Goal: Task Accomplishment & Management: Manage account settings

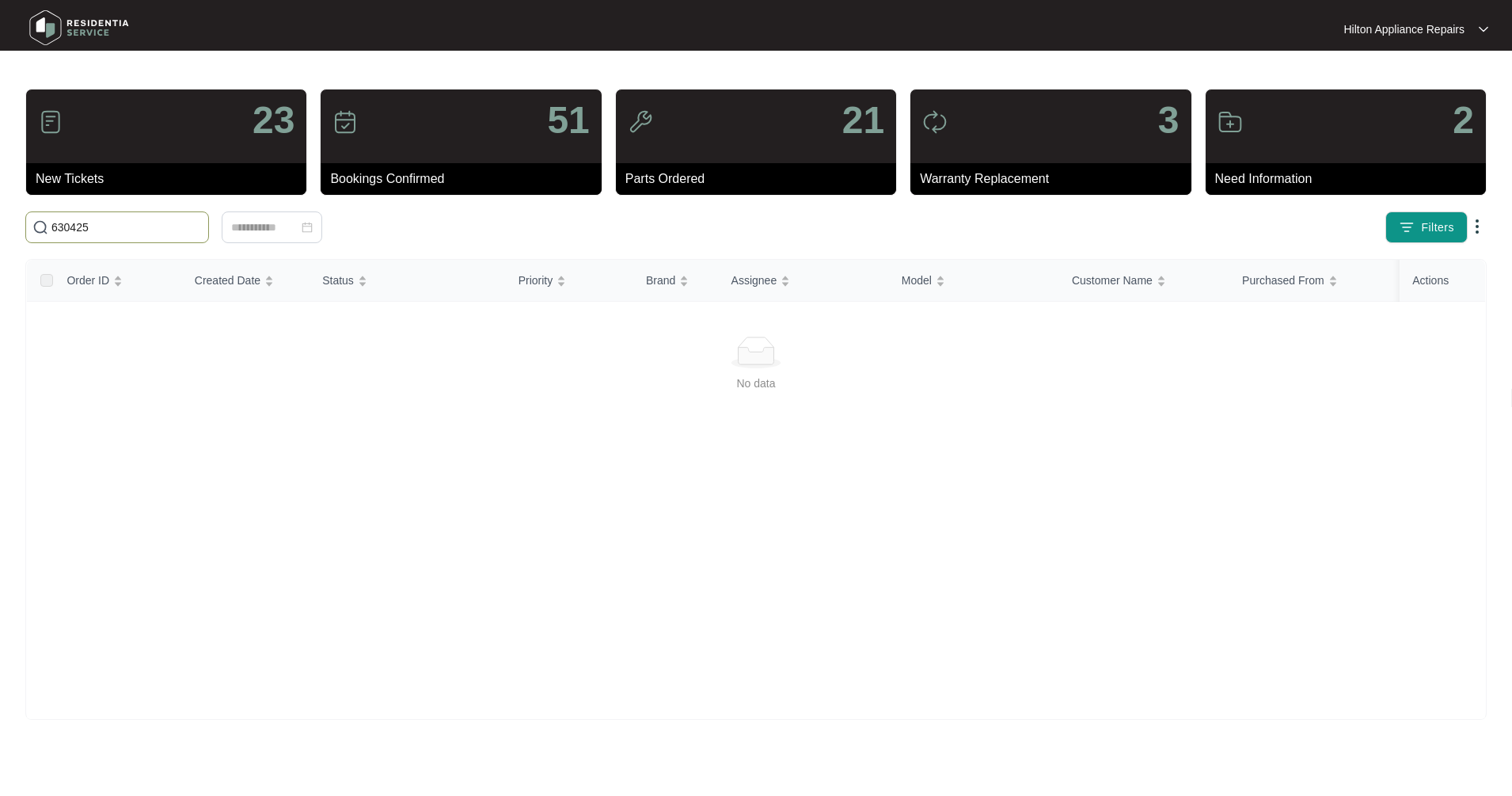
drag, startPoint x: -28, startPoint y: 226, endPoint x: -45, endPoint y: 226, distance: 17.0
click at [0, 226] on html "Hilton Appliance Repairs Hilton App... 23 New Tickets 51 Bookings Confirmed 21 …" at bounding box center [756, 398] width 1512 height 796
type input "640111"
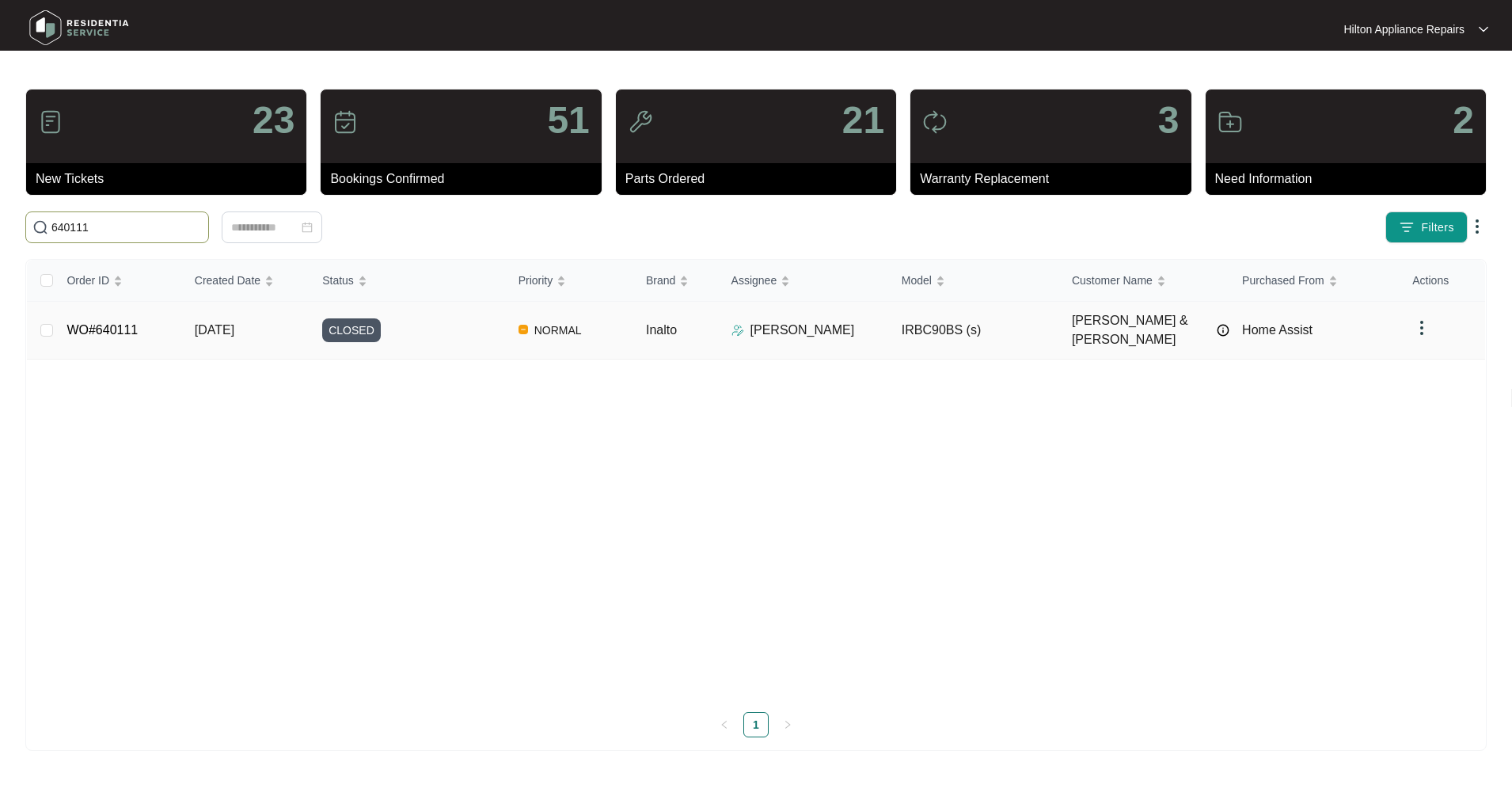
click at [554, 330] on span "NORMAL" at bounding box center [558, 331] width 60 height 19
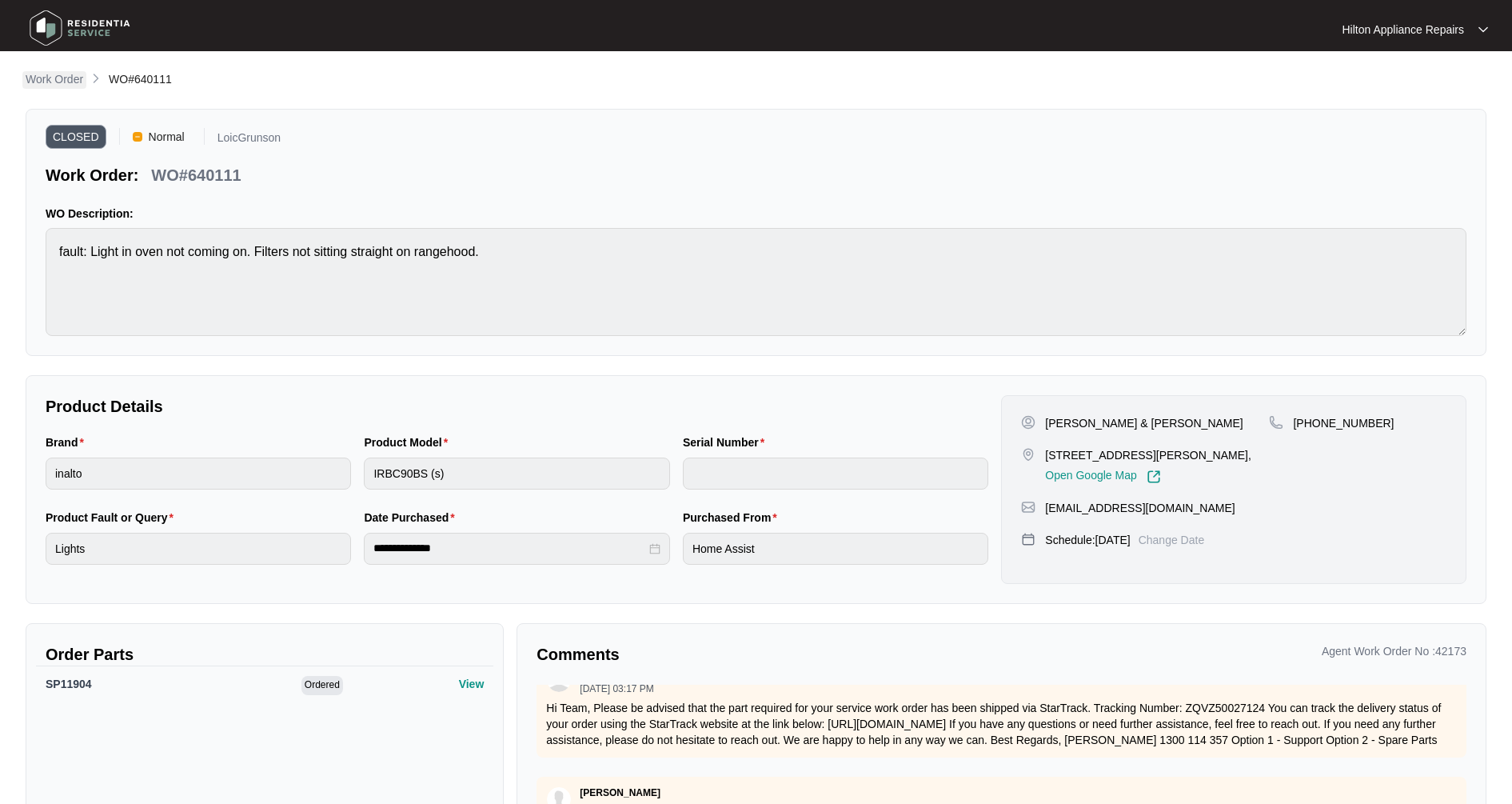
click at [79, 80] on p "Work Order" at bounding box center [55, 79] width 58 height 16
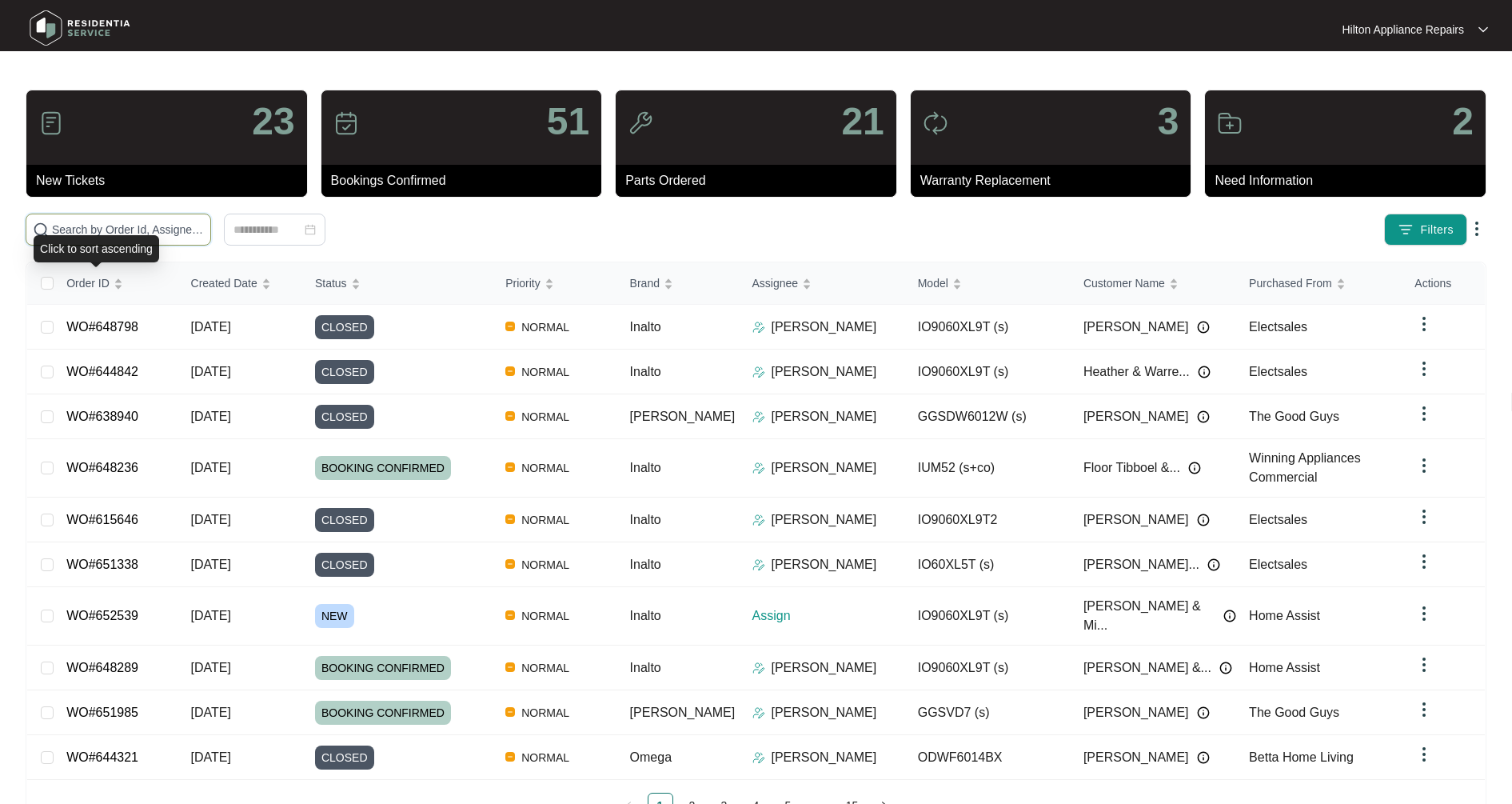
click at [129, 233] on input "text" at bounding box center [128, 229] width 152 height 17
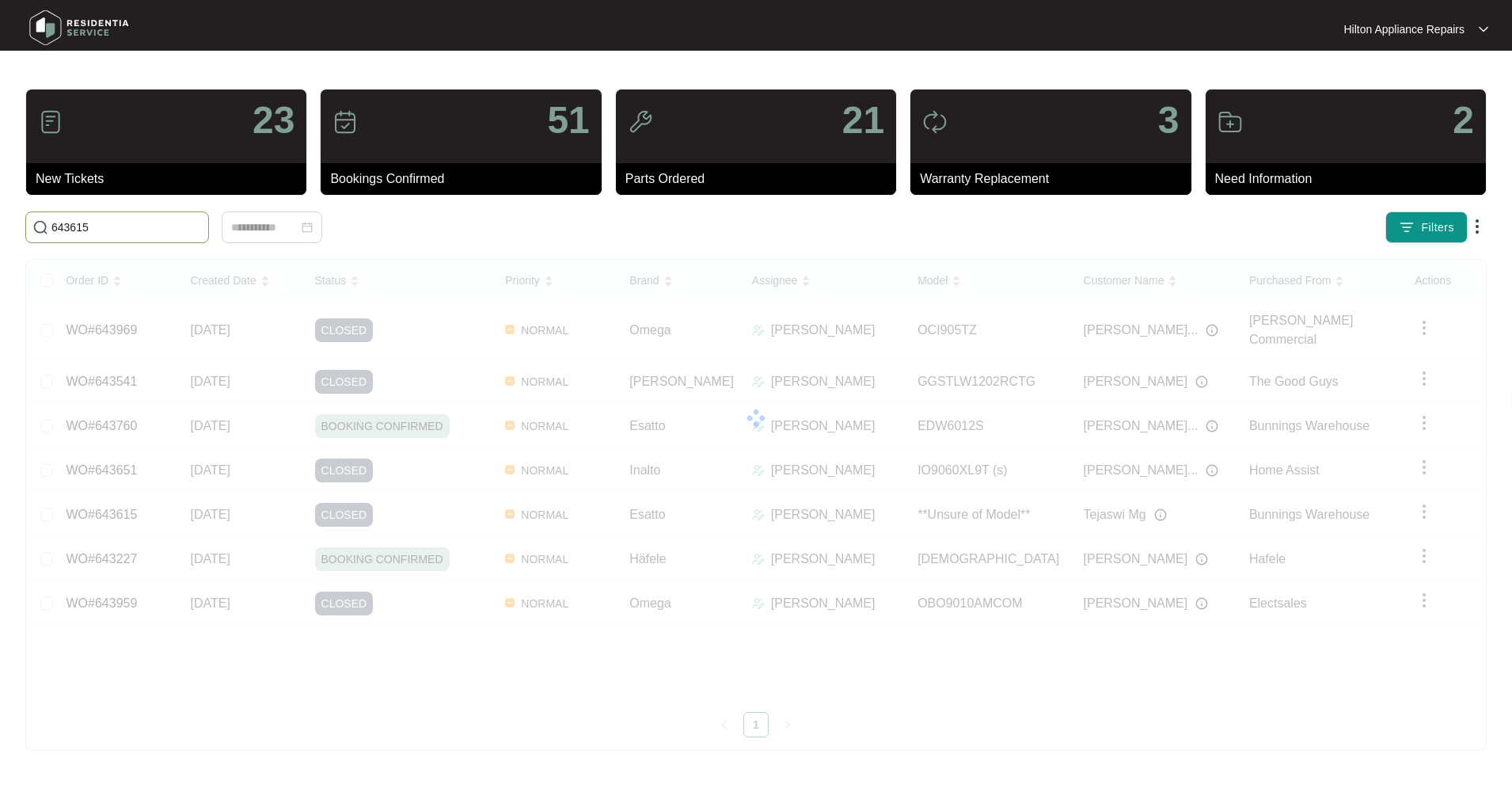
type input "643615"
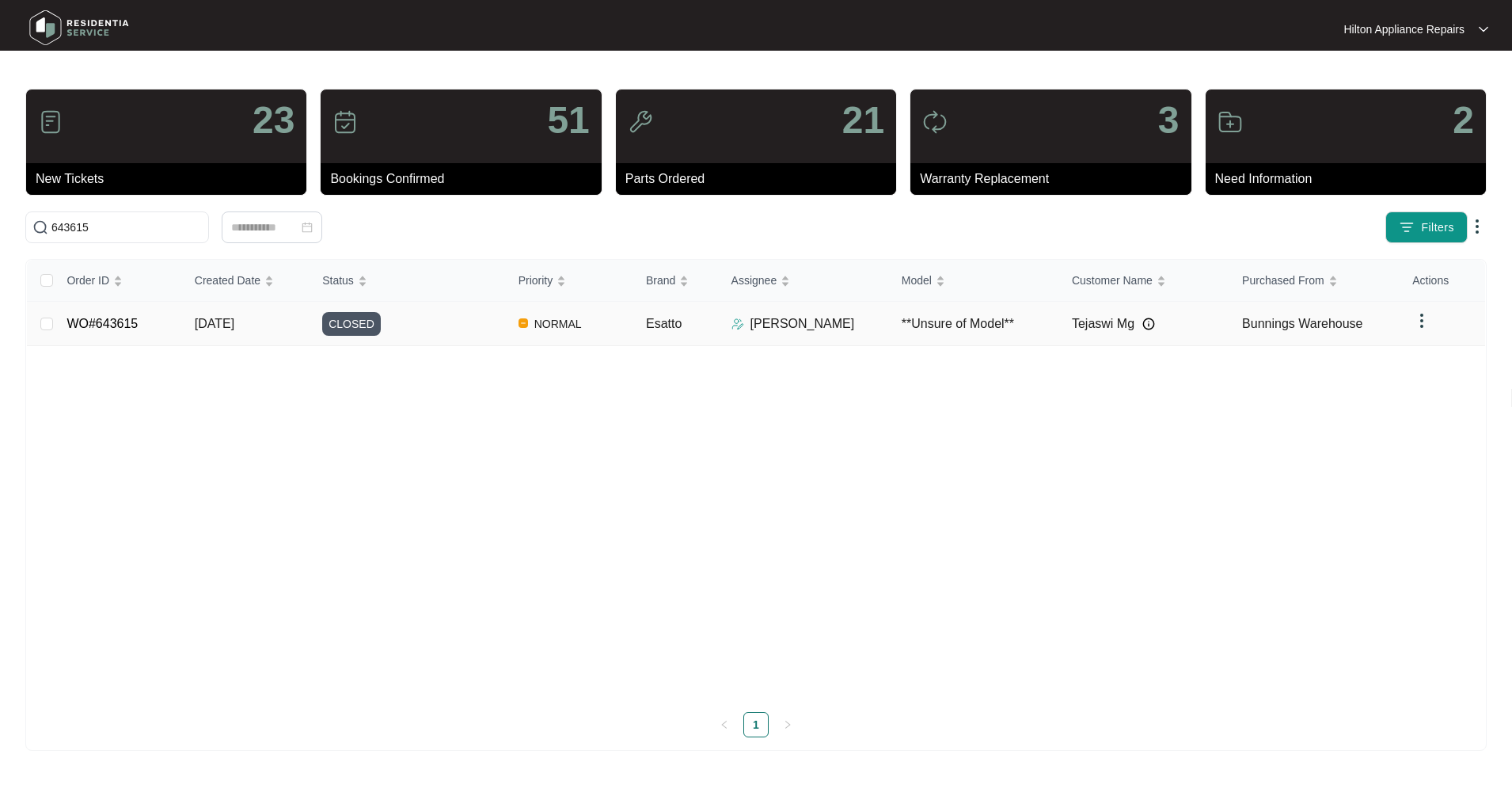
click at [837, 323] on div "[PERSON_NAME]" at bounding box center [810, 324] width 158 height 19
click at [235, 328] on span "[DATE]" at bounding box center [215, 323] width 40 height 13
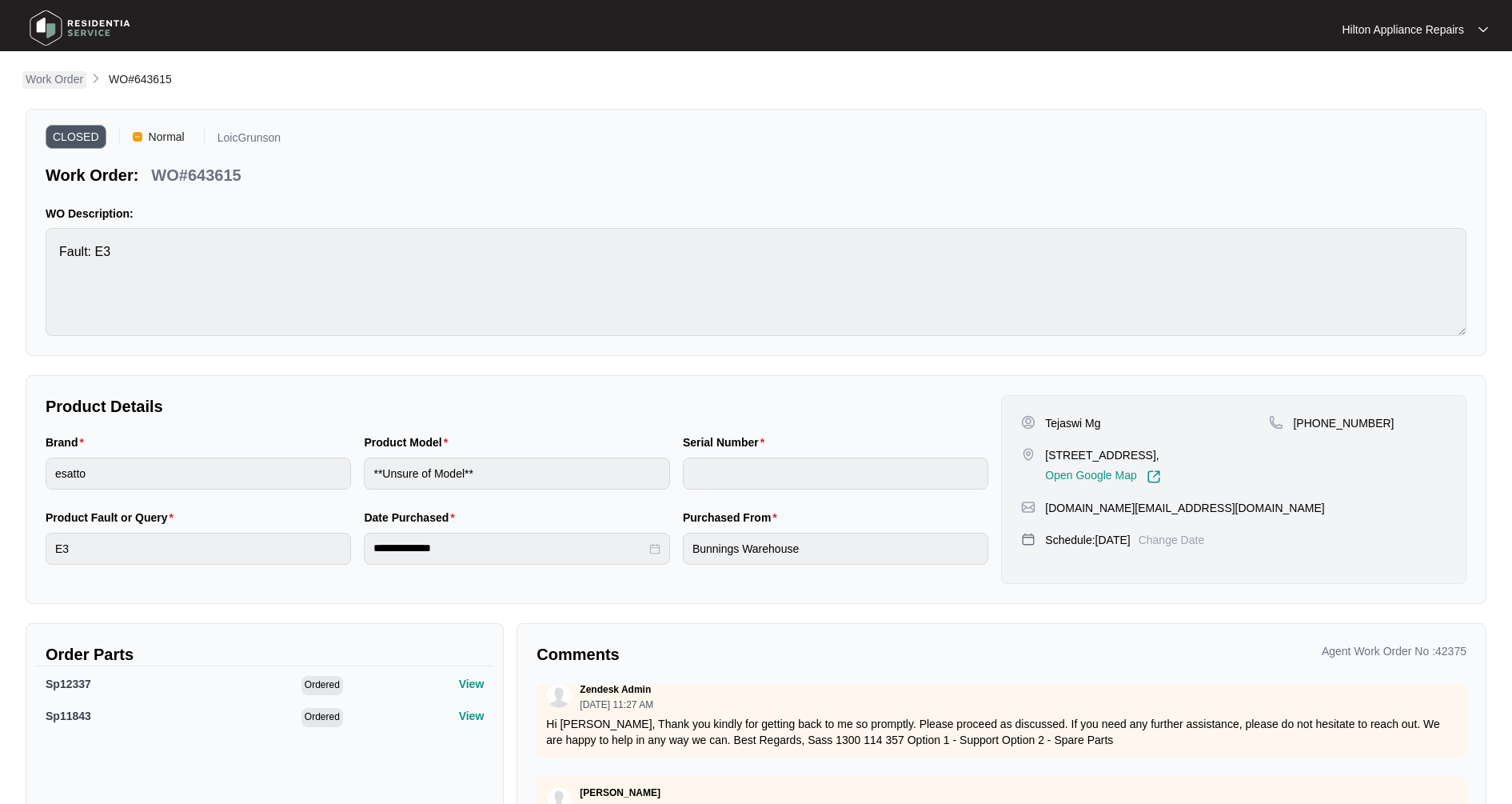
click at [65, 80] on p "Work Order" at bounding box center [55, 79] width 58 height 16
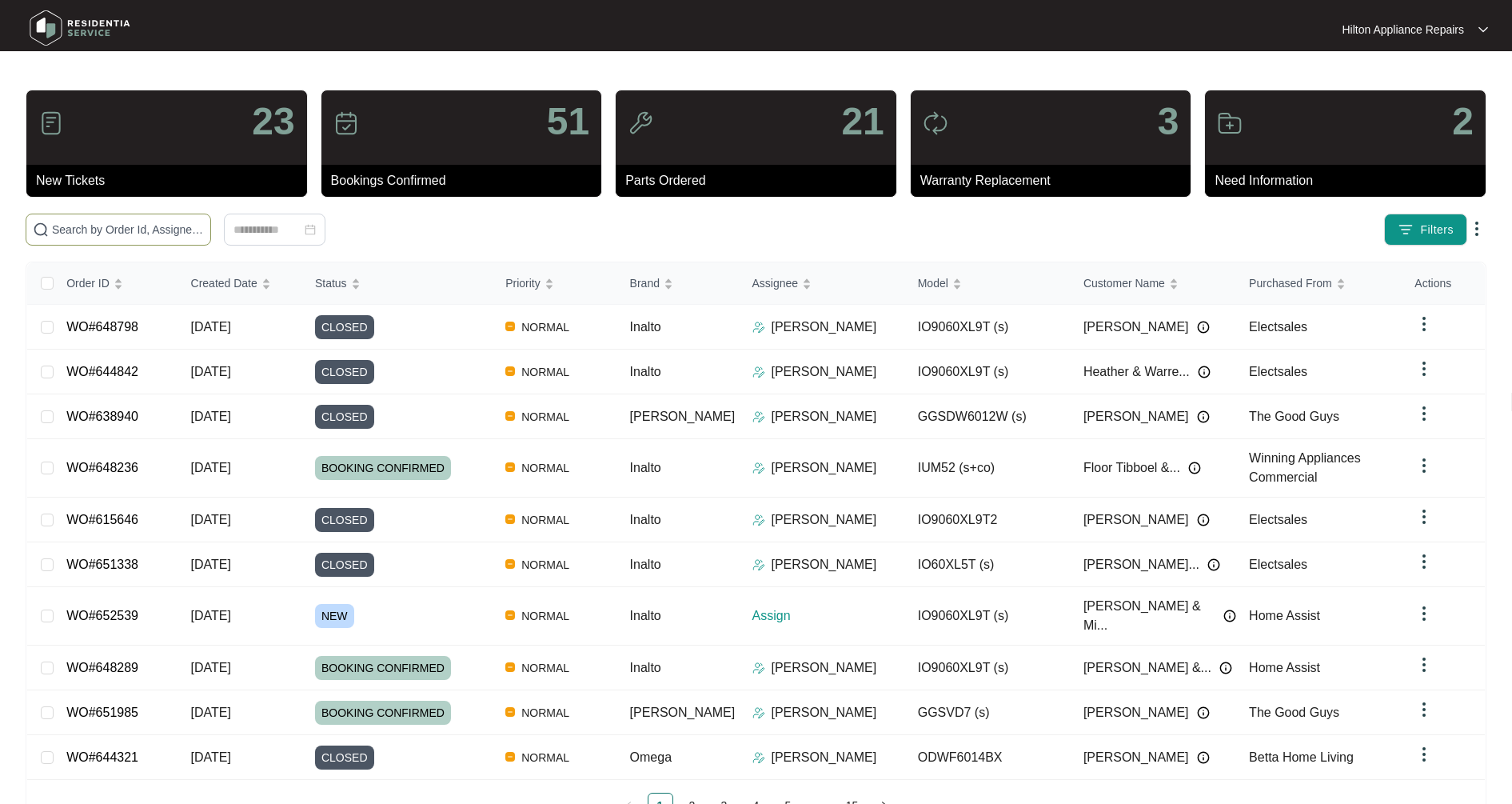
click at [123, 229] on input "text" at bounding box center [128, 229] width 152 height 17
type input "644842"
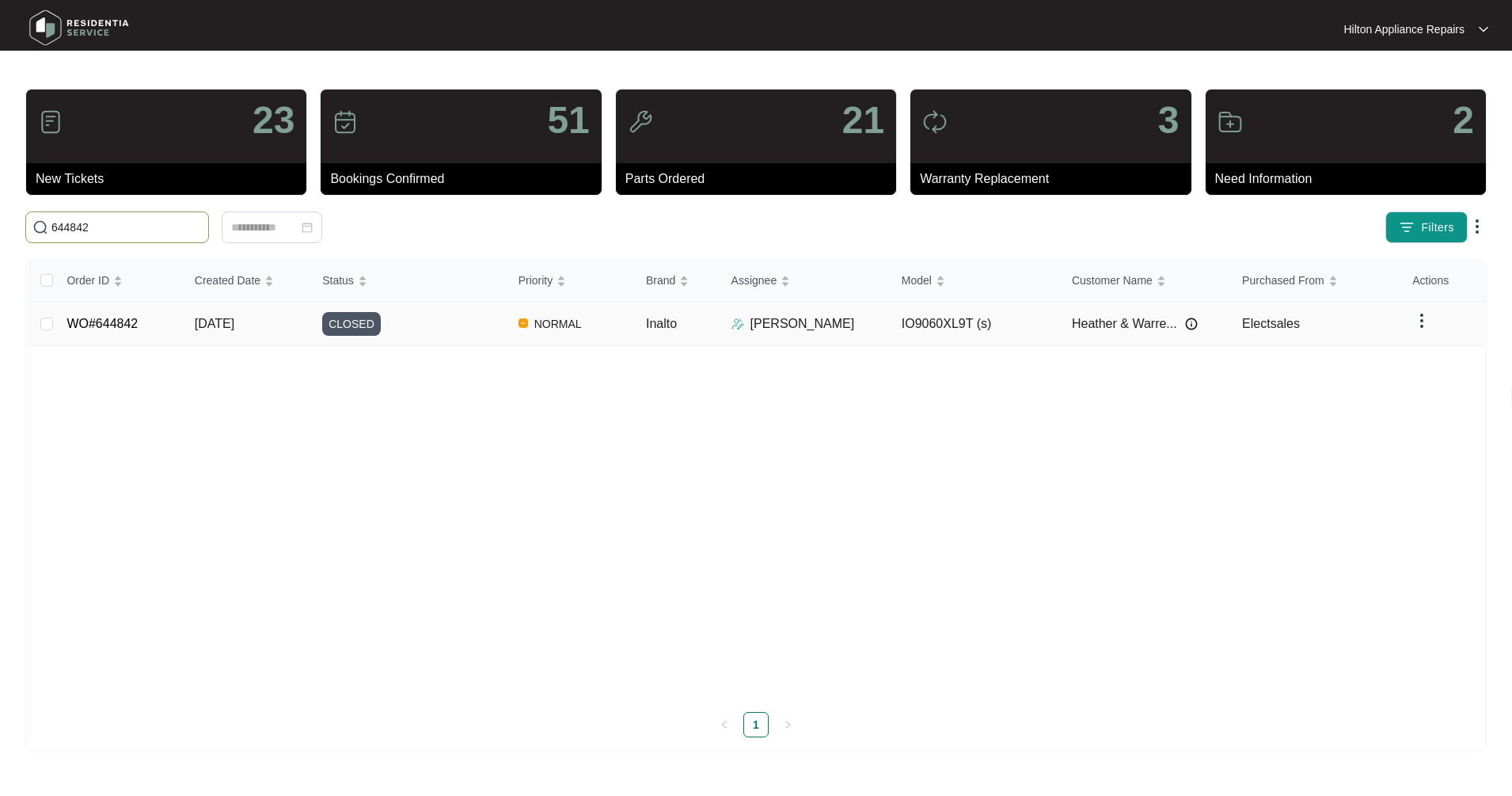
click at [252, 335] on td "[DATE]" at bounding box center [246, 324] width 127 height 45
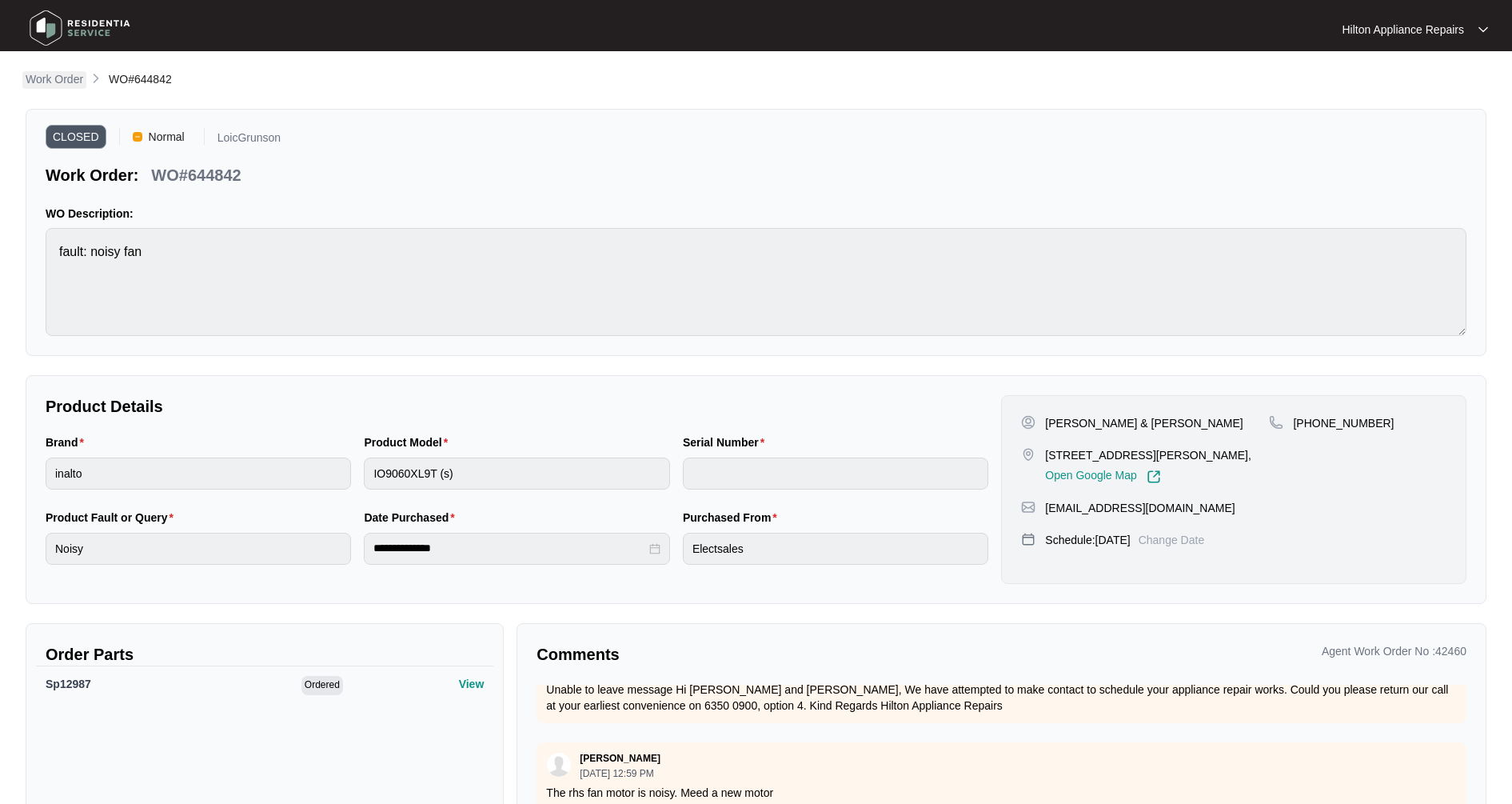
click at [72, 89] on link "Work Order" at bounding box center [54, 80] width 64 height 17
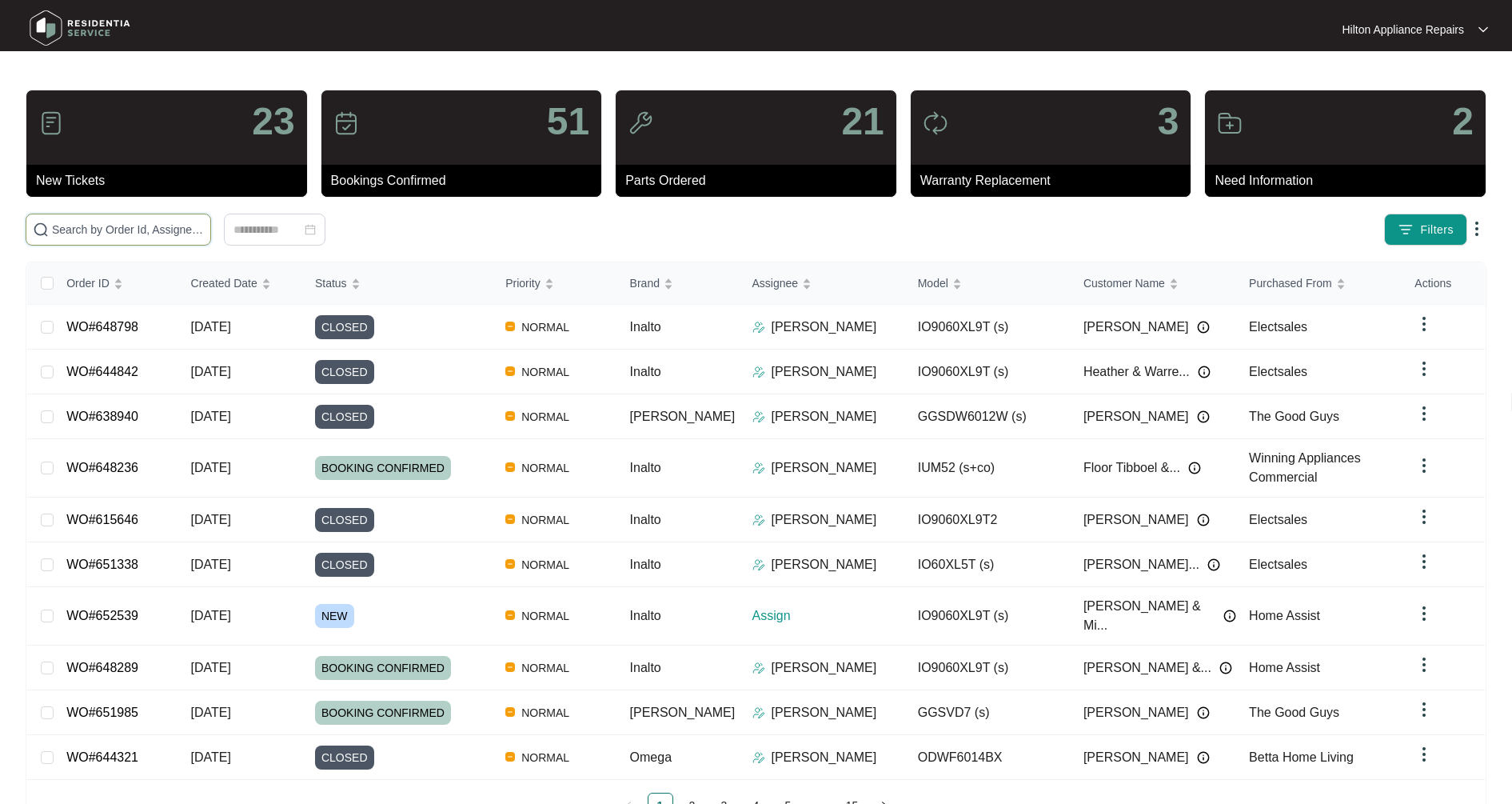
click at [106, 230] on input "text" at bounding box center [128, 229] width 152 height 17
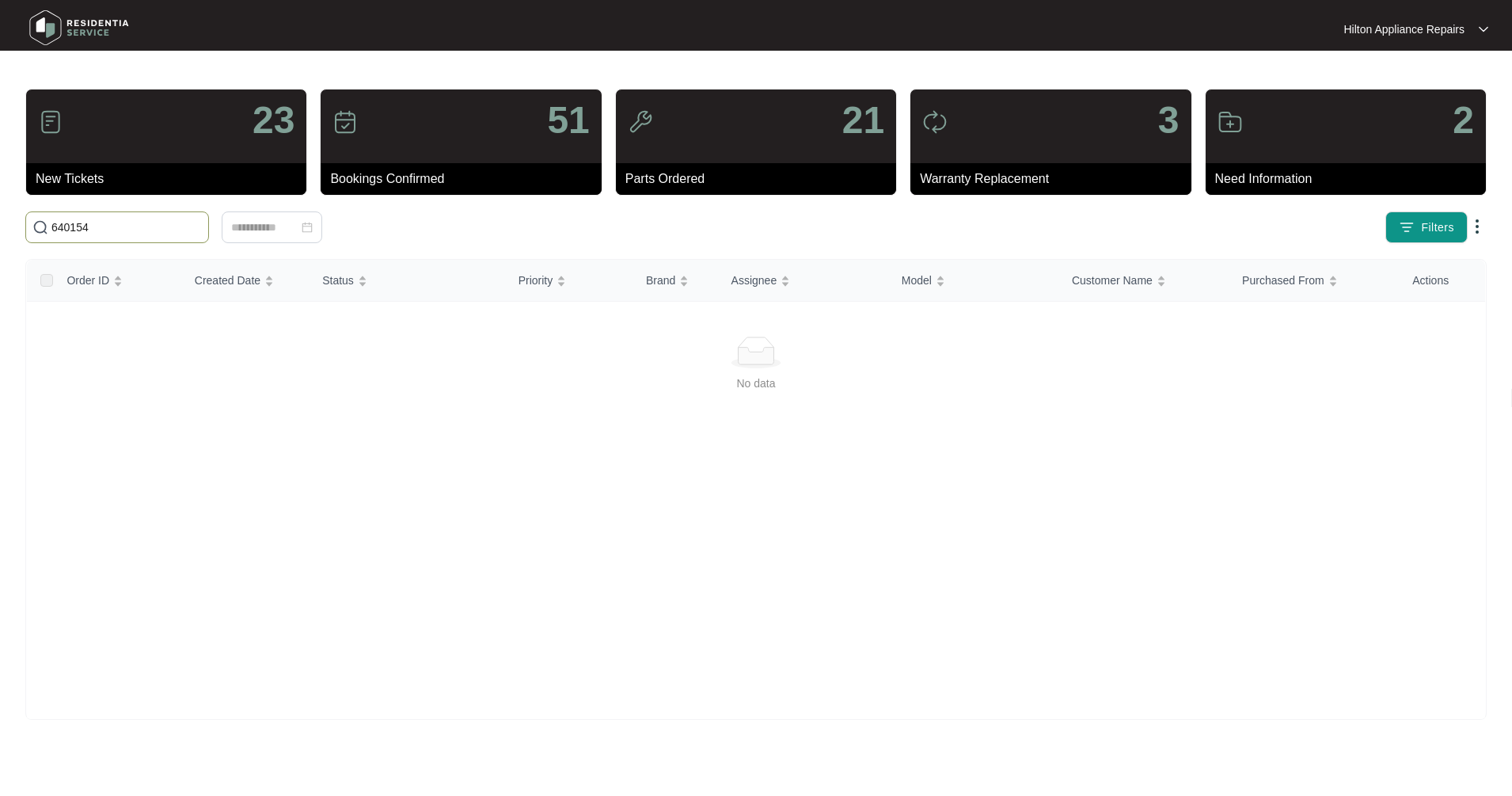
click at [129, 222] on input "640154" at bounding box center [126, 227] width 150 height 17
click at [0, 193] on html "Hilton Appliance Repairs Hilton App... 23 New Tickets 51 Bookings Confirmed 21 …" at bounding box center [756, 398] width 1512 height 796
click at [61, 226] on input "540154" at bounding box center [126, 227] width 150 height 17
click at [131, 221] on input "640154" at bounding box center [126, 227] width 150 height 17
click at [0, 221] on html "Hilton Appliance Repairs Hilton App... 23 New Tickets 50 Bookings Confirmed 21 …" at bounding box center [756, 398] width 1512 height 796
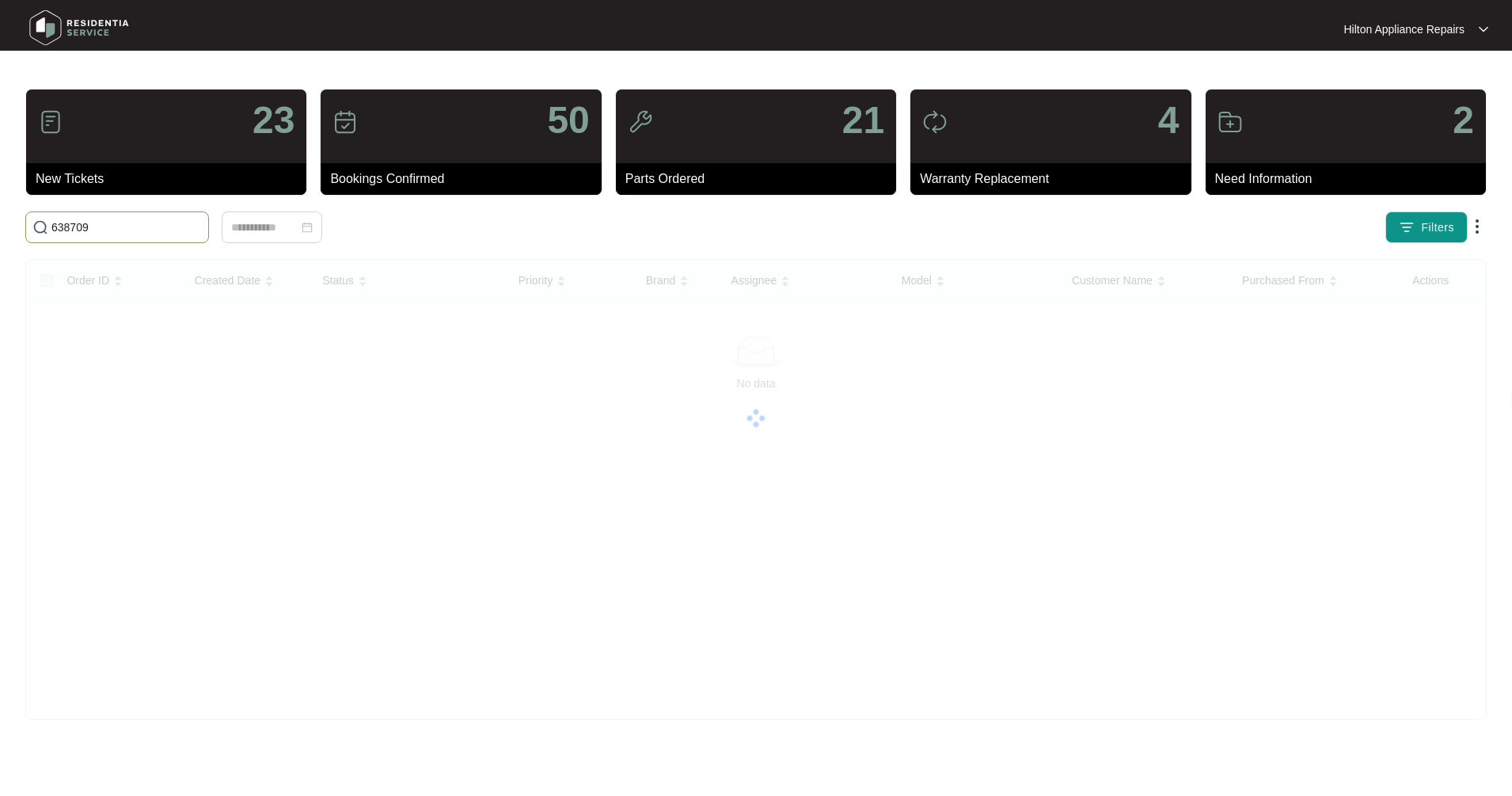
type input "638709"
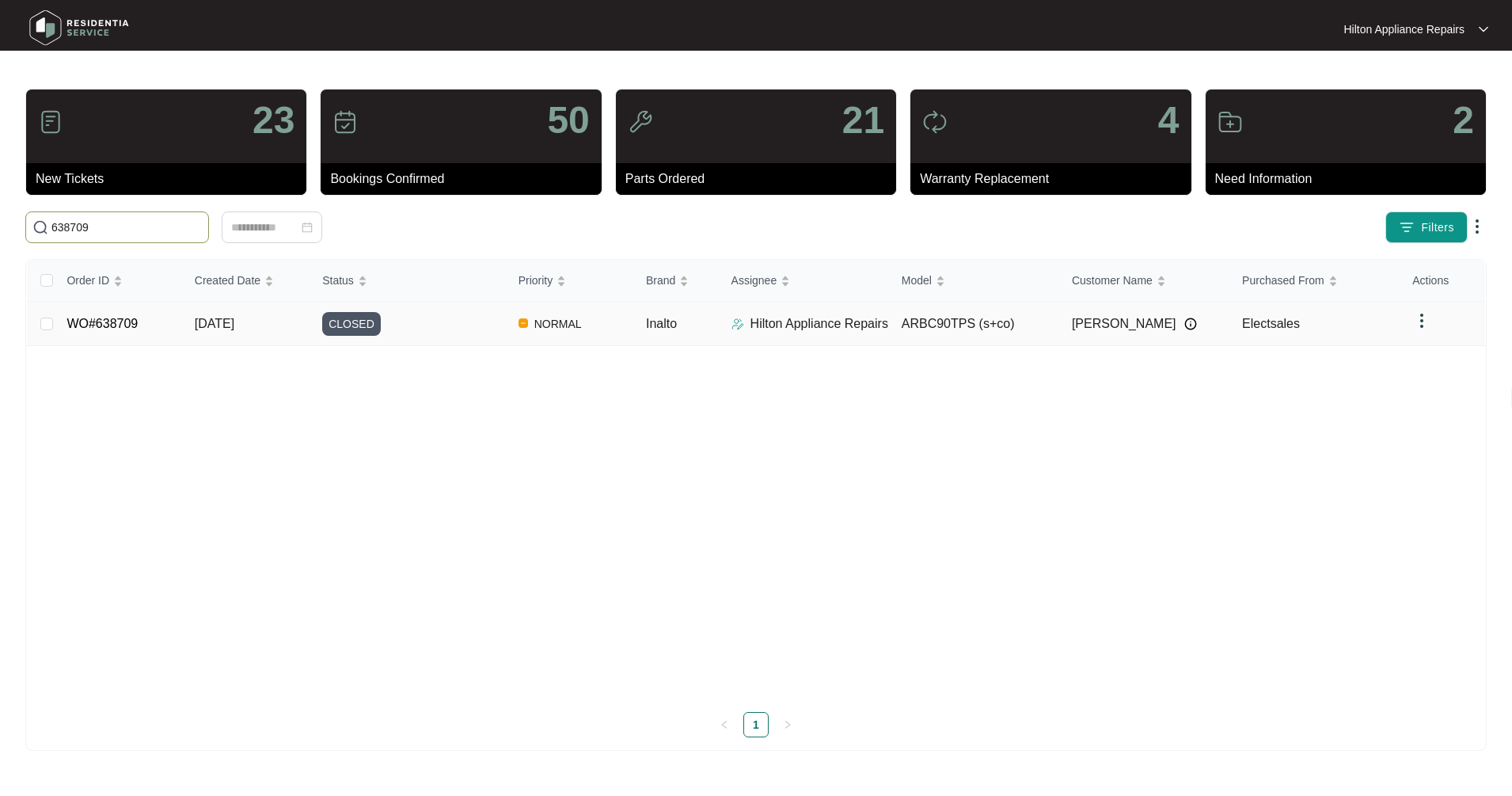
click at [482, 326] on div "CLOSED" at bounding box center [413, 323] width 183 height 24
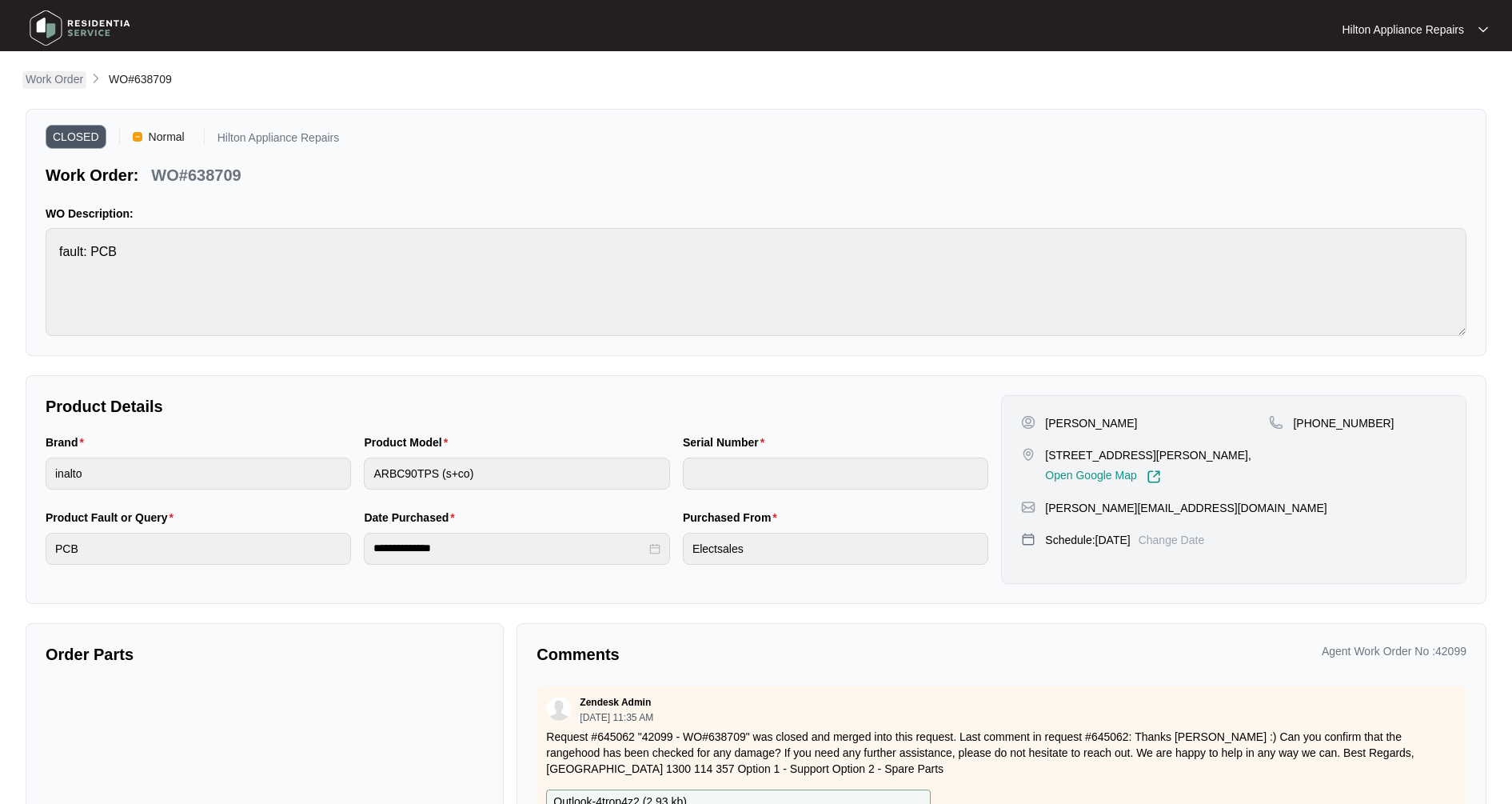
click at [70, 84] on p "Work Order" at bounding box center [55, 79] width 58 height 16
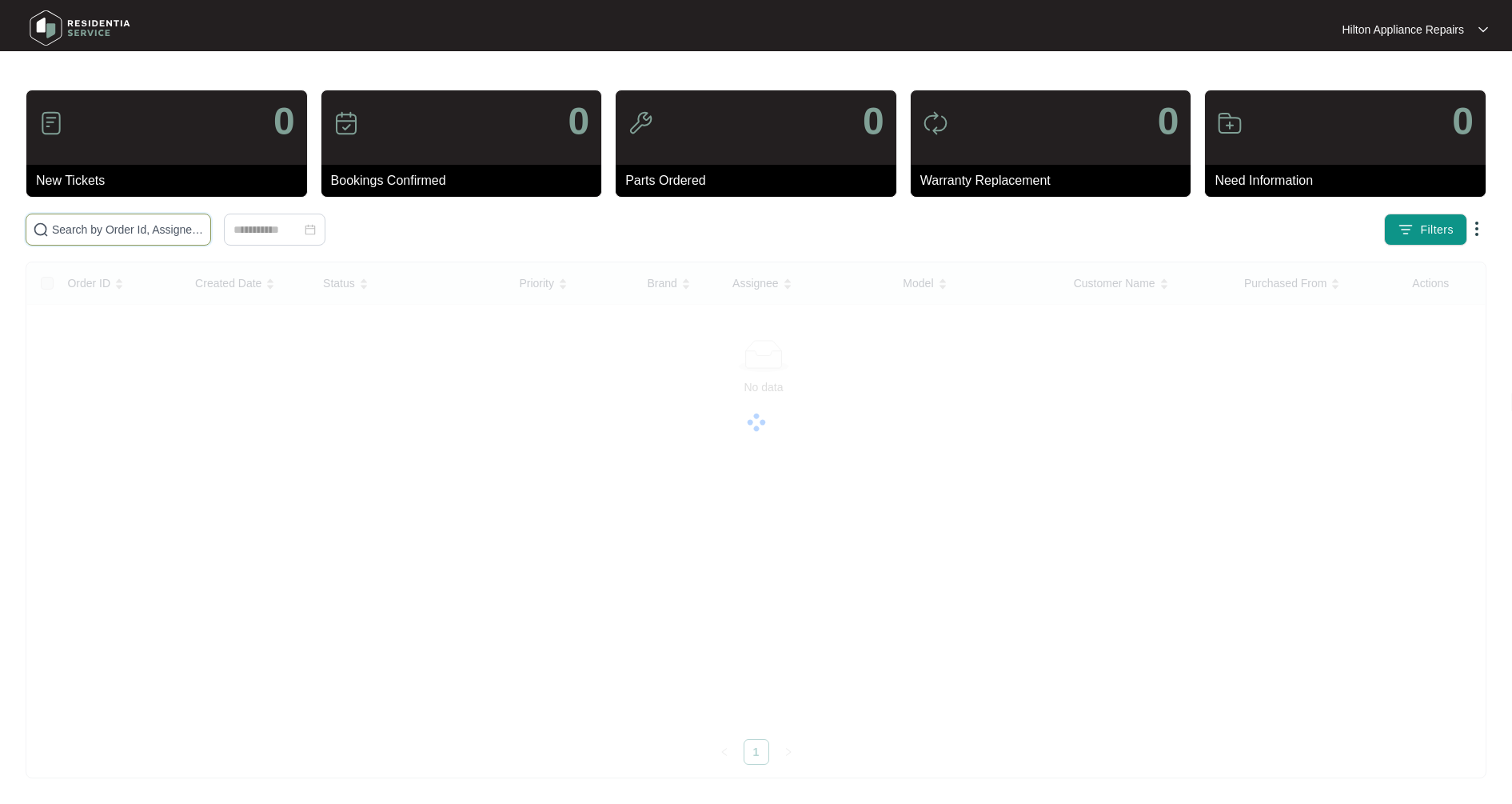
click at [142, 229] on input "text" at bounding box center [128, 229] width 152 height 17
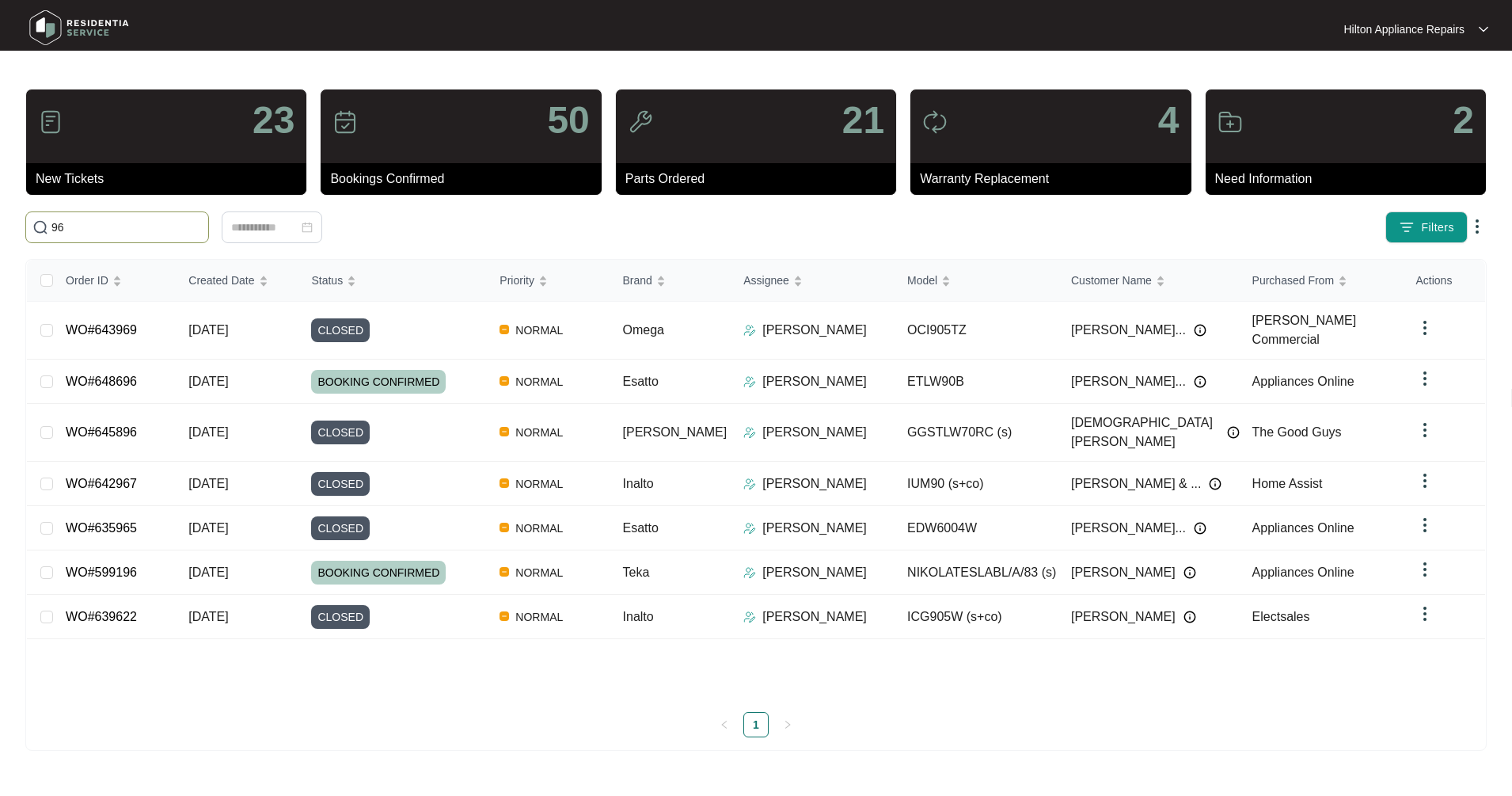
type input "9"
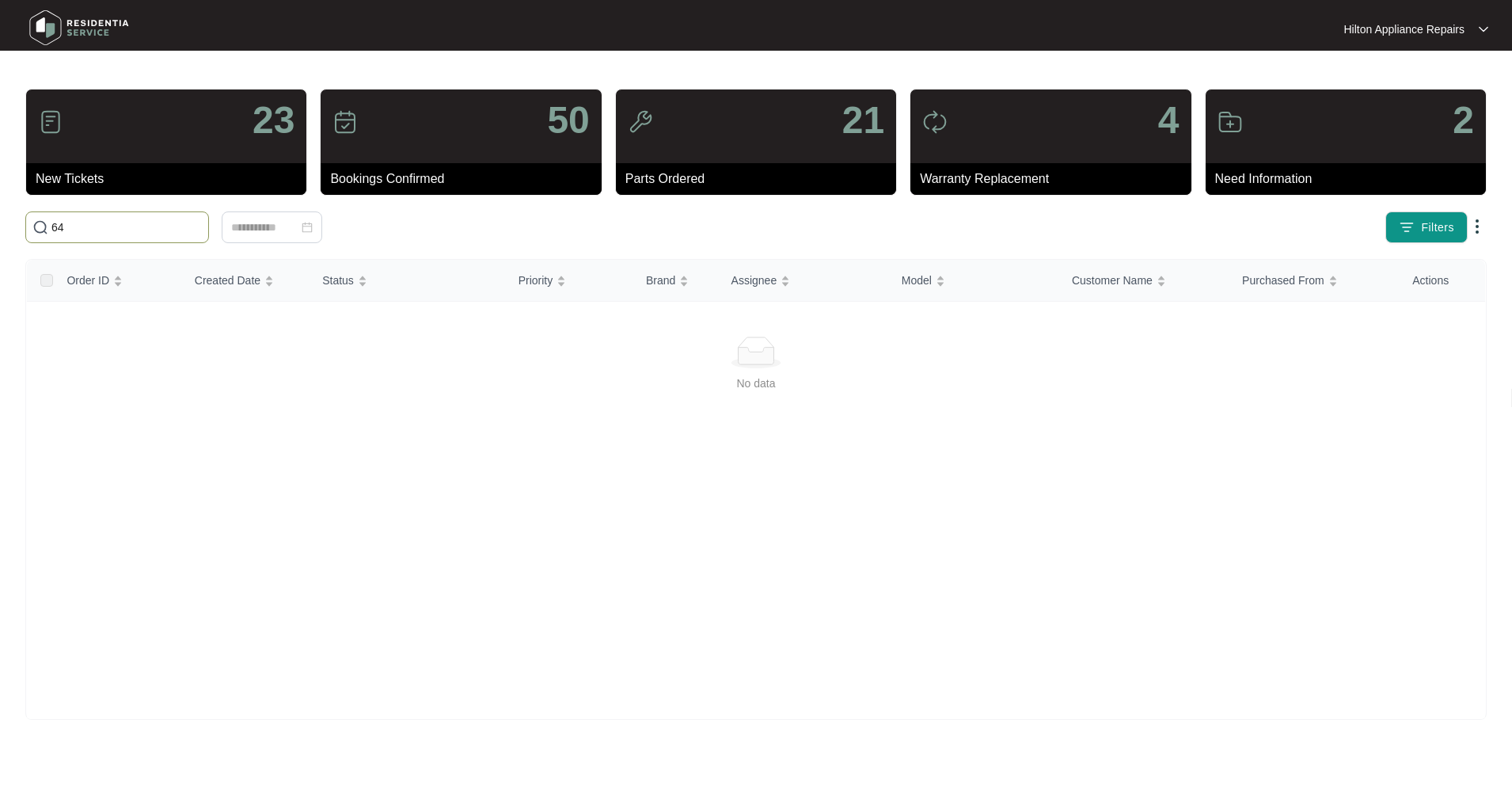
type input "6"
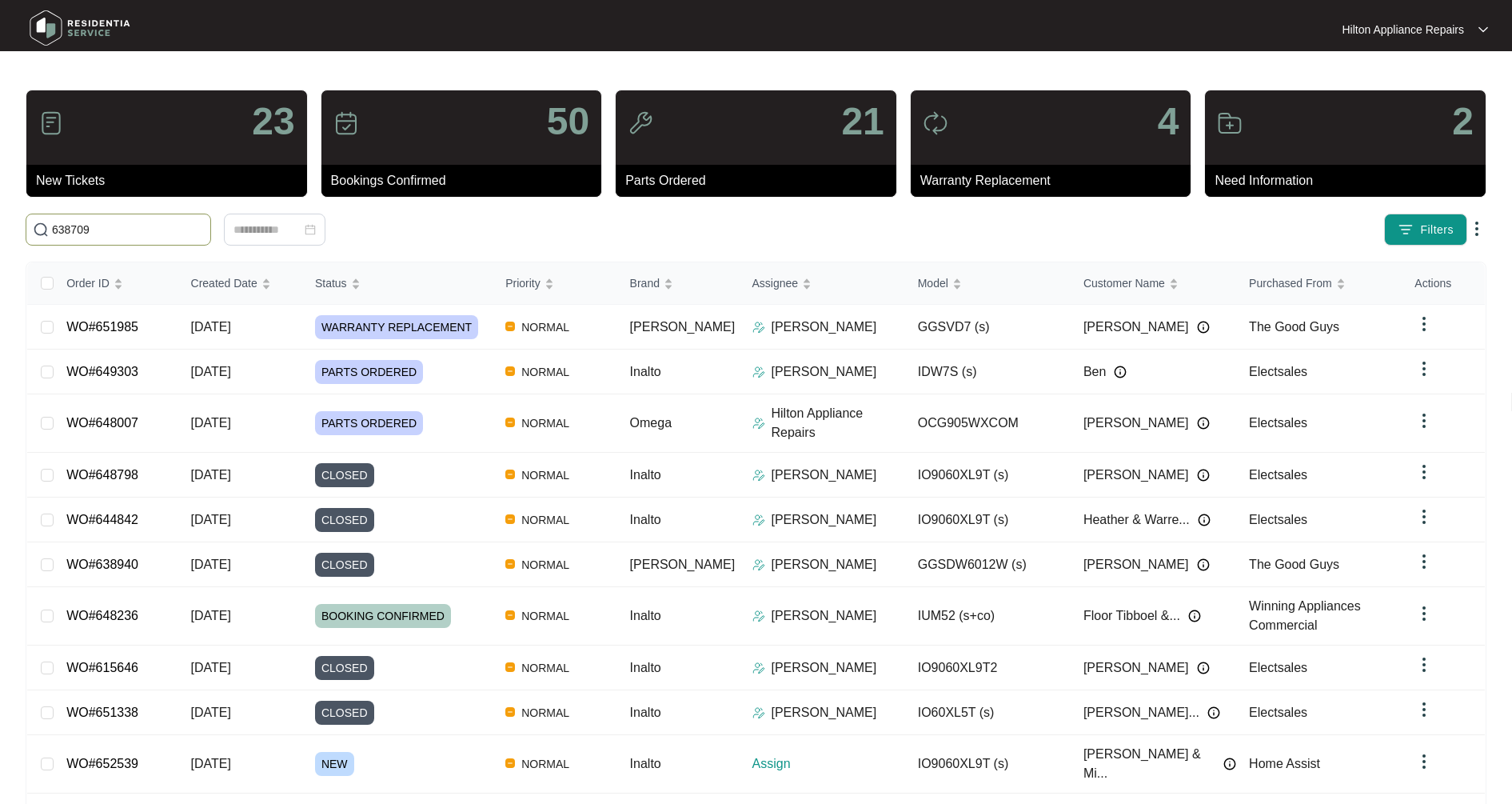
type input "638709"
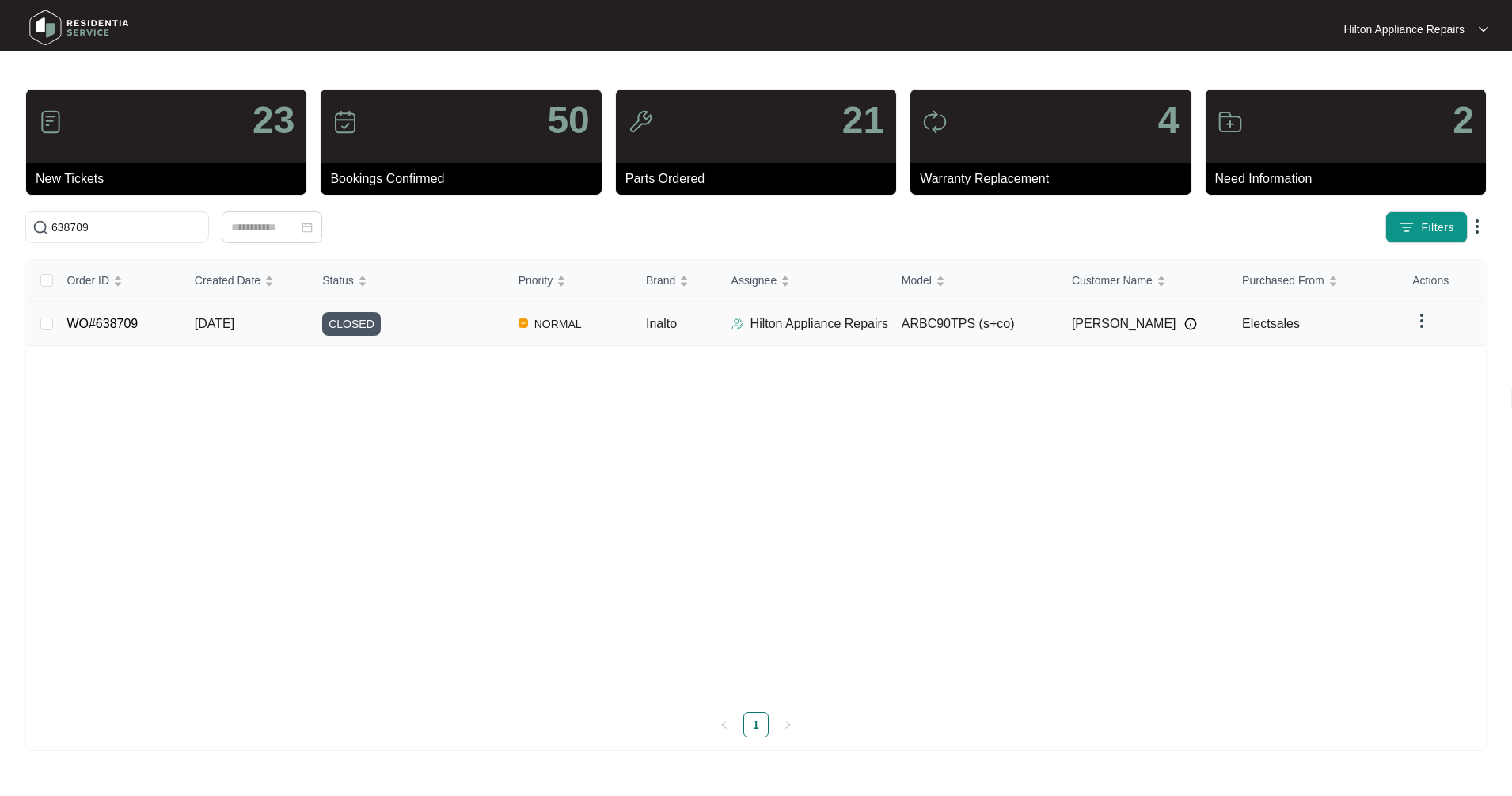
click at [235, 331] on span "[DATE]" at bounding box center [215, 323] width 40 height 13
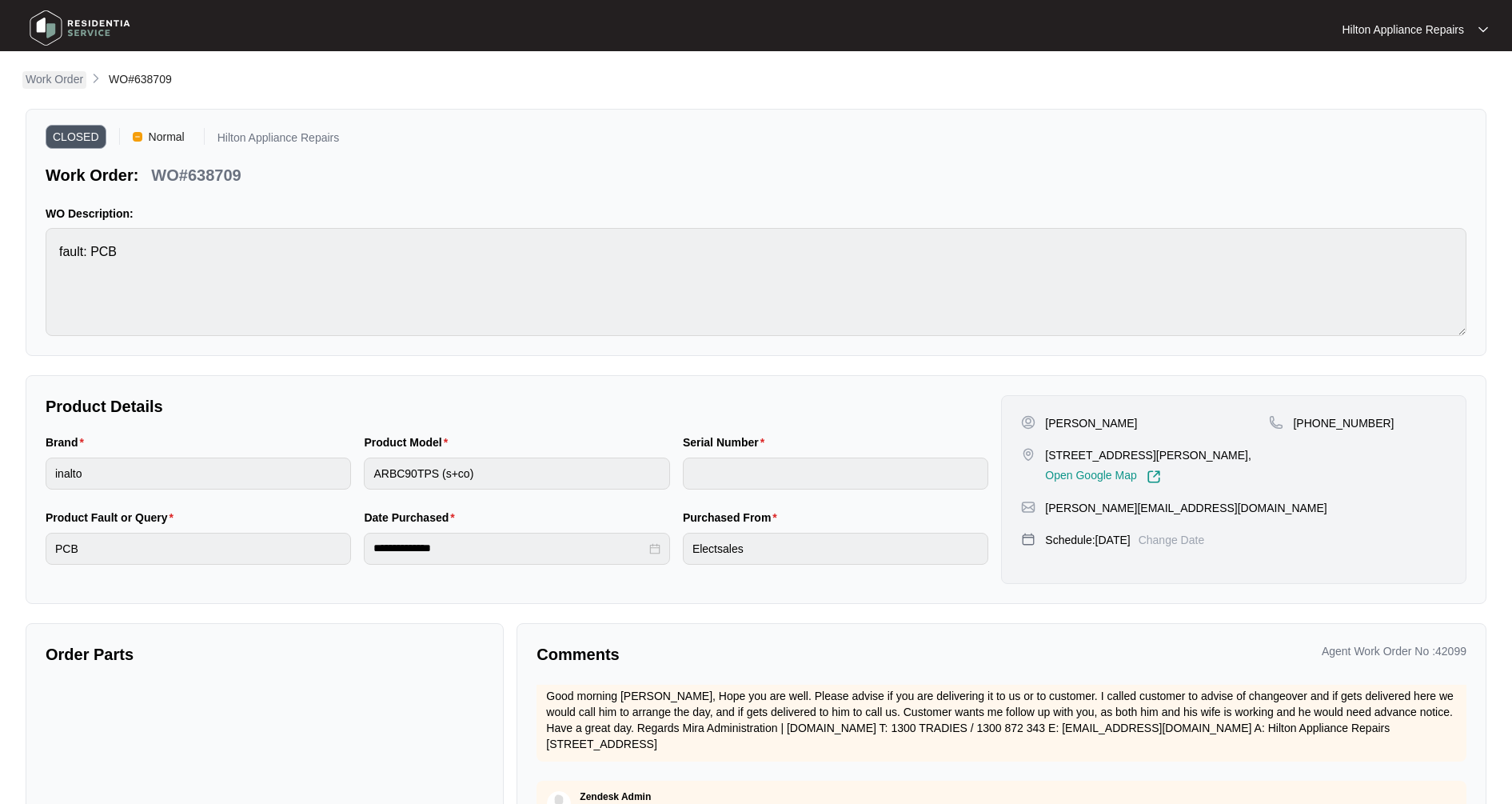
click at [47, 80] on p "Work Order" at bounding box center [55, 79] width 58 height 16
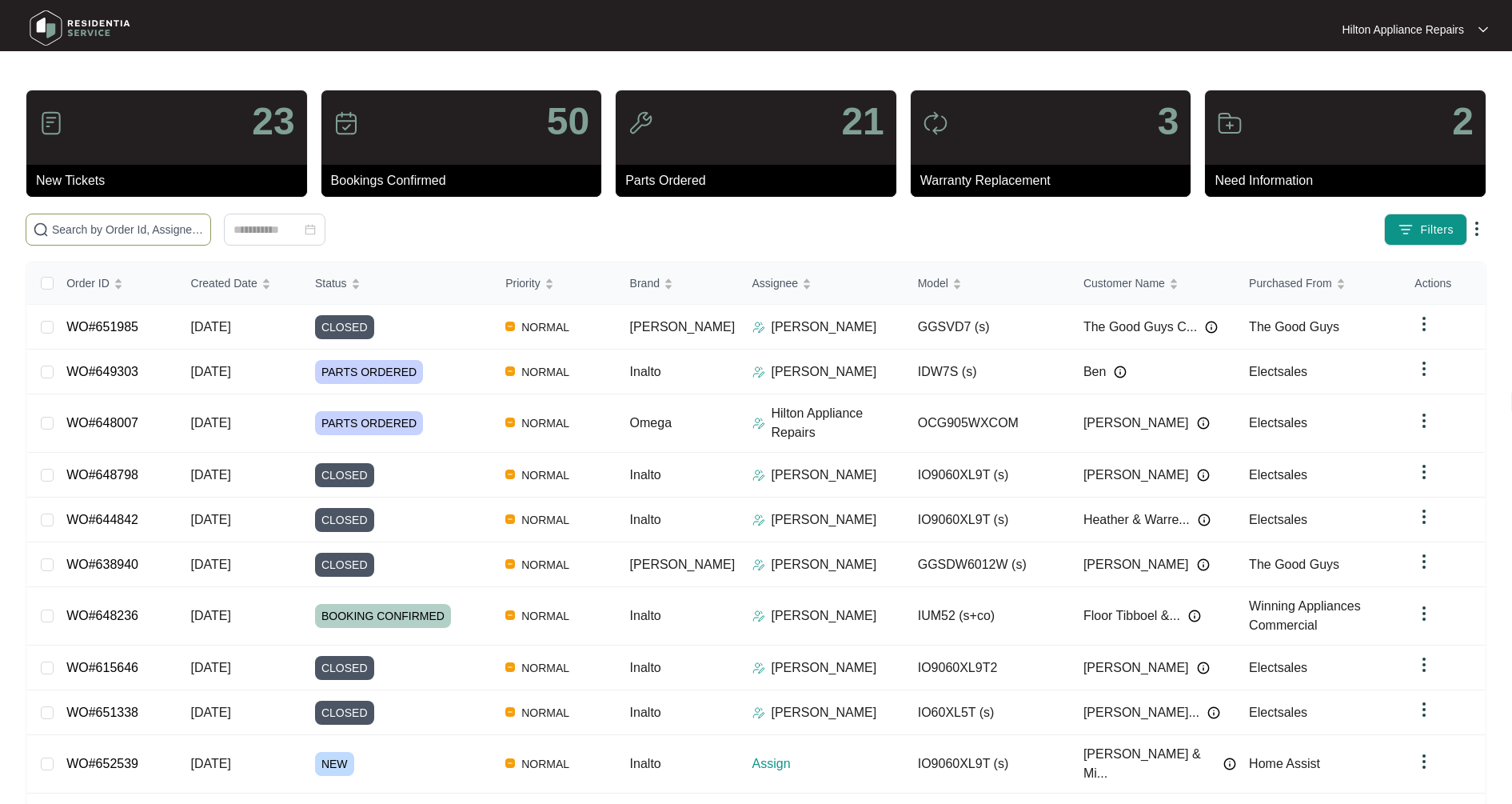
click at [79, 228] on input "text" at bounding box center [128, 229] width 152 height 17
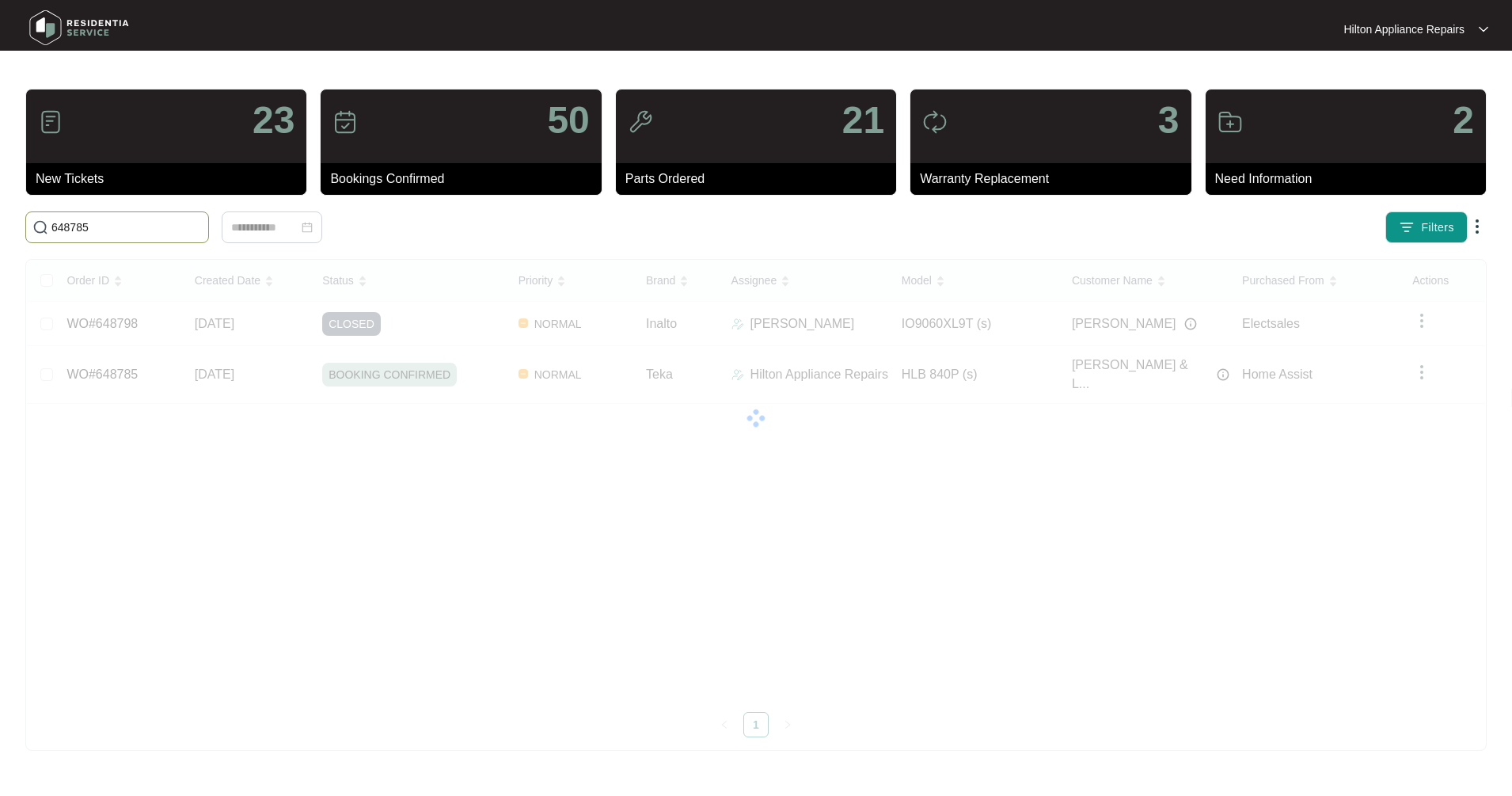
type input "648785"
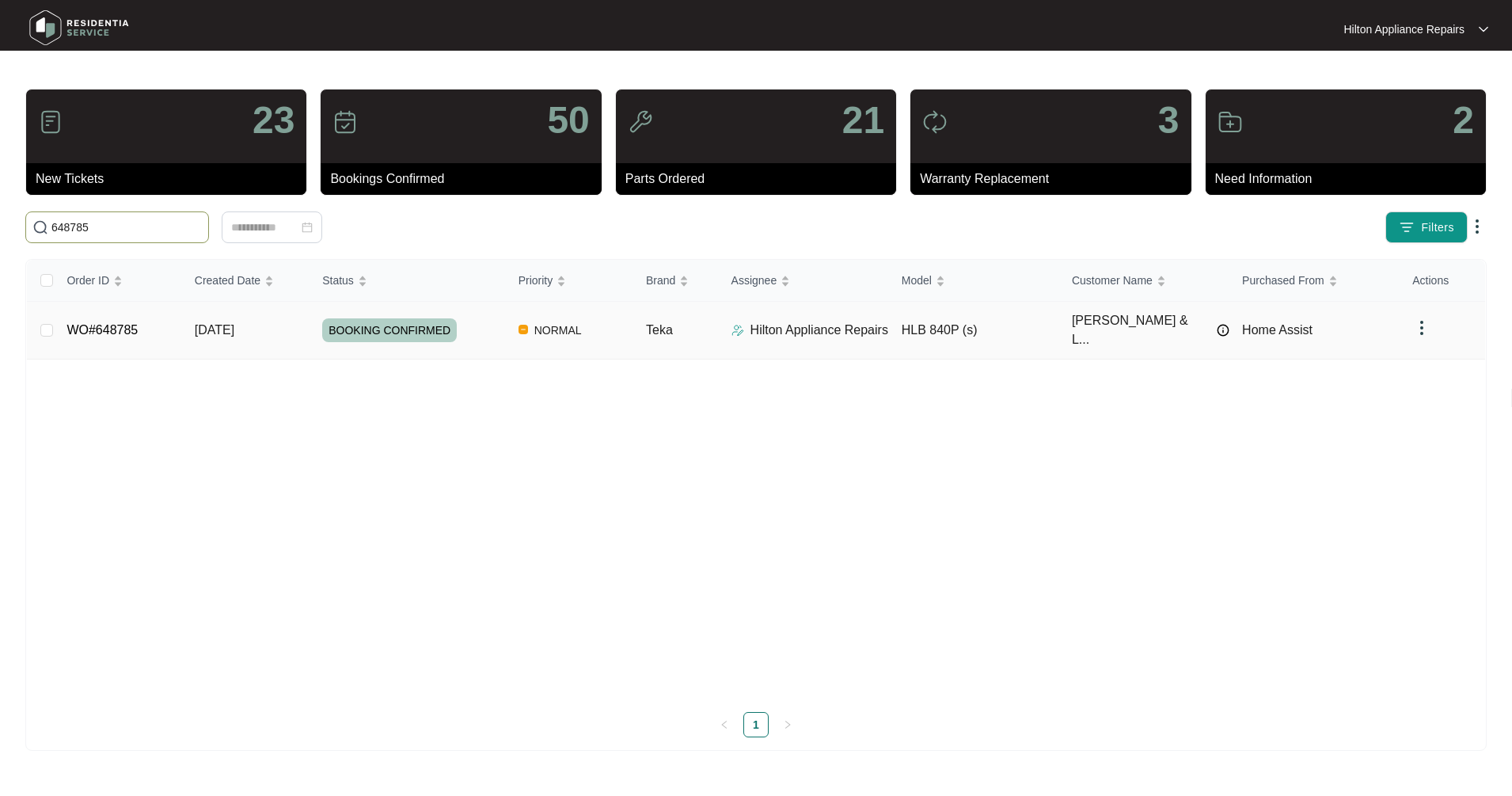
click at [153, 332] on td "WO#648785" at bounding box center [118, 331] width 127 height 58
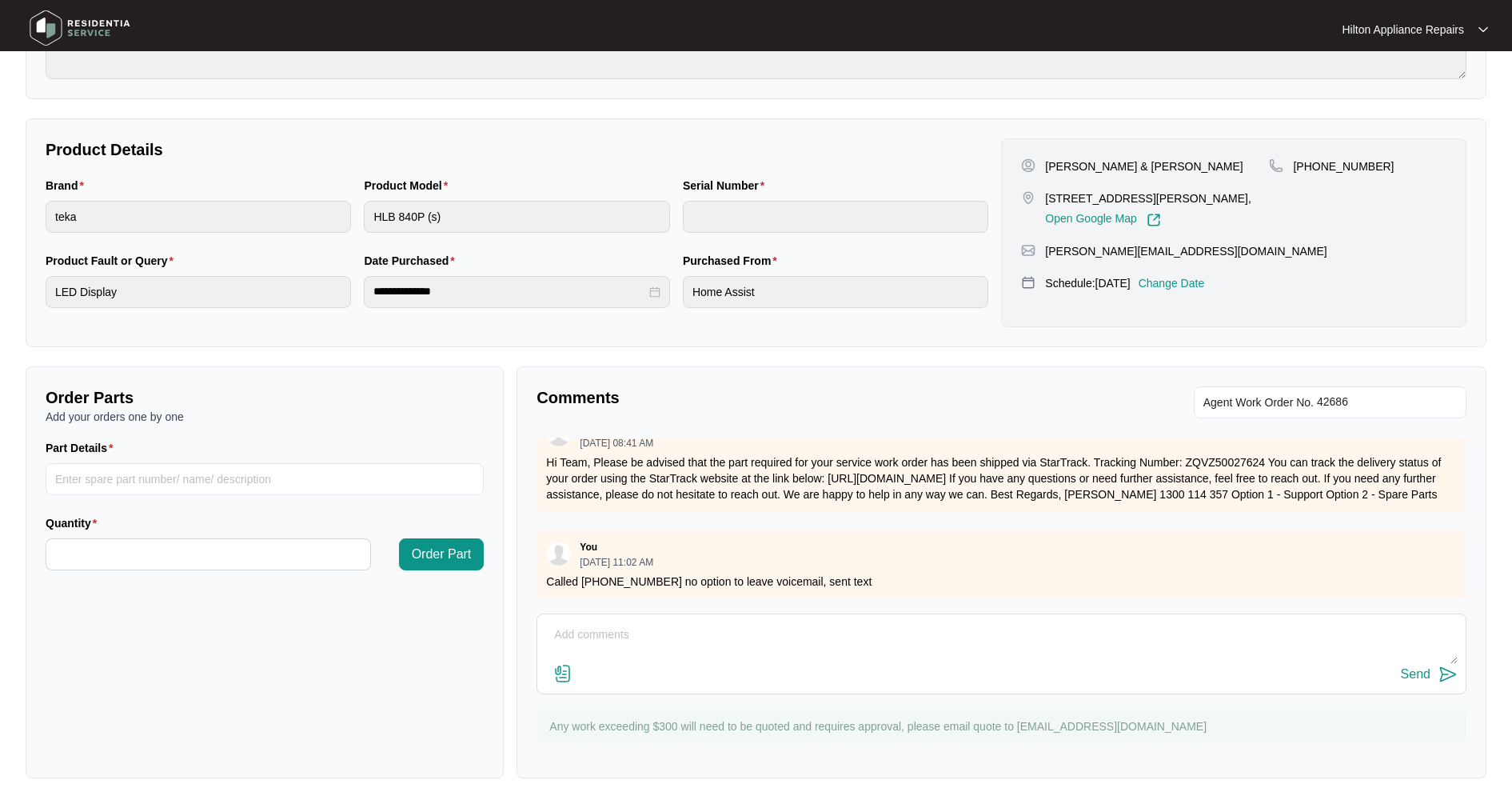
scroll to position [146, 0]
click at [555, 678] on img at bounding box center [563, 674] width 19 height 19
click at [0, 0] on input "file" at bounding box center [0, 0] width 0 height 0
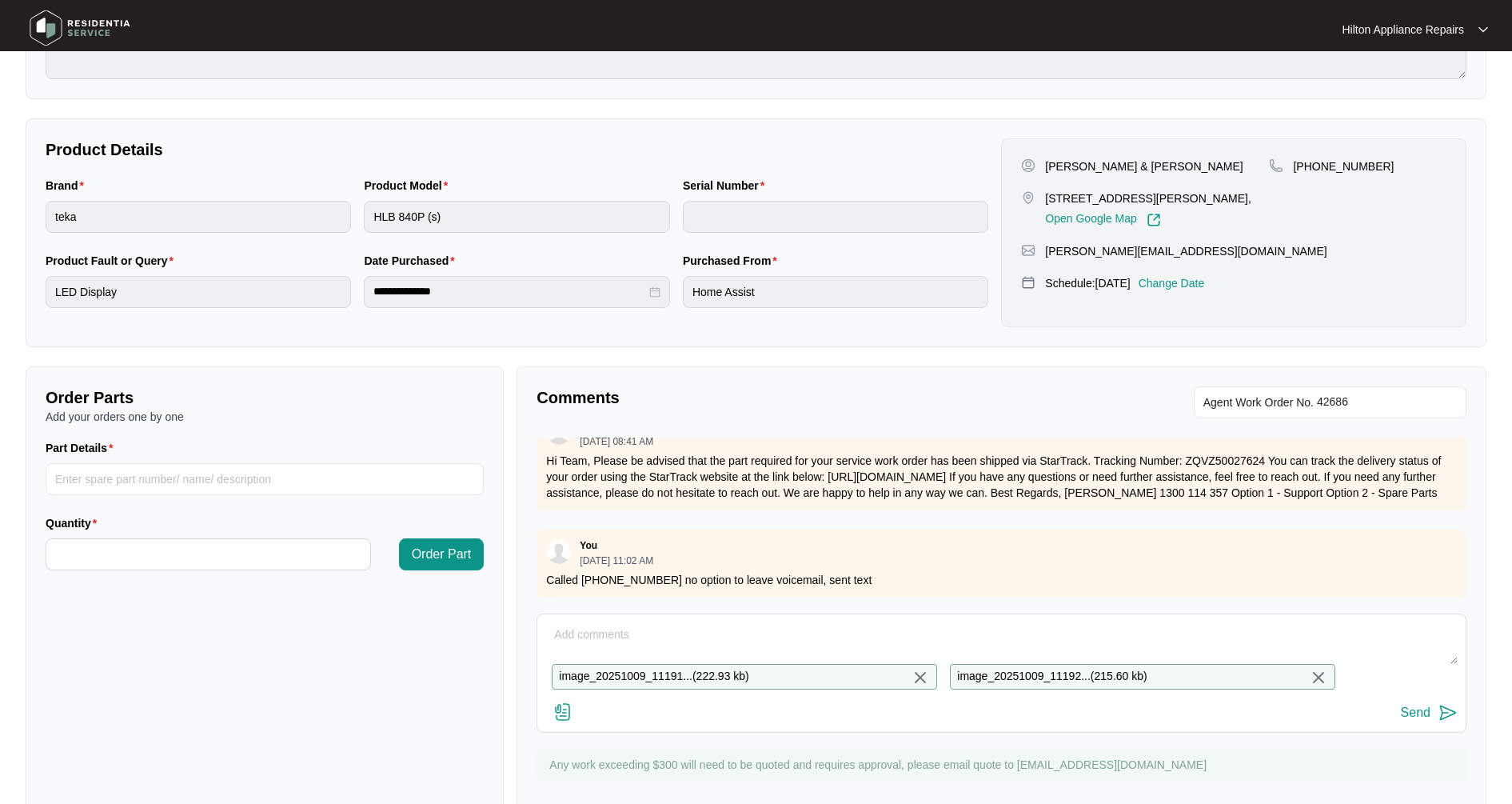
drag, startPoint x: 598, startPoint y: 623, endPoint x: 597, endPoint y: 631, distance: 8.1
click at [598, 627] on textarea at bounding box center [1001, 642] width 912 height 41
click at [604, 632] on textarea at bounding box center [1001, 642] width 912 height 41
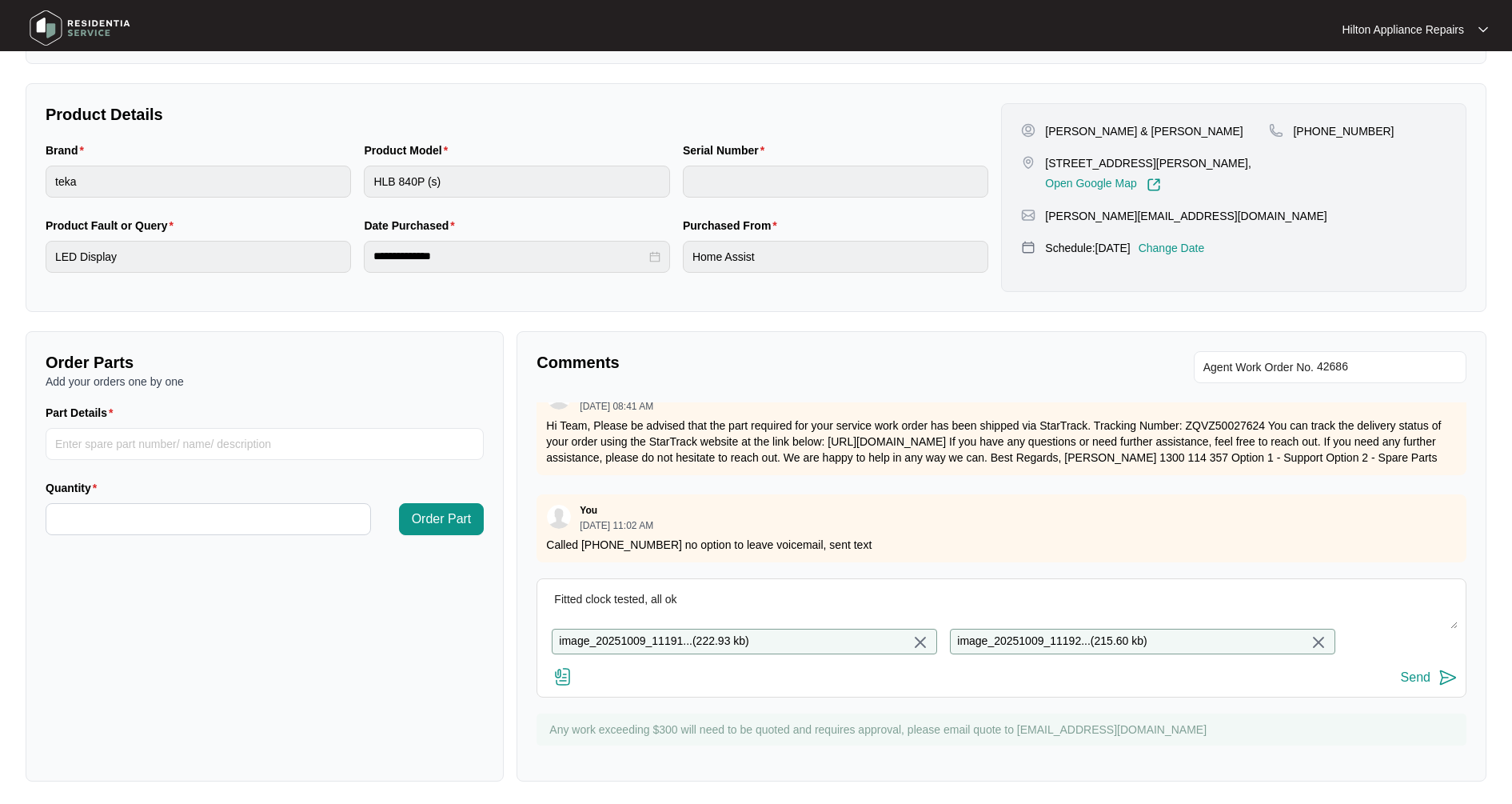
scroll to position [310, 0]
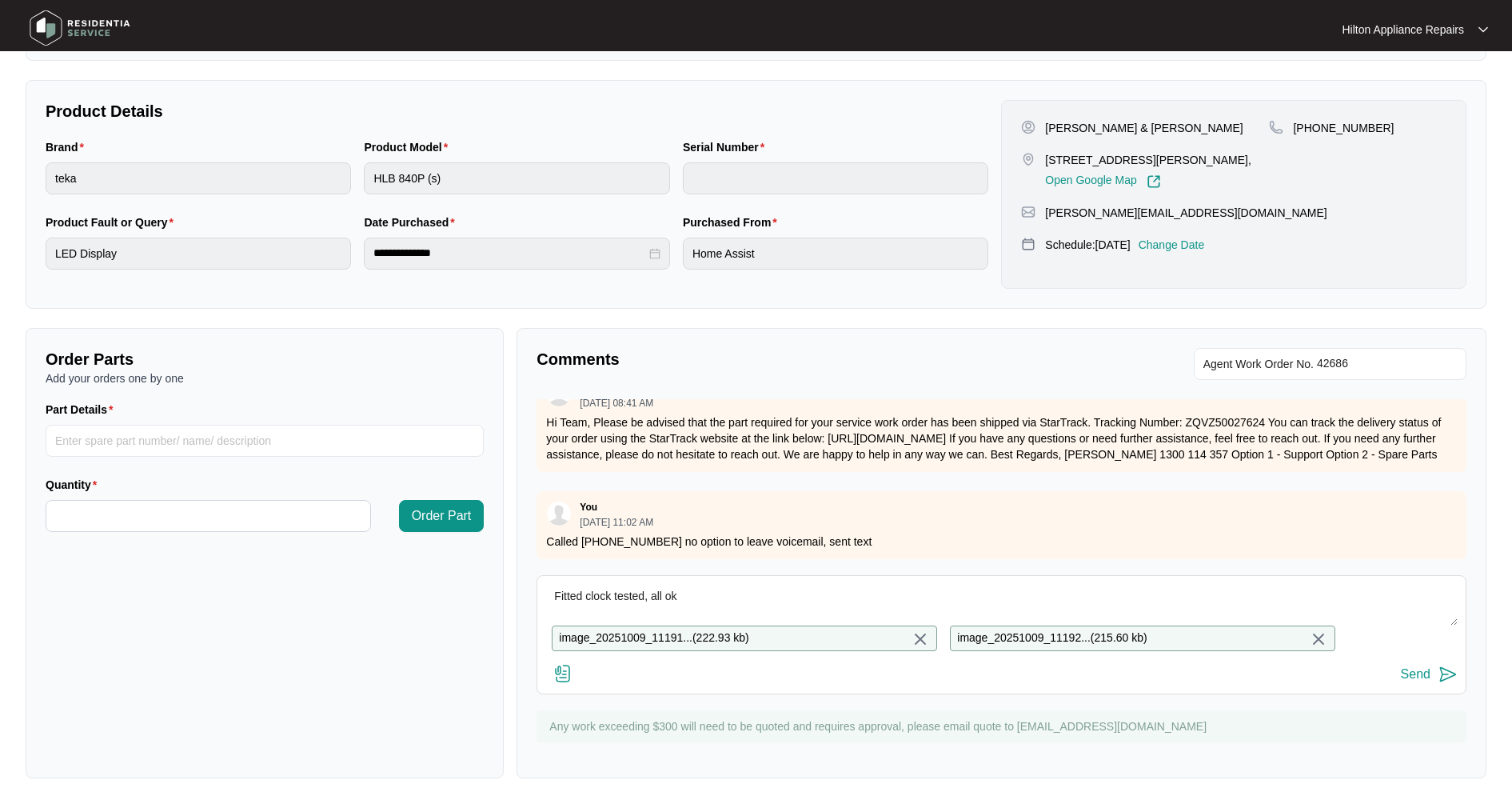
type textarea "Fitted clock tested, all ok"
click at [1437, 674] on button "Send" at bounding box center [1429, 674] width 57 height 22
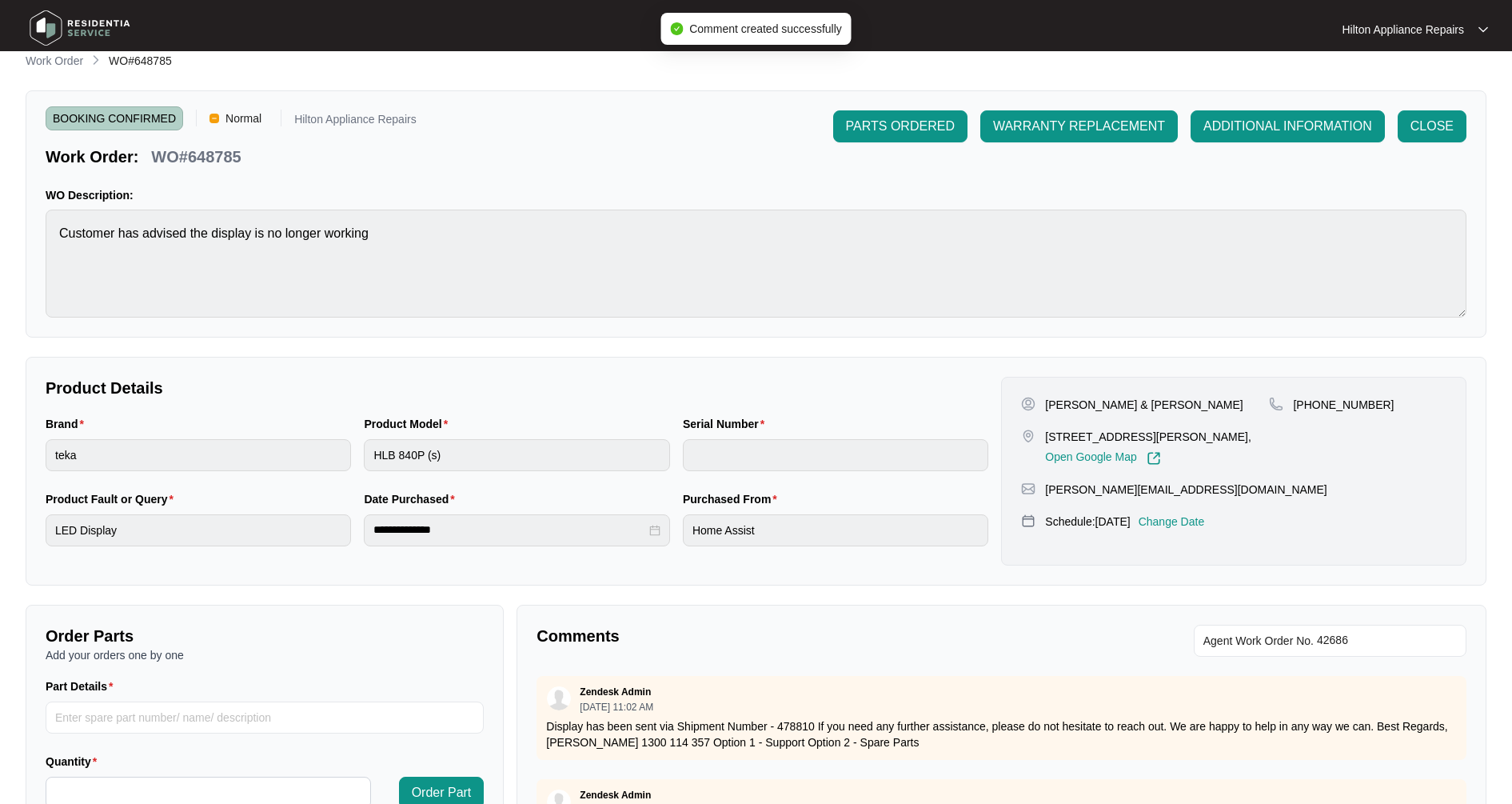
scroll to position [0, 0]
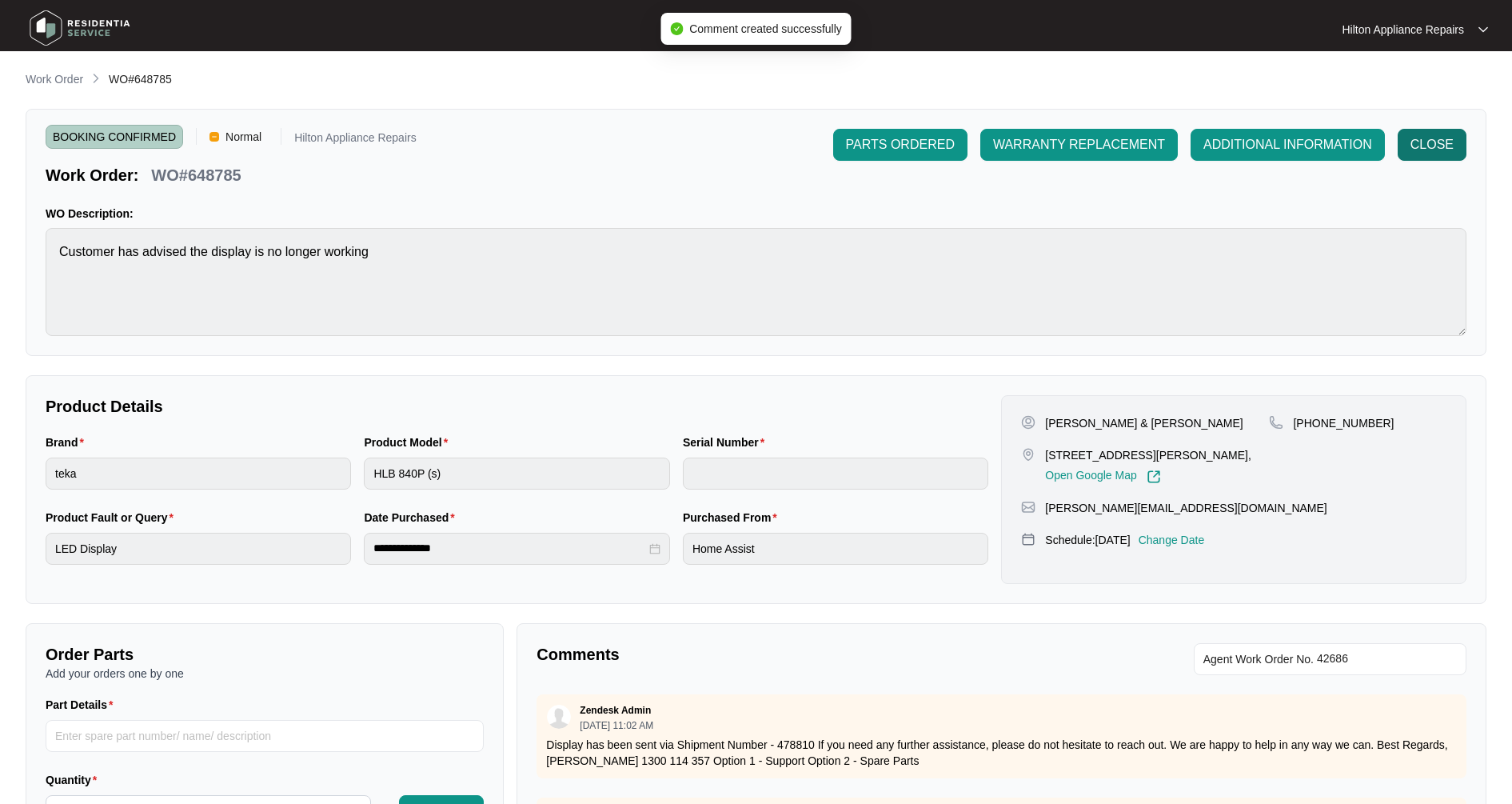
click at [1448, 146] on span "CLOSE" at bounding box center [1431, 145] width 43 height 19
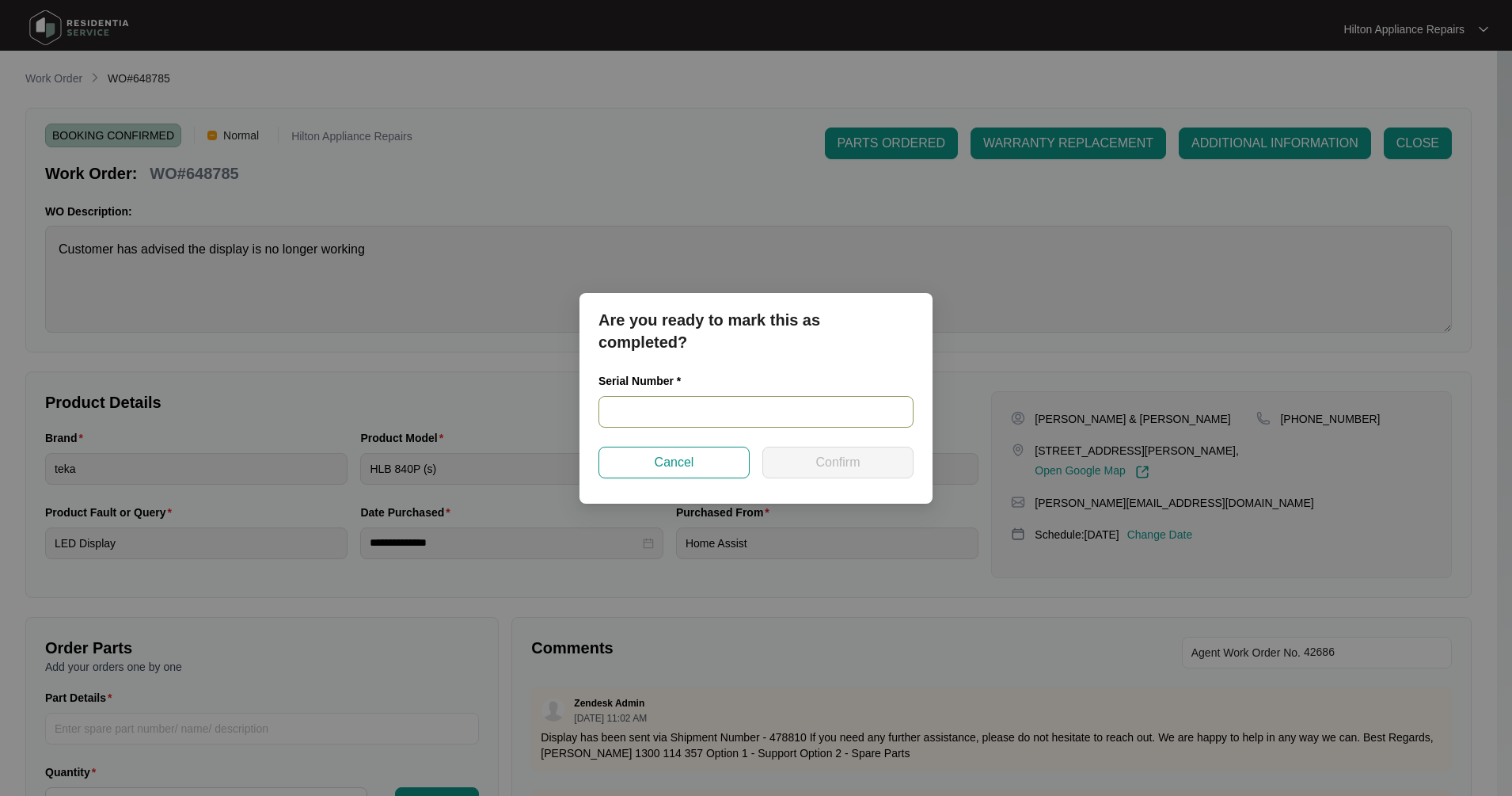
click at [643, 413] on input "text" at bounding box center [756, 411] width 315 height 31
click at [665, 392] on div "Serial Number *" at bounding box center [756, 384] width 315 height 24
click at [676, 410] on input "text" at bounding box center [756, 411] width 315 height 31
paste input "TZ231S22257"
type input "TZ231S22257"
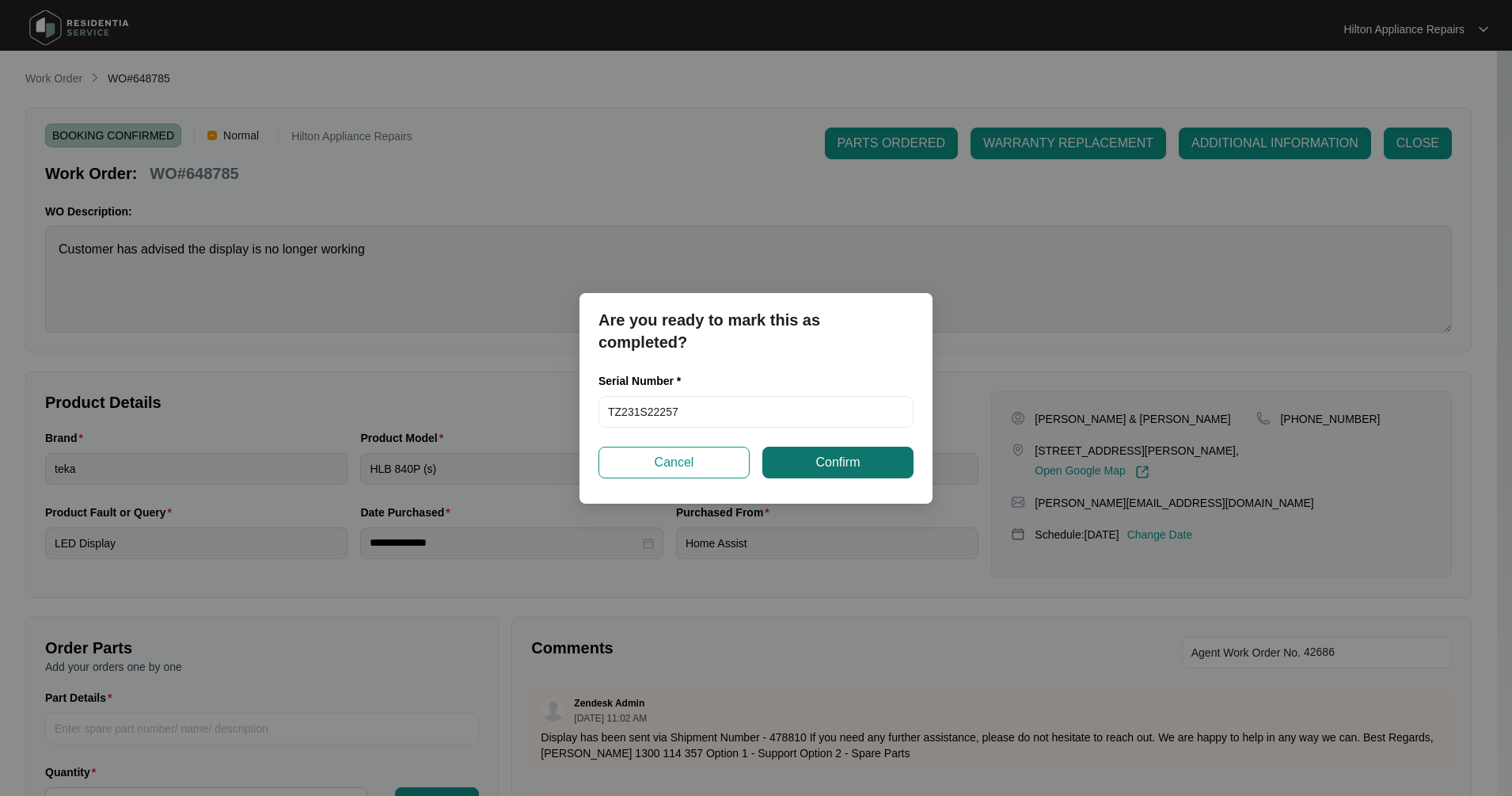
click at [808, 459] on button "Confirm" at bounding box center [838, 462] width 151 height 31
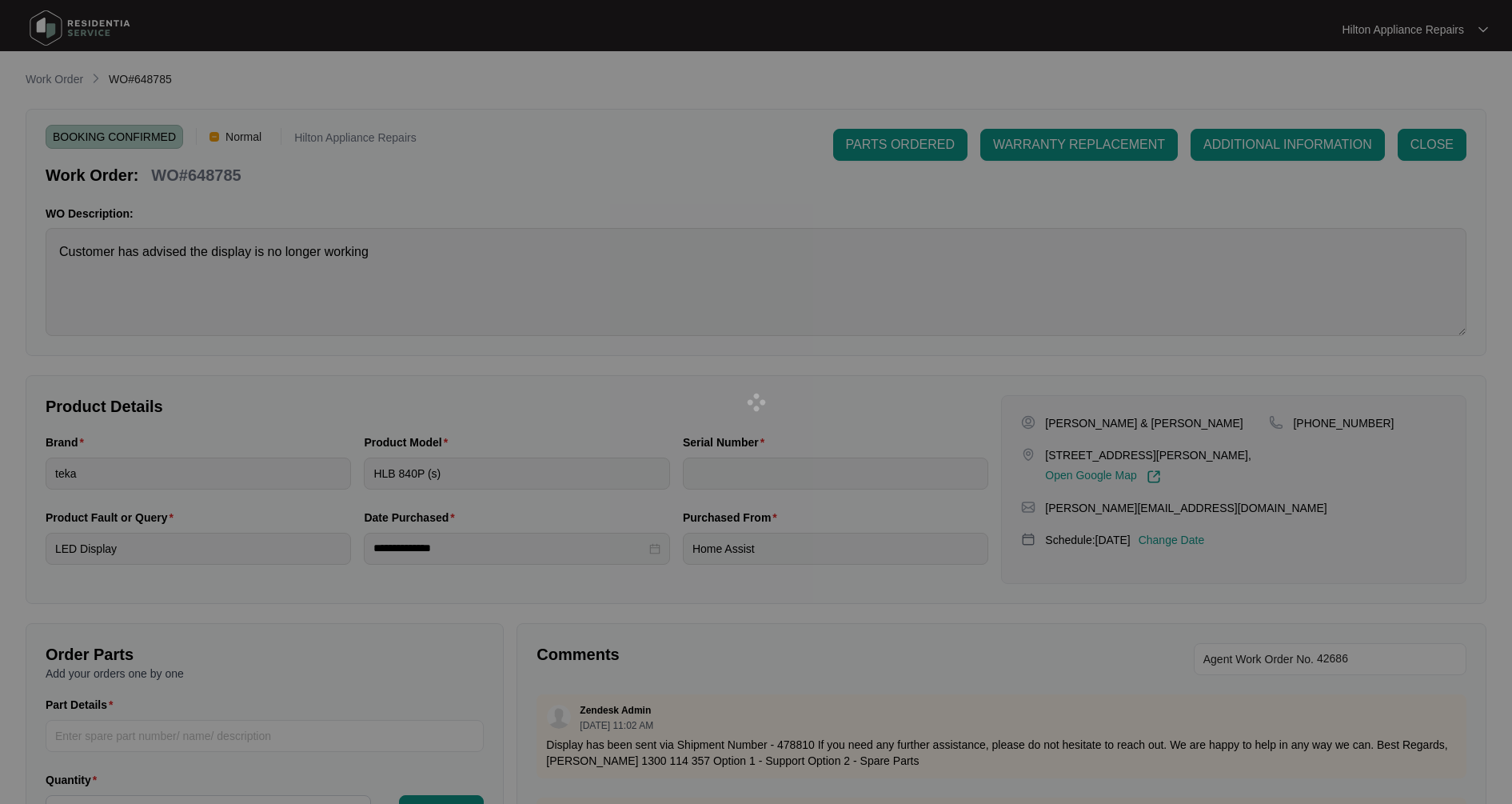
type input "TZ231S22257"
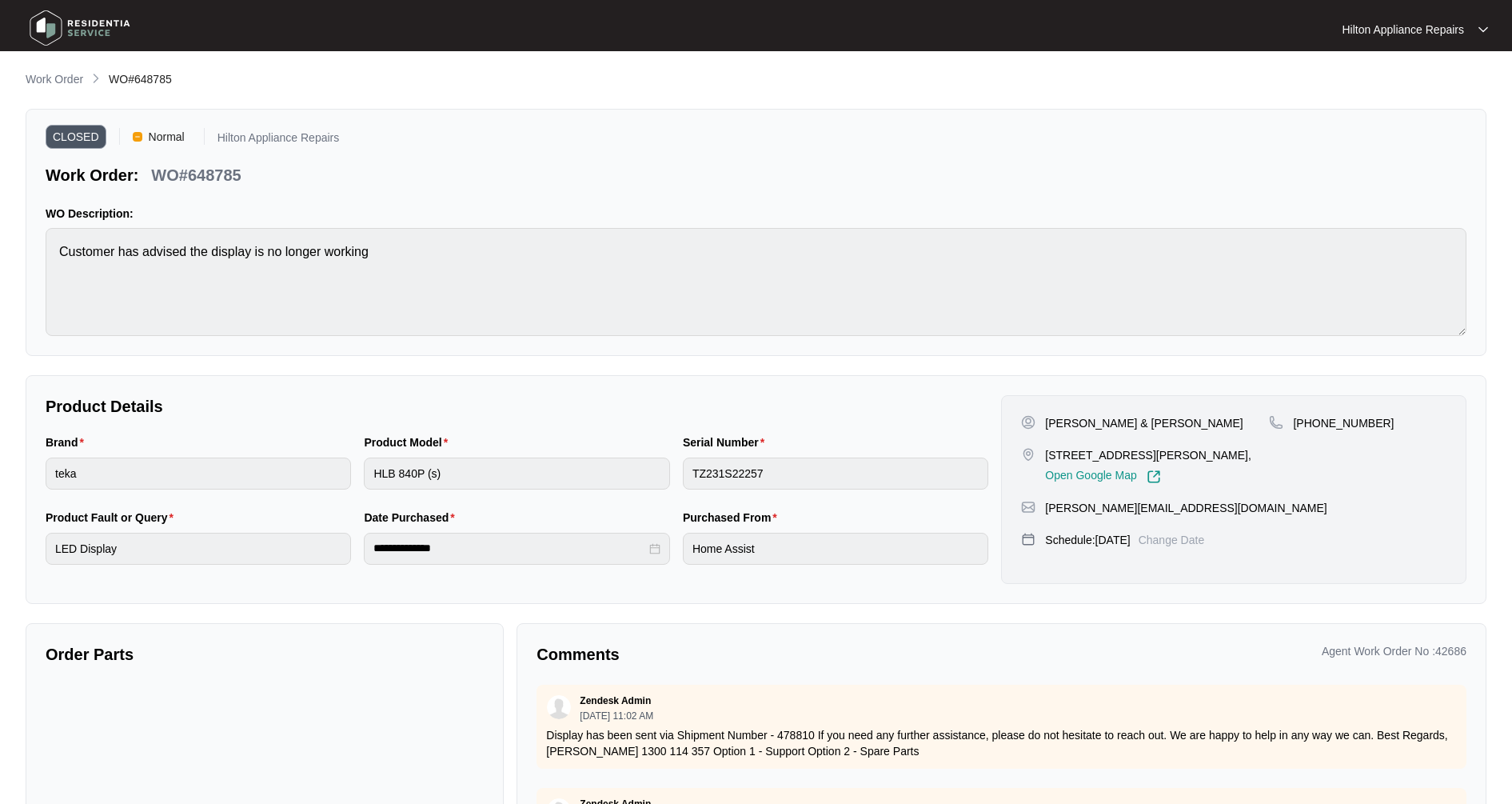
click at [83, 90] on div "**********" at bounding box center [756, 467] width 1461 height 794
click at [76, 86] on p "Work Order" at bounding box center [55, 79] width 58 height 16
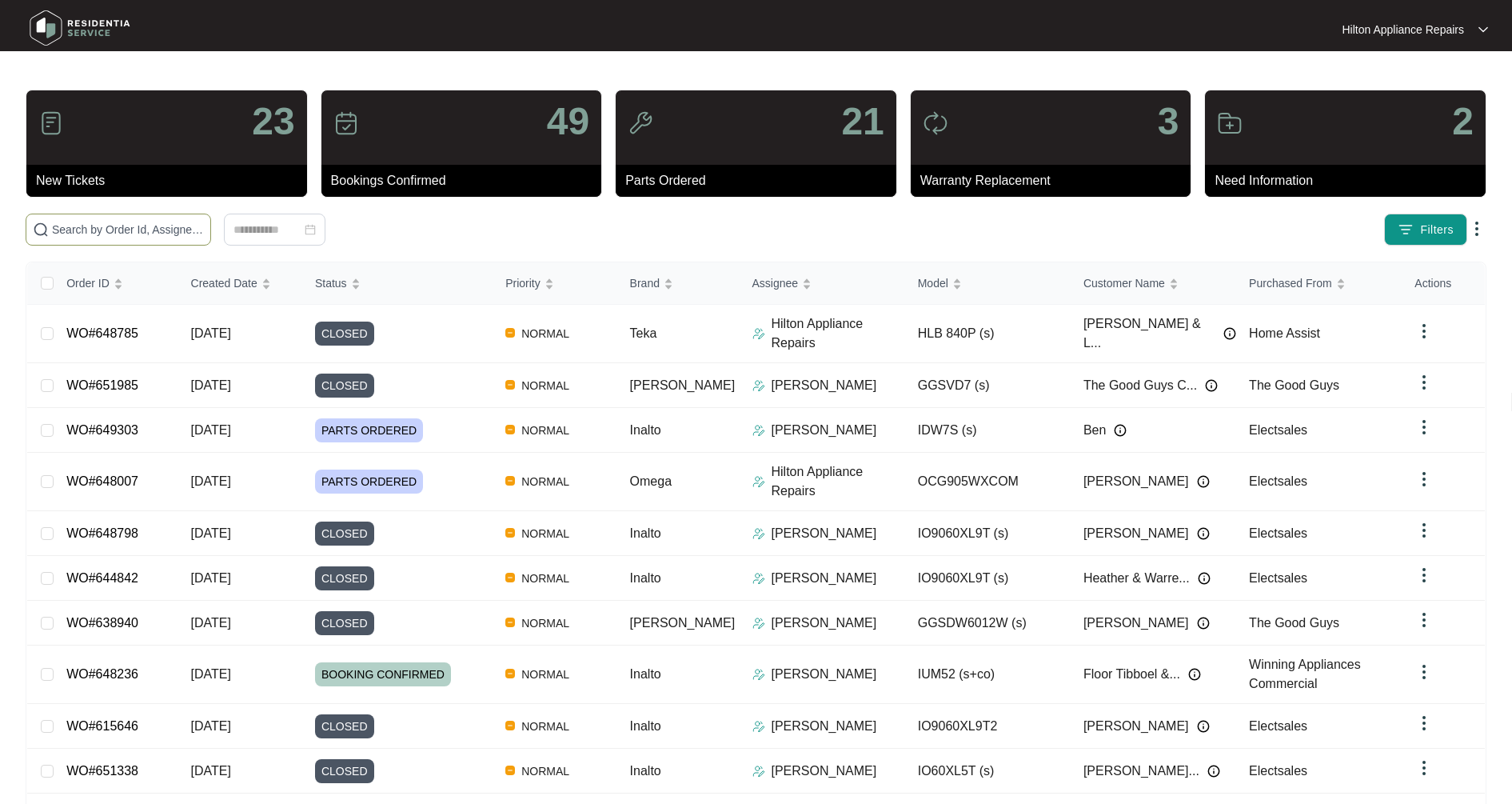
click at [136, 227] on input "text" at bounding box center [128, 229] width 152 height 17
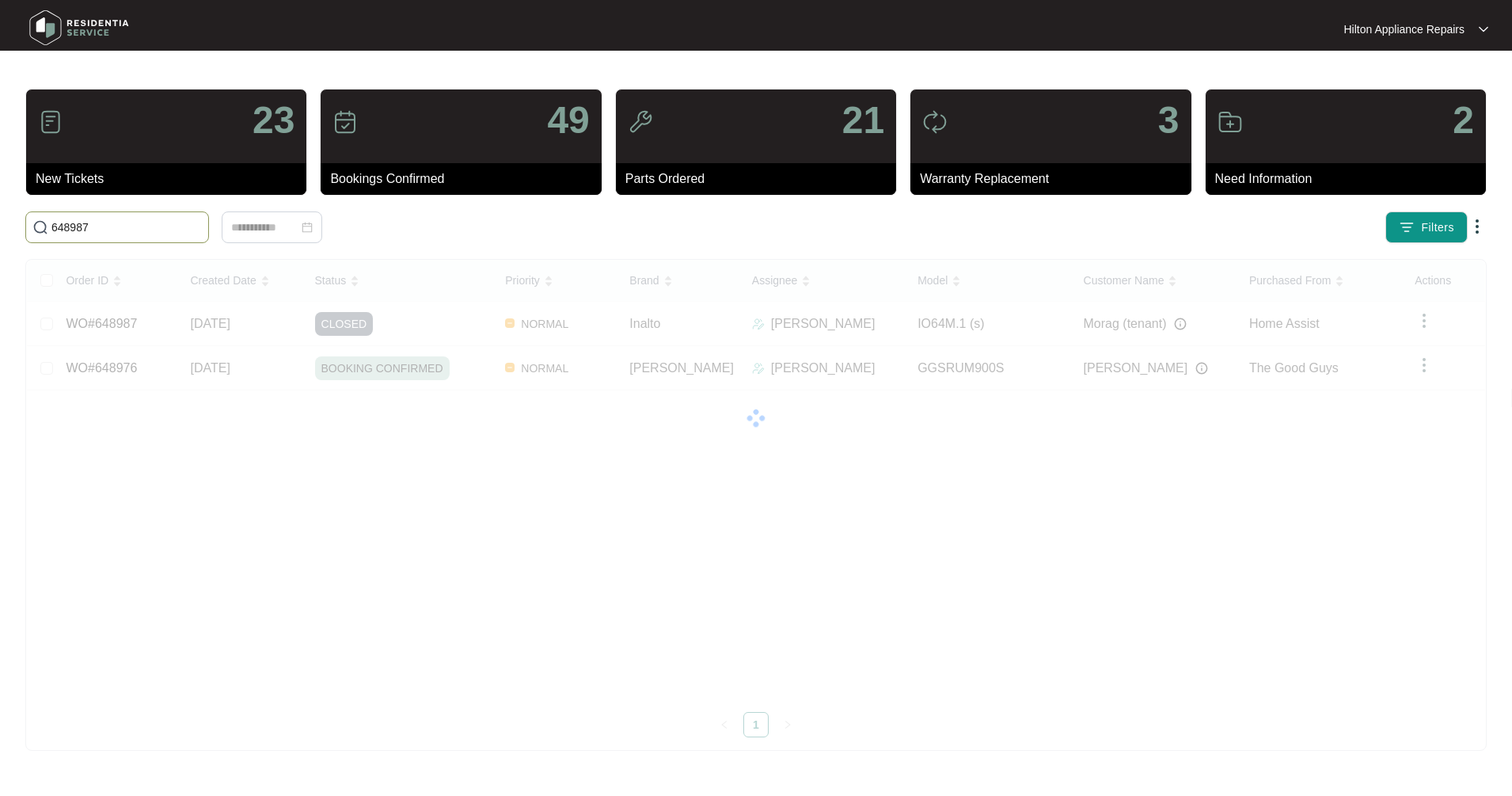
type input "648987"
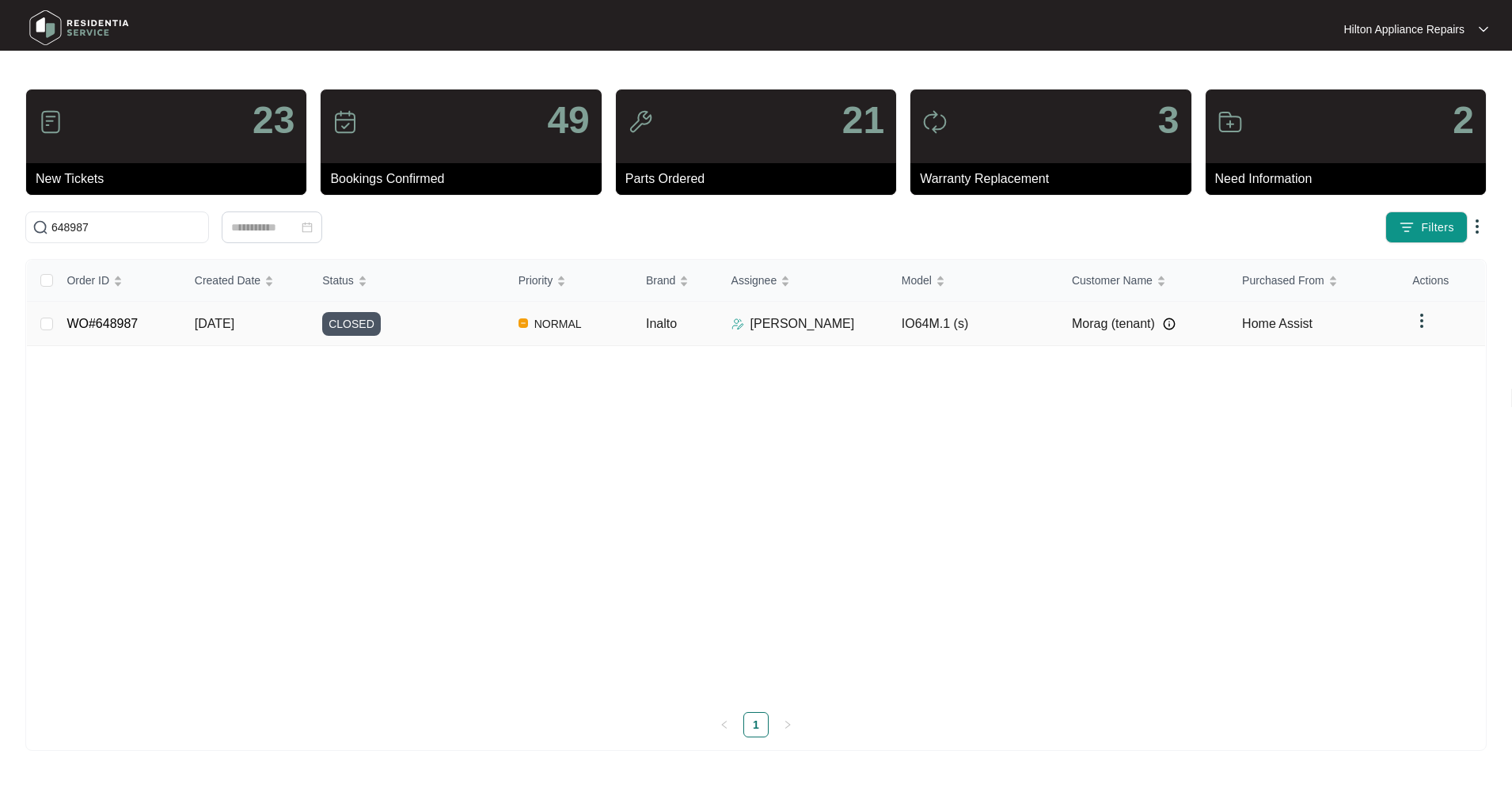
click at [234, 331] on div "Order ID Created Date Status Priority Brand Assignee Model Customer Name Purcha…" at bounding box center [755, 498] width 1458 height 478
click at [169, 335] on td "WO#648987" at bounding box center [118, 324] width 127 height 45
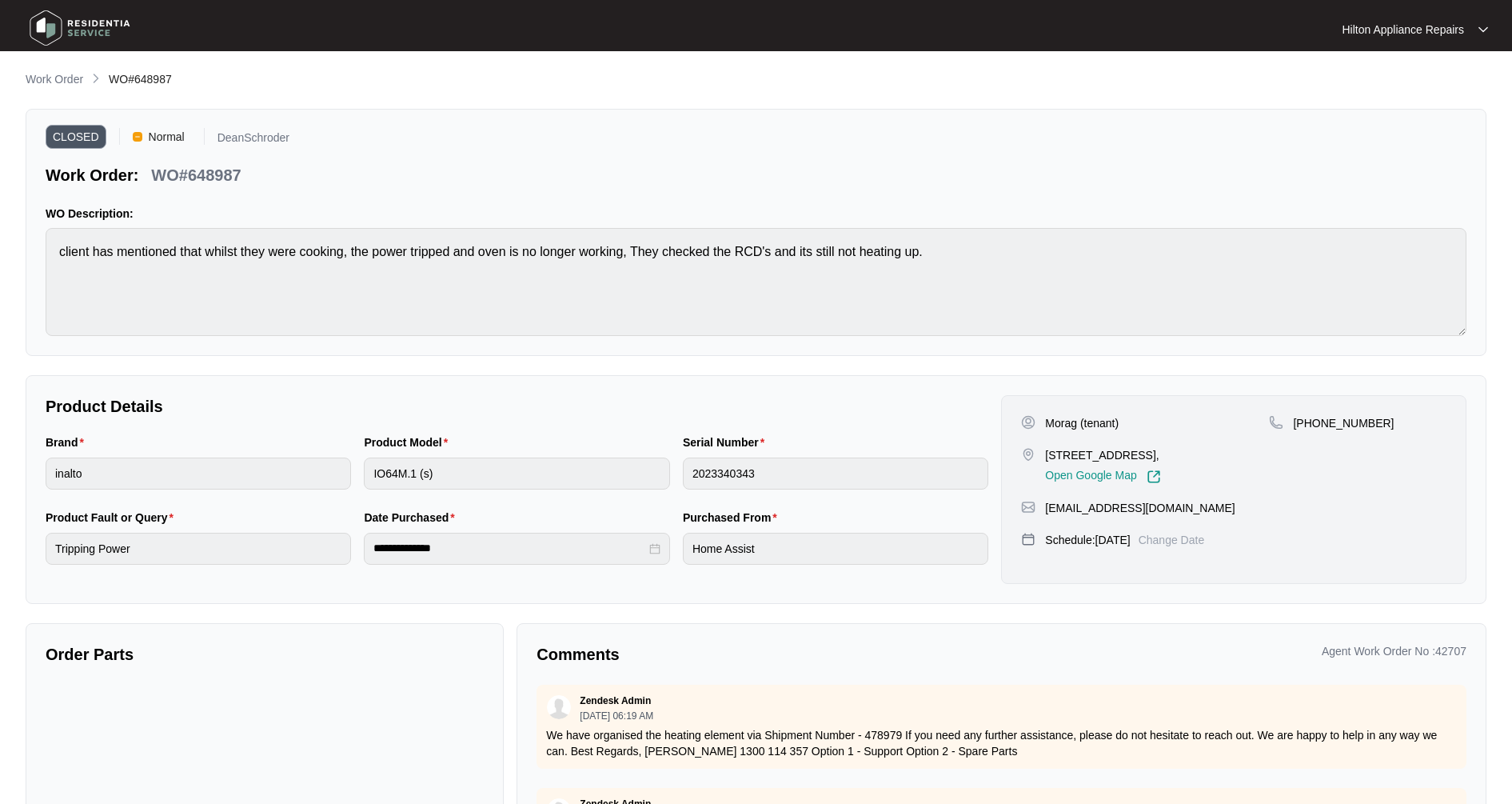
click at [54, 83] on p "Work Order" at bounding box center [55, 79] width 58 height 16
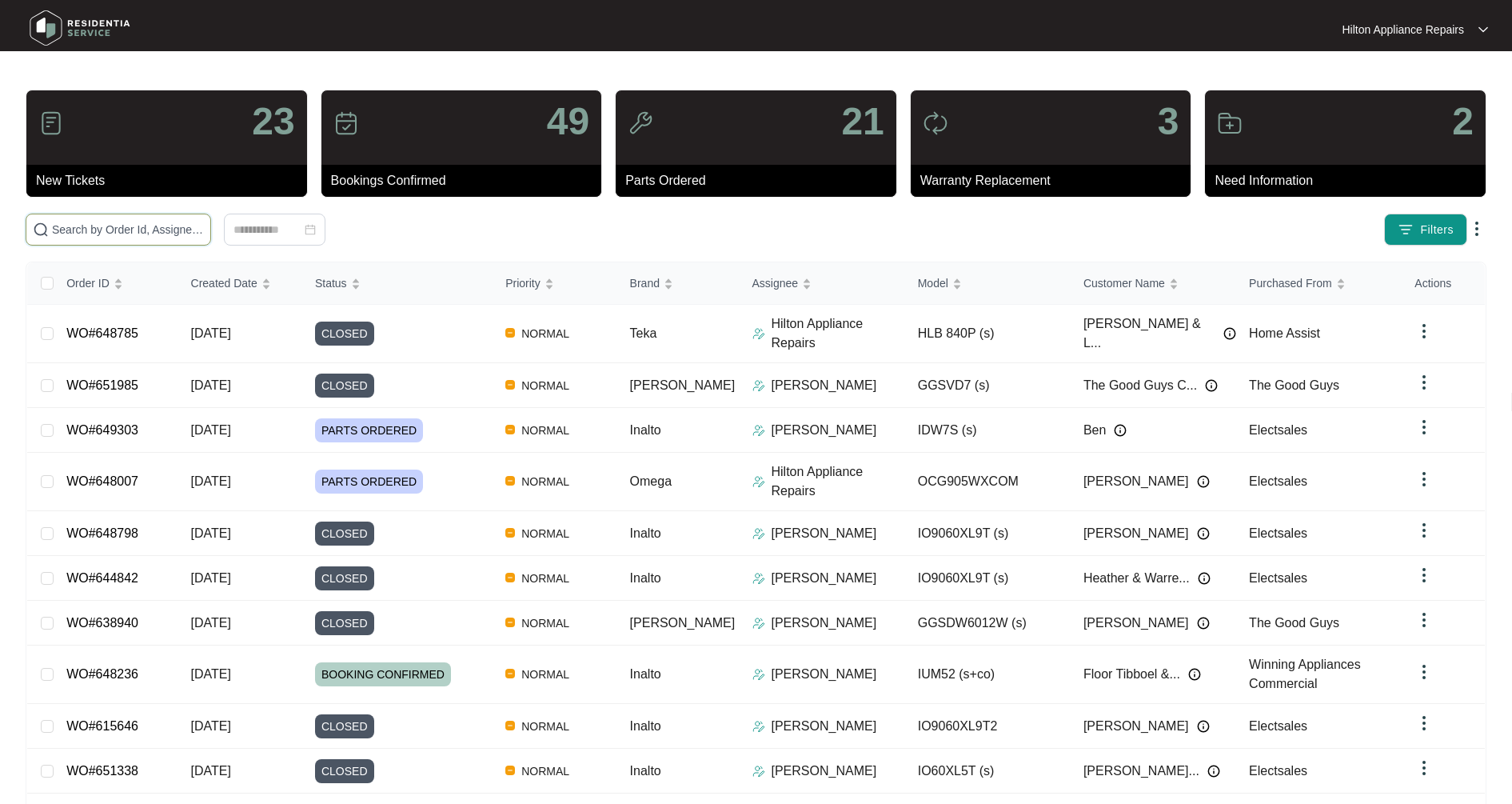
click at [130, 229] on input "text" at bounding box center [128, 229] width 152 height 17
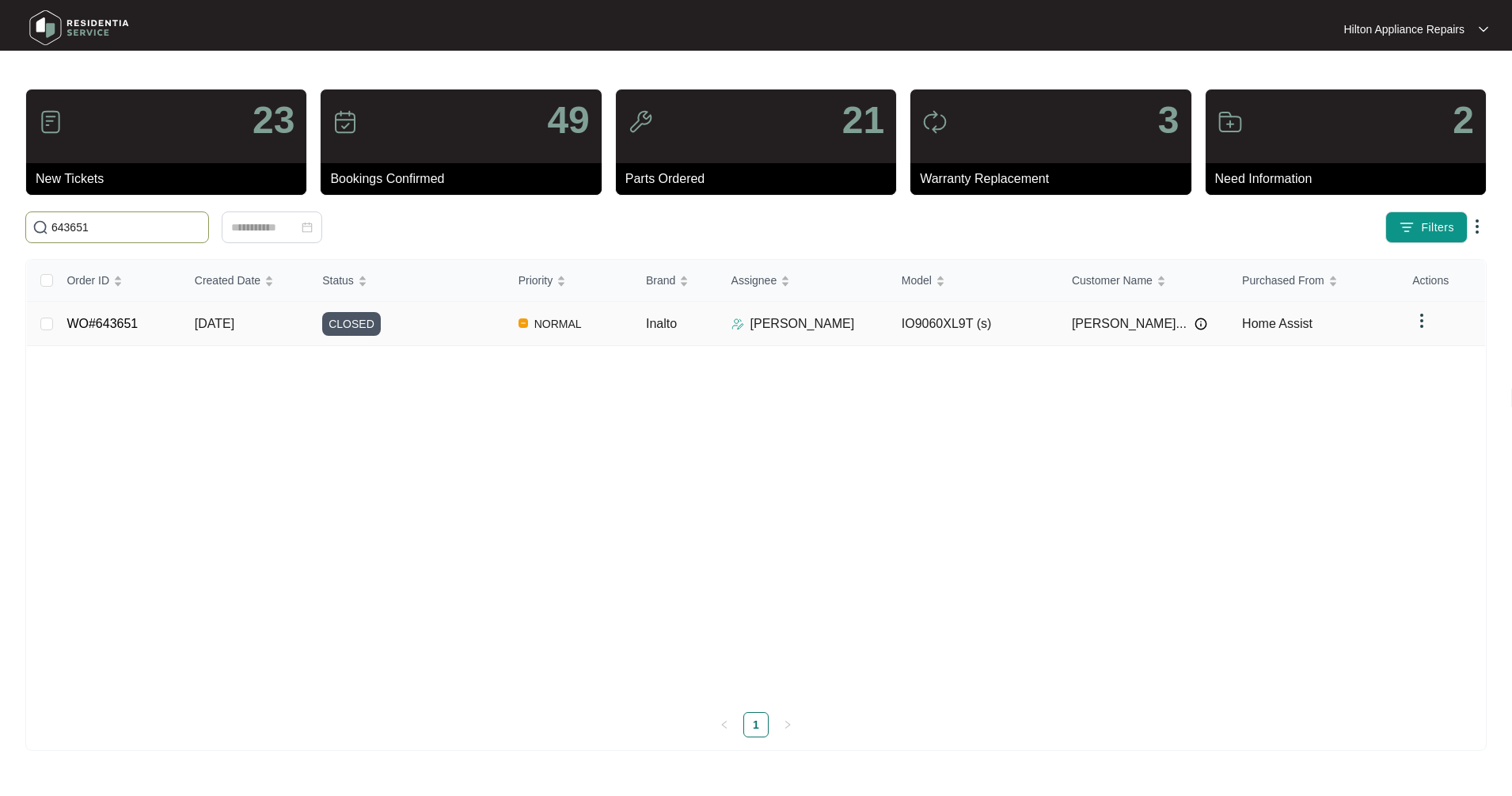
type input "643651"
click at [183, 332] on td "[DATE]" at bounding box center [246, 324] width 127 height 45
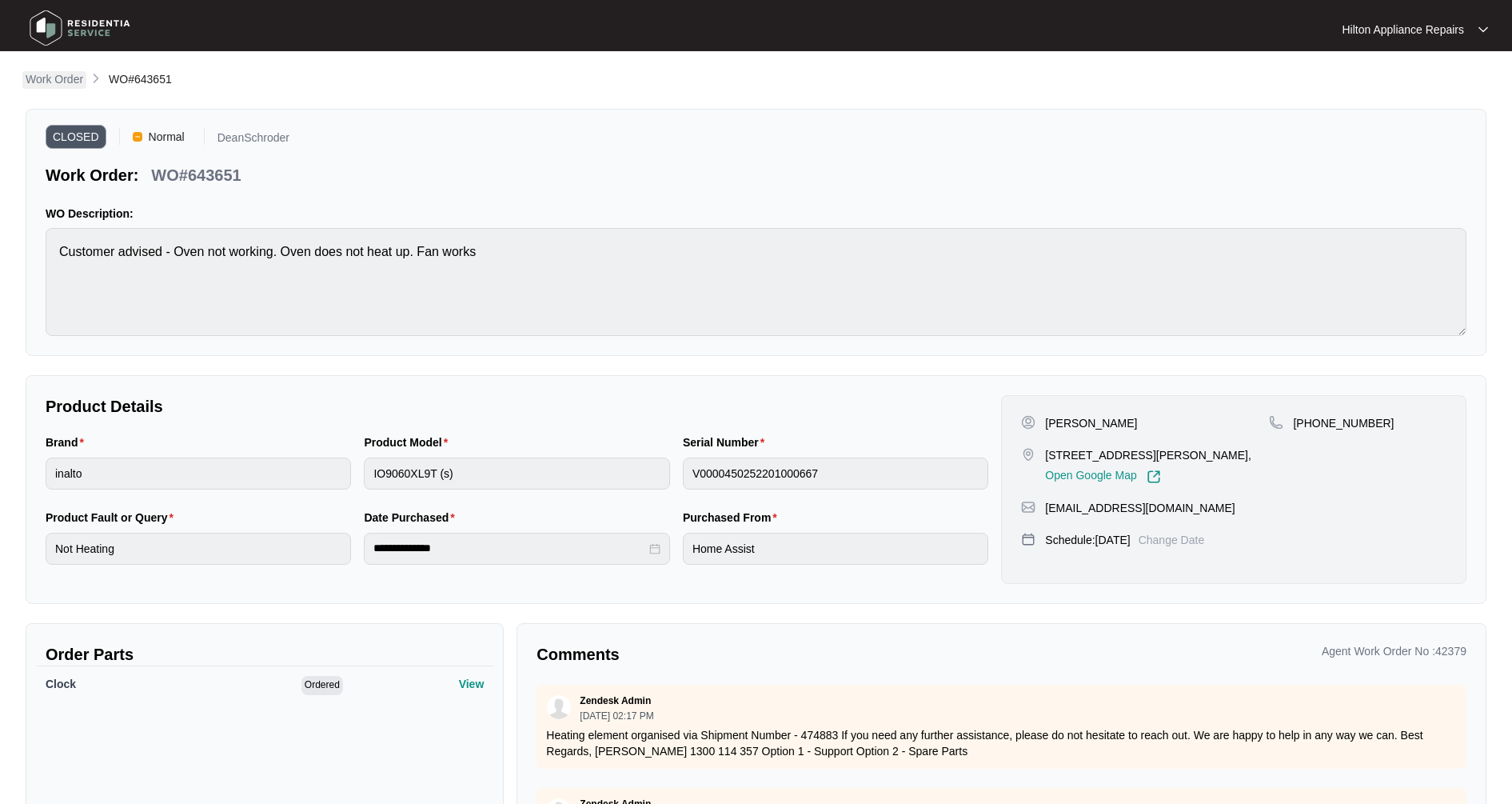
click at [72, 79] on p "Work Order" at bounding box center [55, 79] width 58 height 16
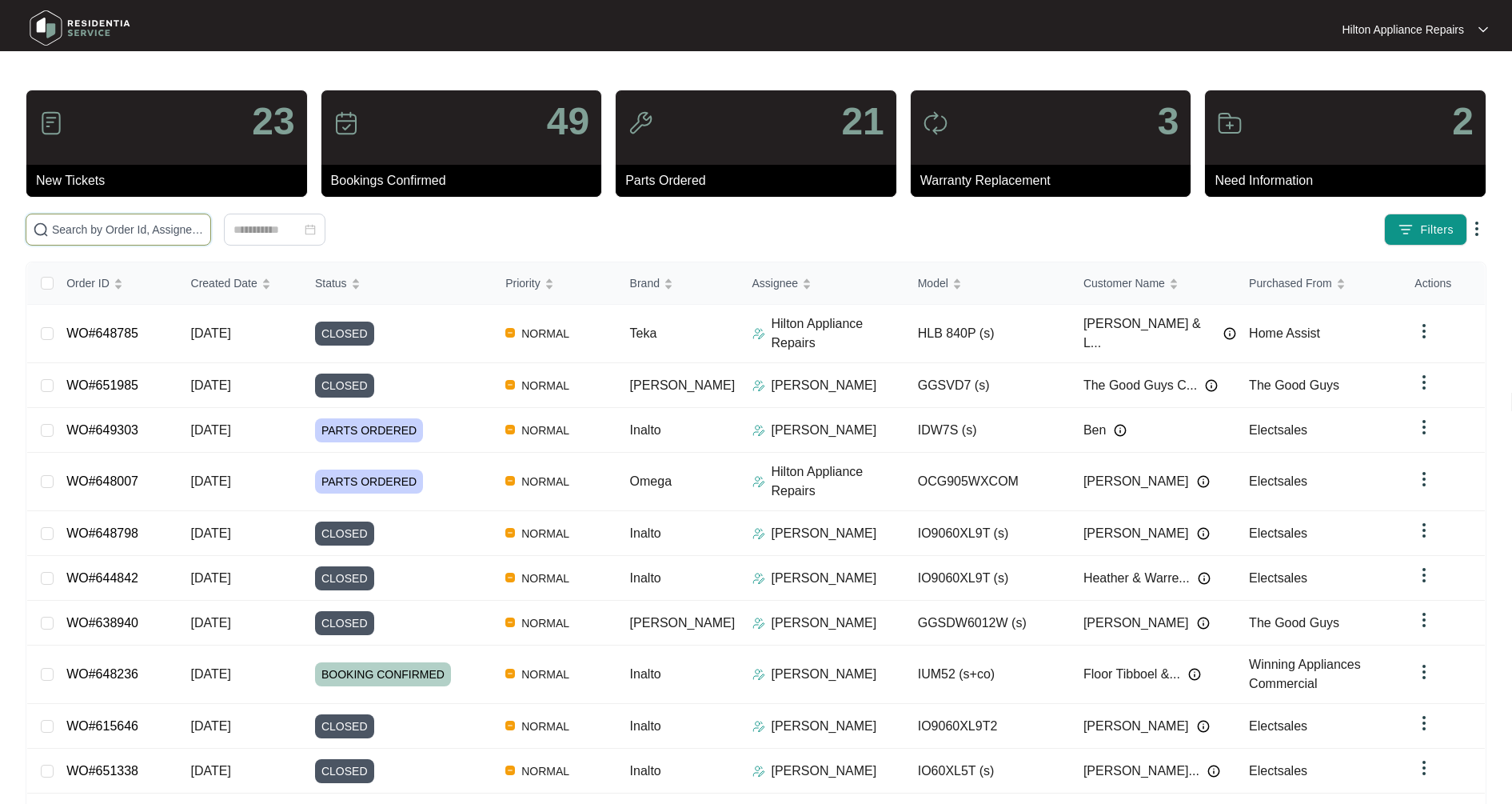
click at [151, 224] on input "text" at bounding box center [128, 229] width 152 height 17
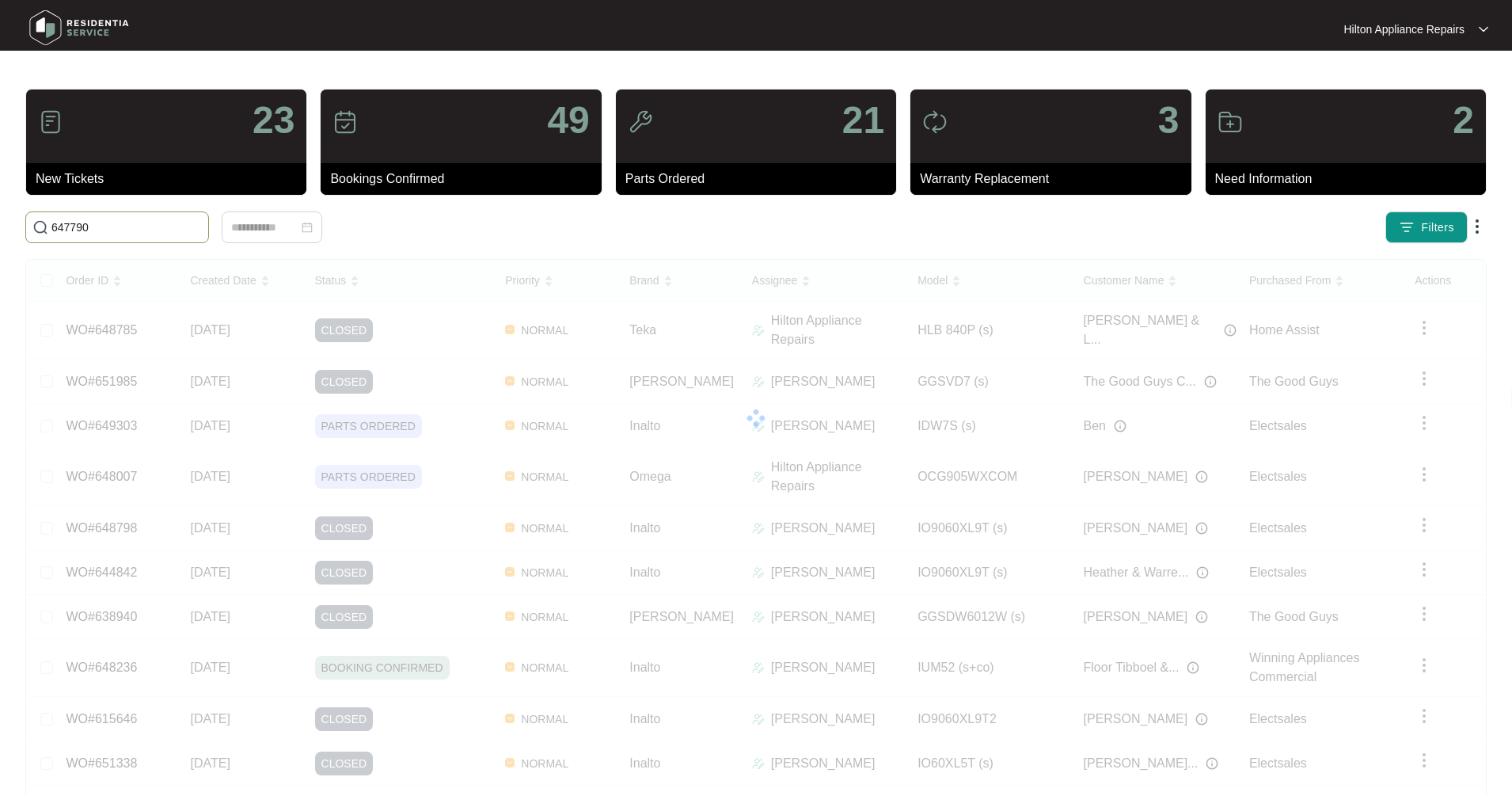
type input "647790"
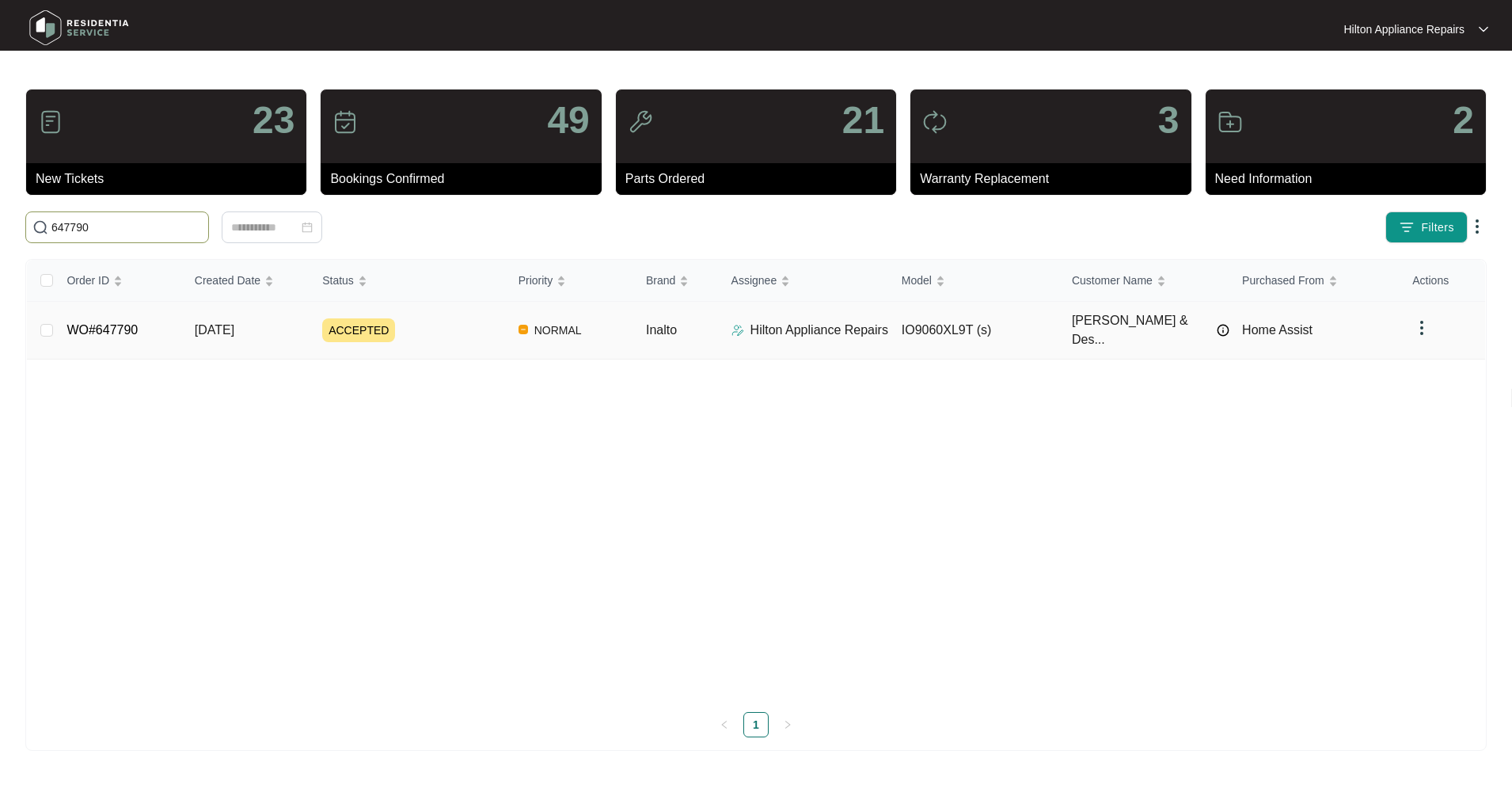
click at [197, 326] on span "[DATE]" at bounding box center [215, 330] width 40 height 13
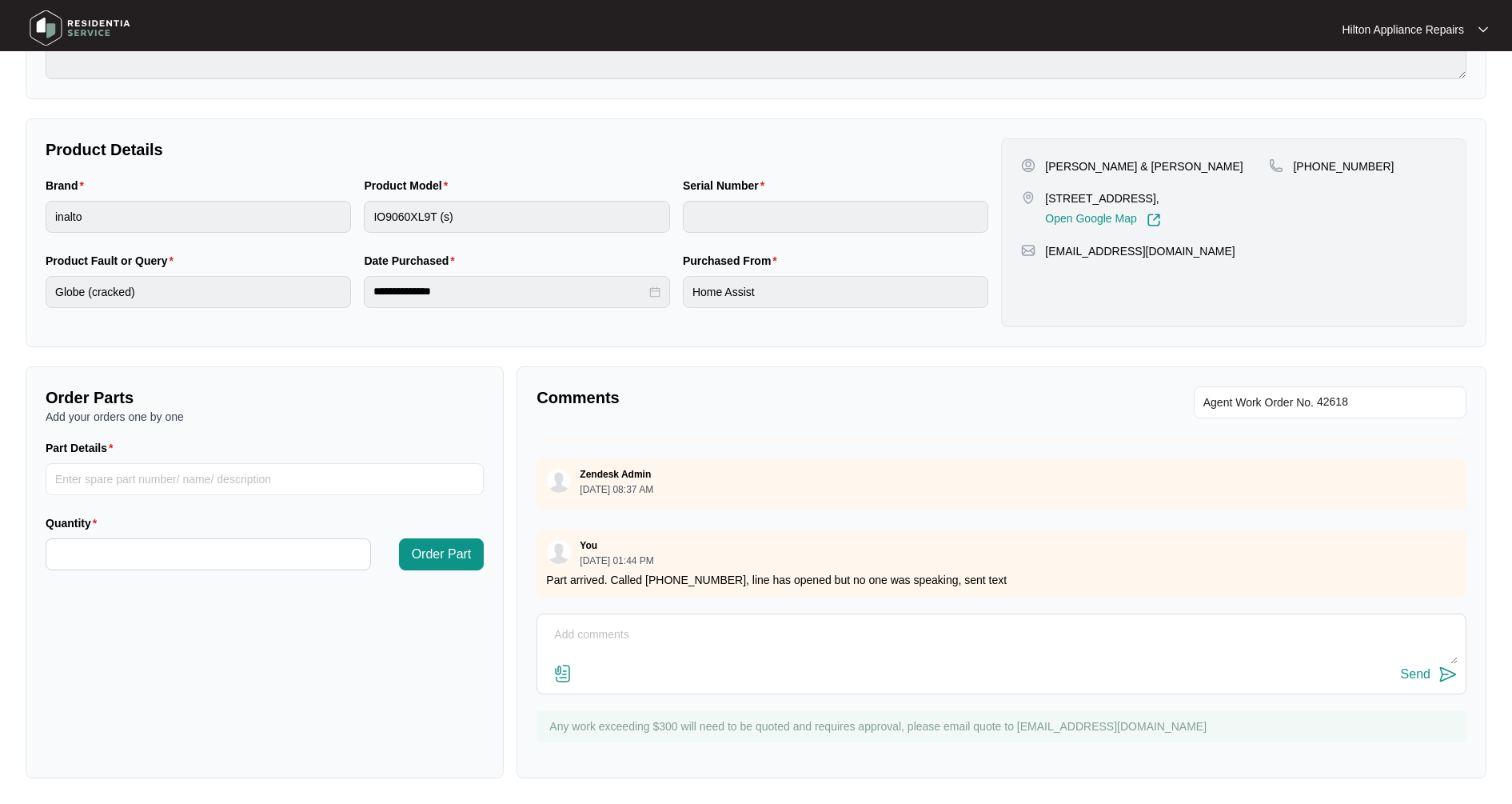
scroll to position [117, 0]
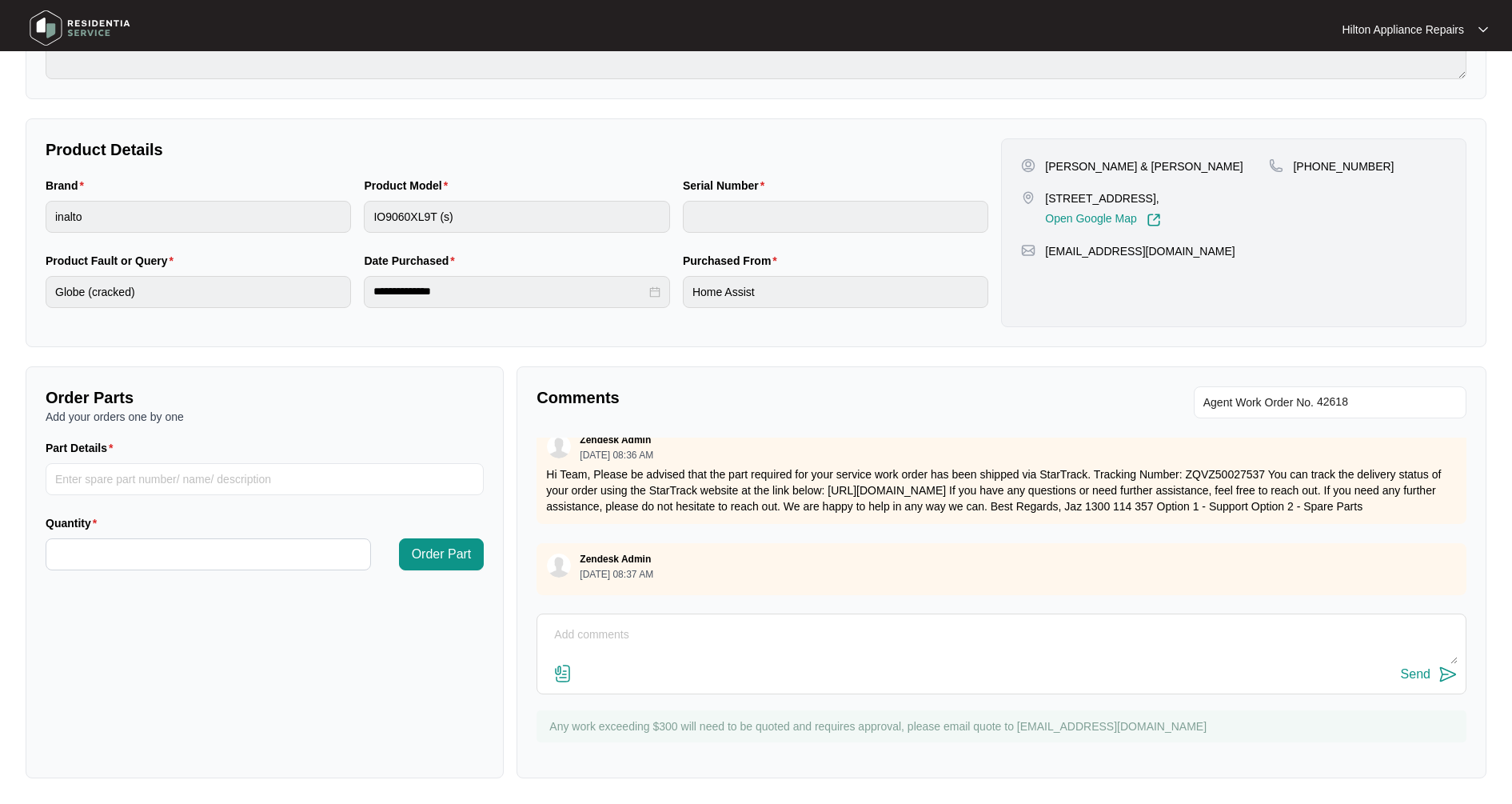
click at [563, 674] on img at bounding box center [563, 674] width 19 height 19
click at [0, 0] on input "file" at bounding box center [0, 0] width 0 height 0
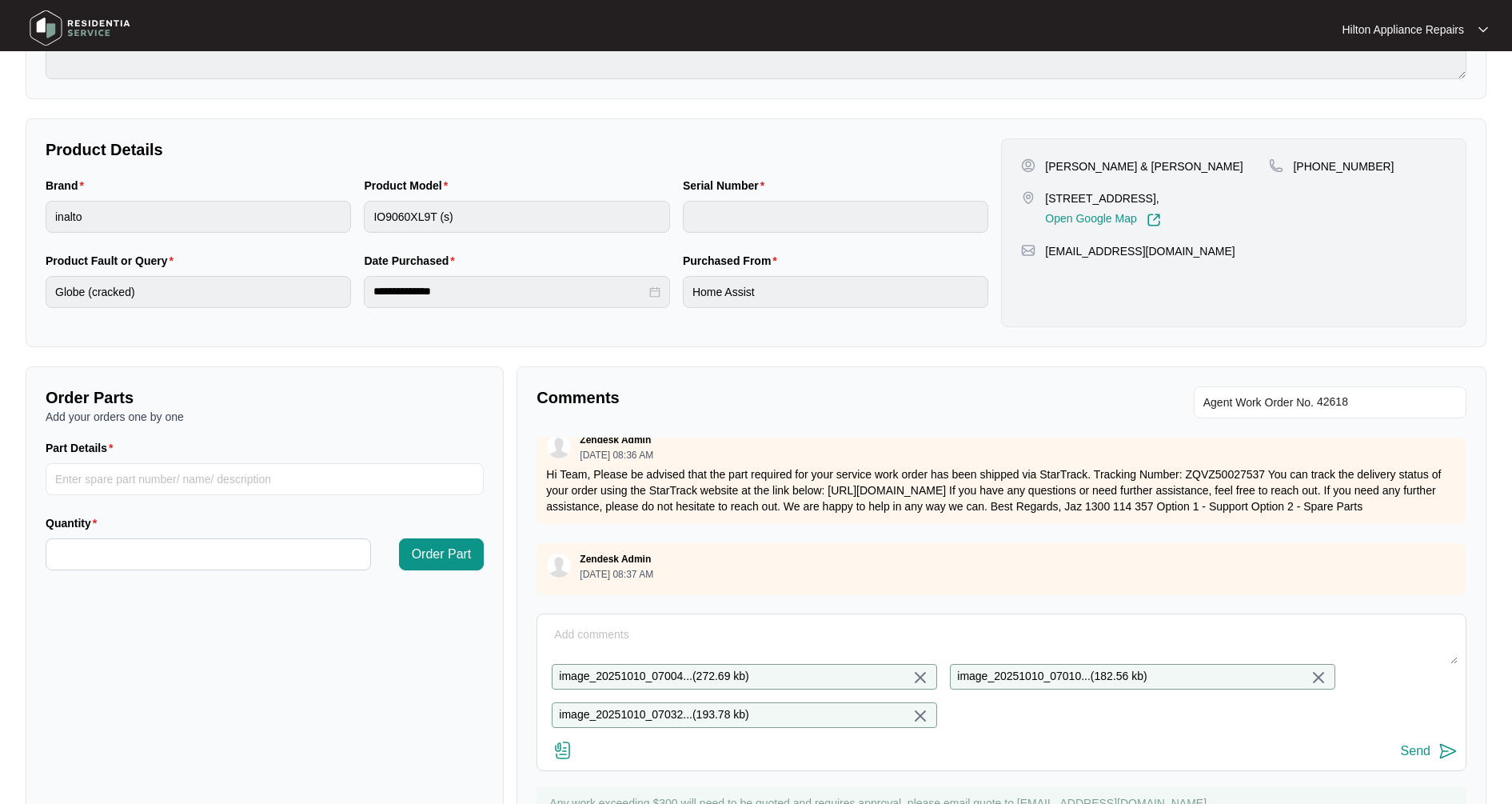
click at [583, 626] on textarea at bounding box center [1001, 642] width 912 height 41
click at [583, 623] on textarea "In" at bounding box center [1001, 642] width 912 height 41
type textarea "Installed replacement globe, tested, all operational"
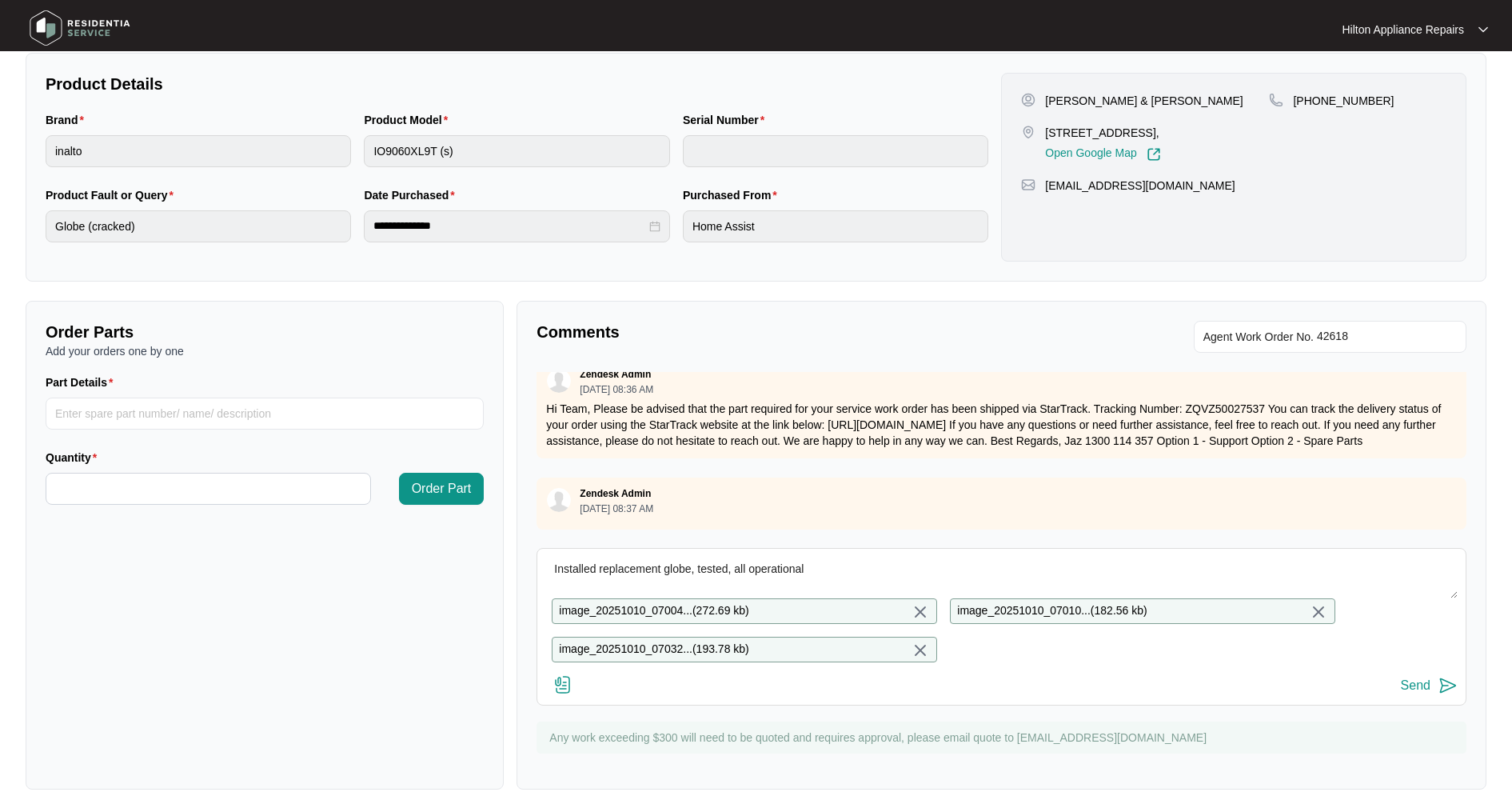
scroll to position [348, 0]
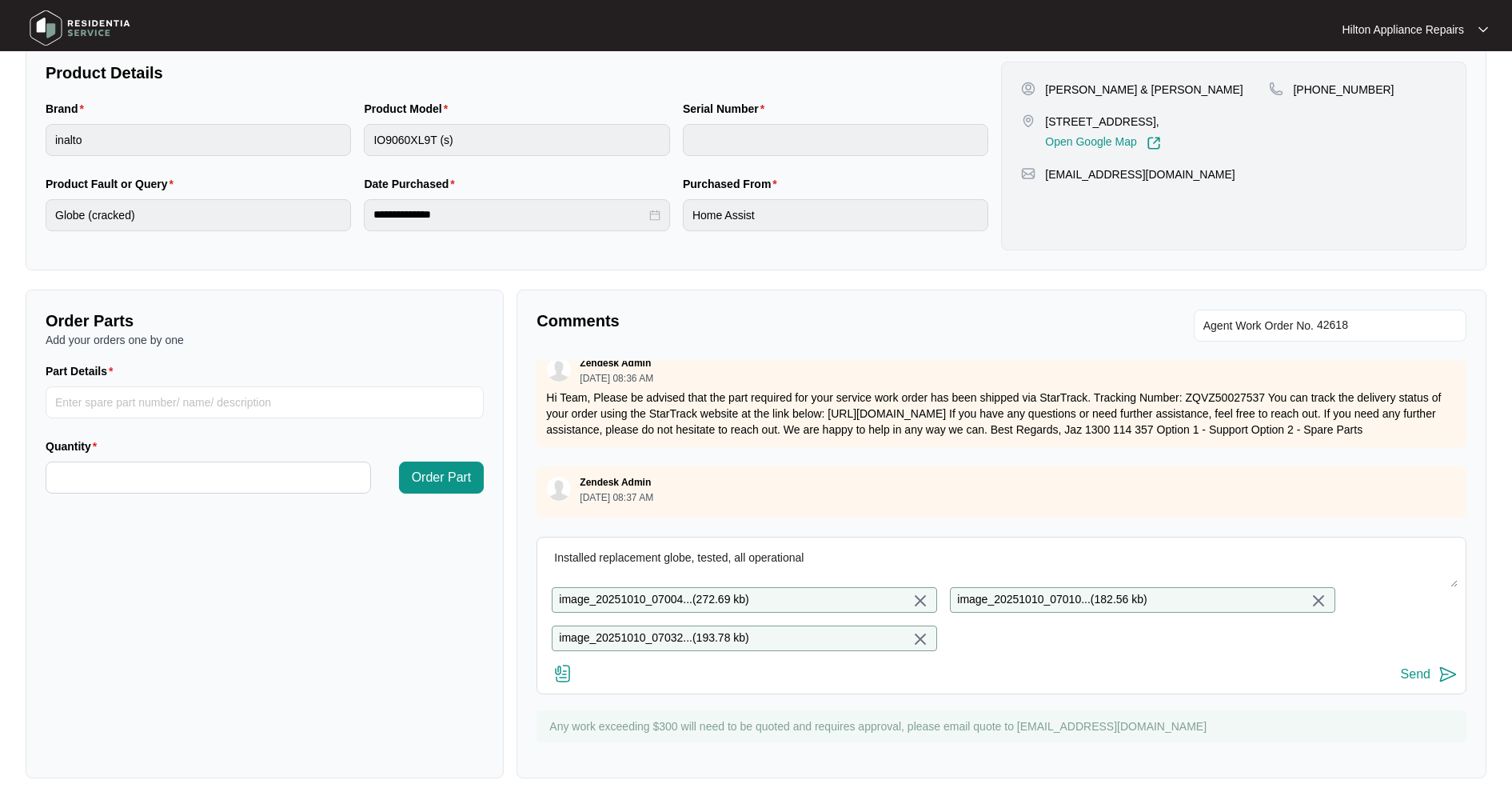
click at [1448, 674] on img at bounding box center [1448, 674] width 19 height 19
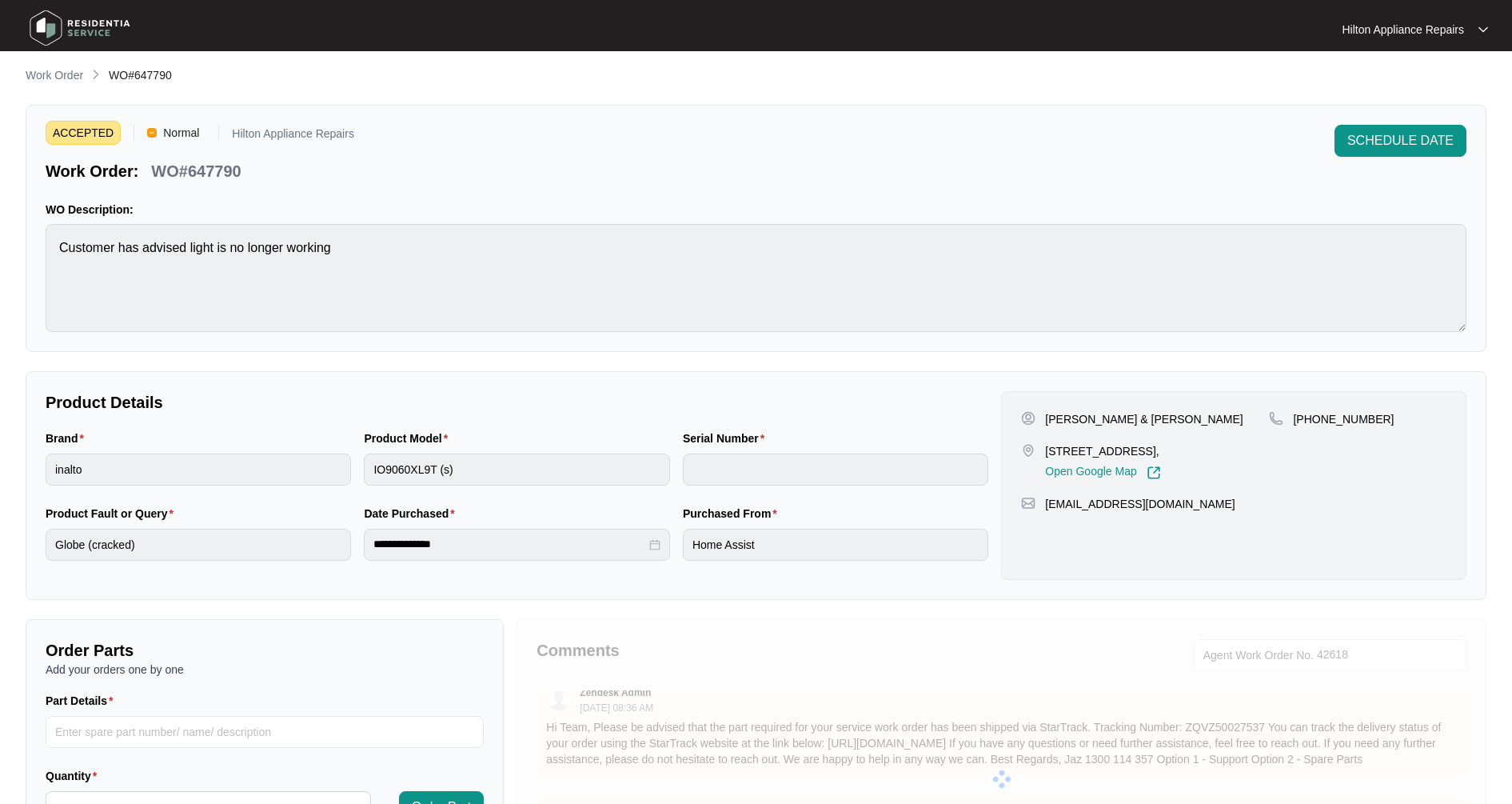
scroll to position [0, 0]
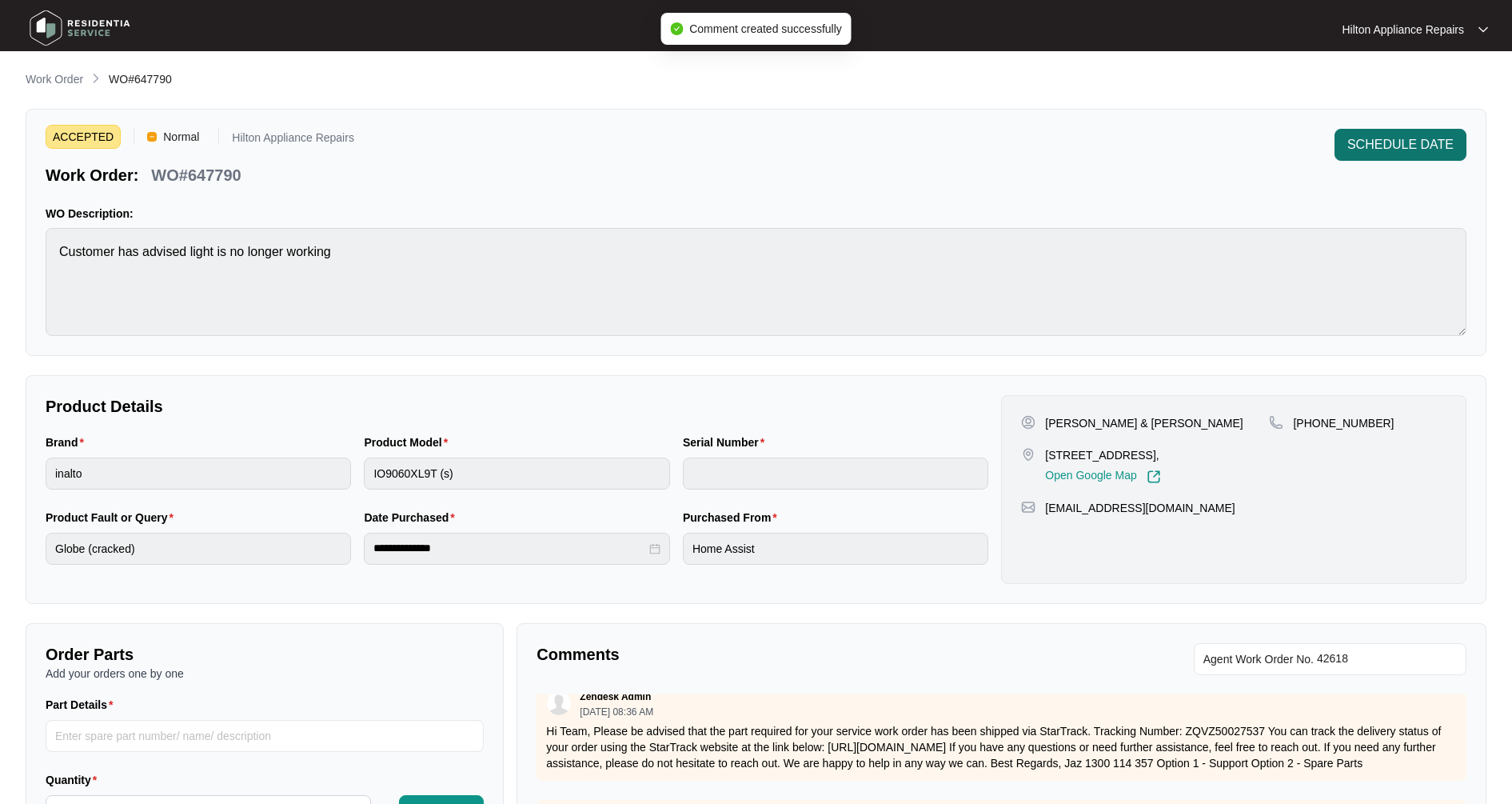
click at [1395, 148] on span "SCHEDULE DATE" at bounding box center [1400, 145] width 106 height 19
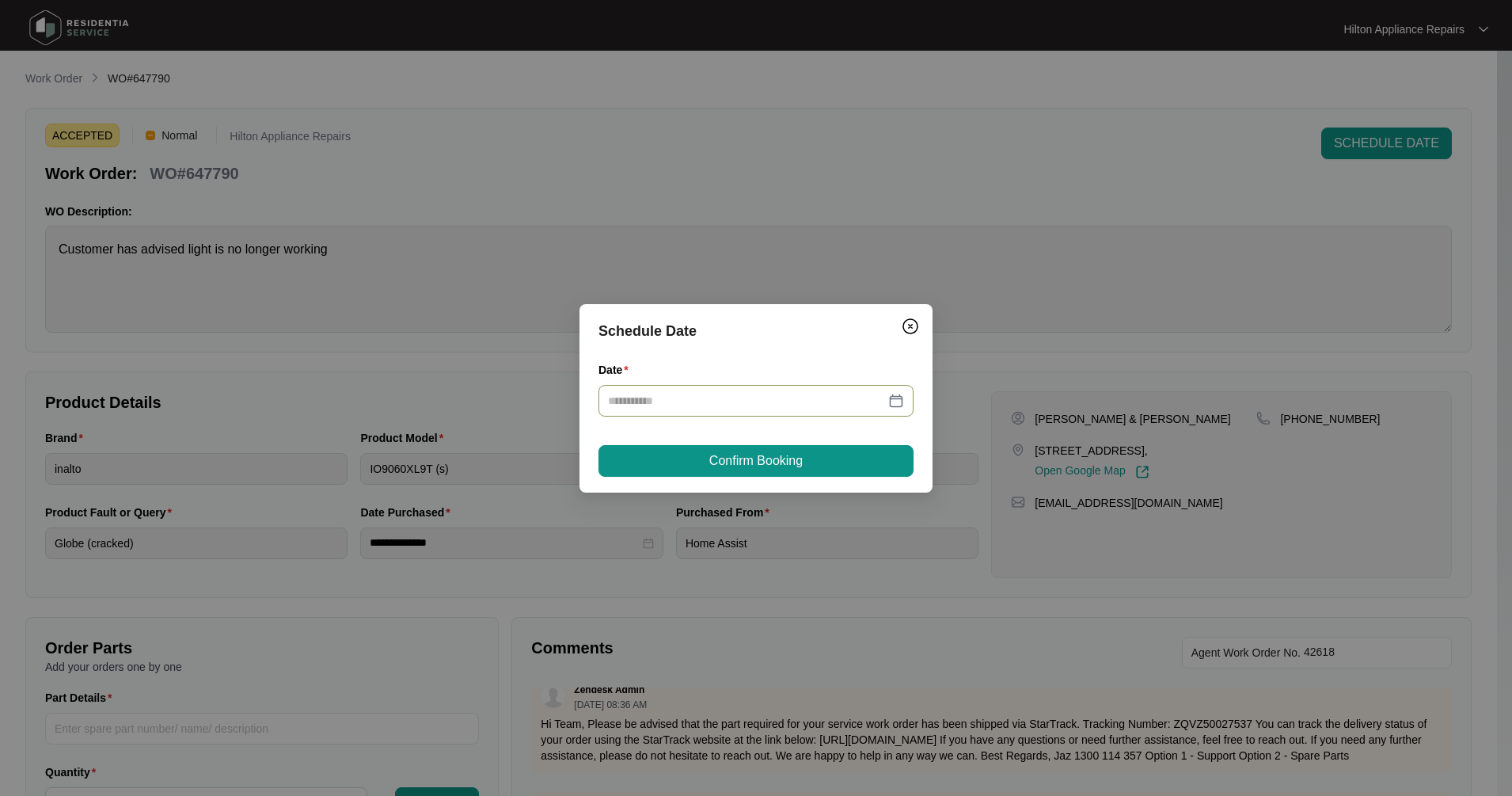
click at [903, 397] on div at bounding box center [756, 401] width 296 height 17
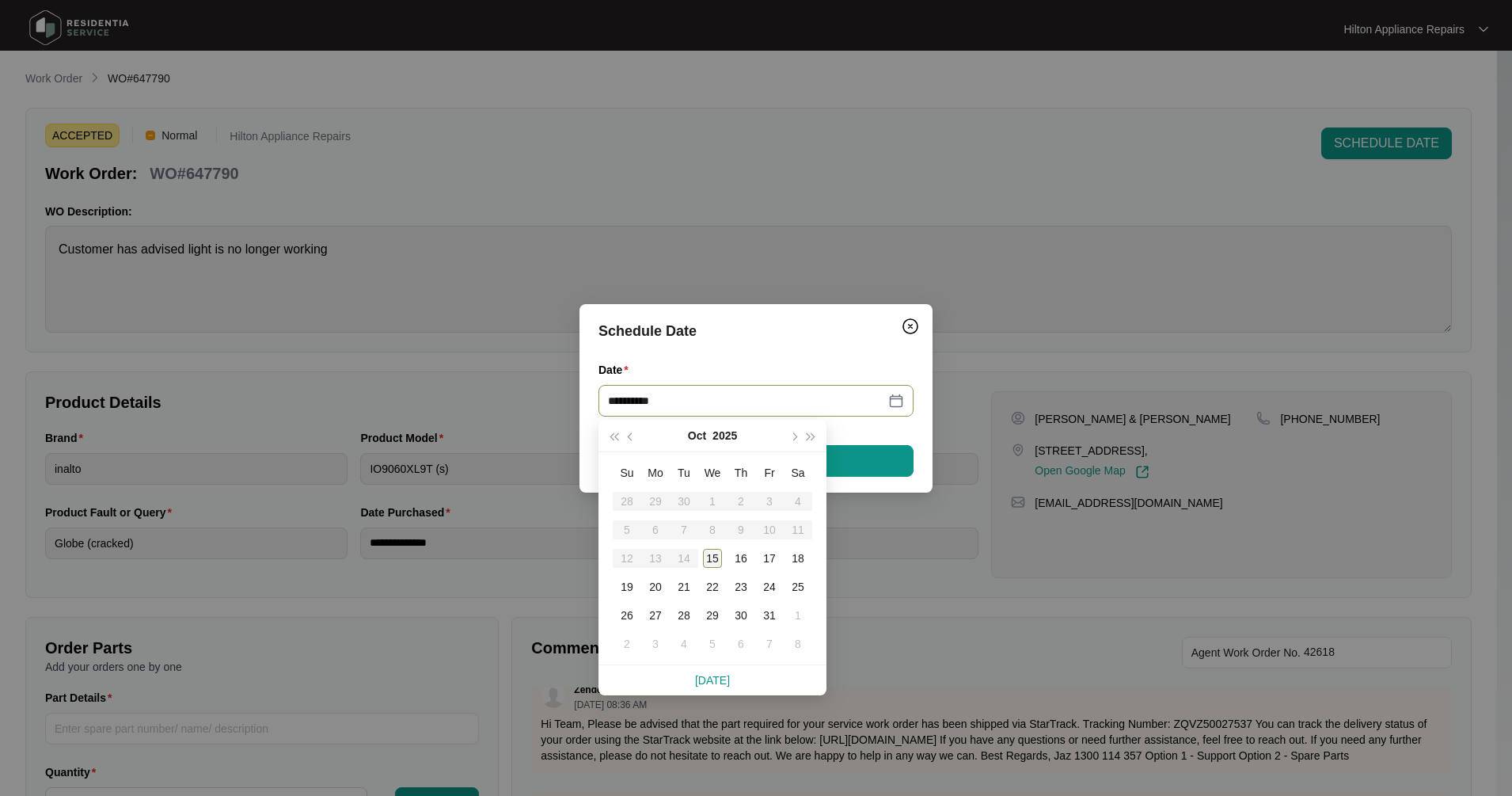
type input "**********"
click at [710, 563] on div "15" at bounding box center [712, 559] width 19 height 19
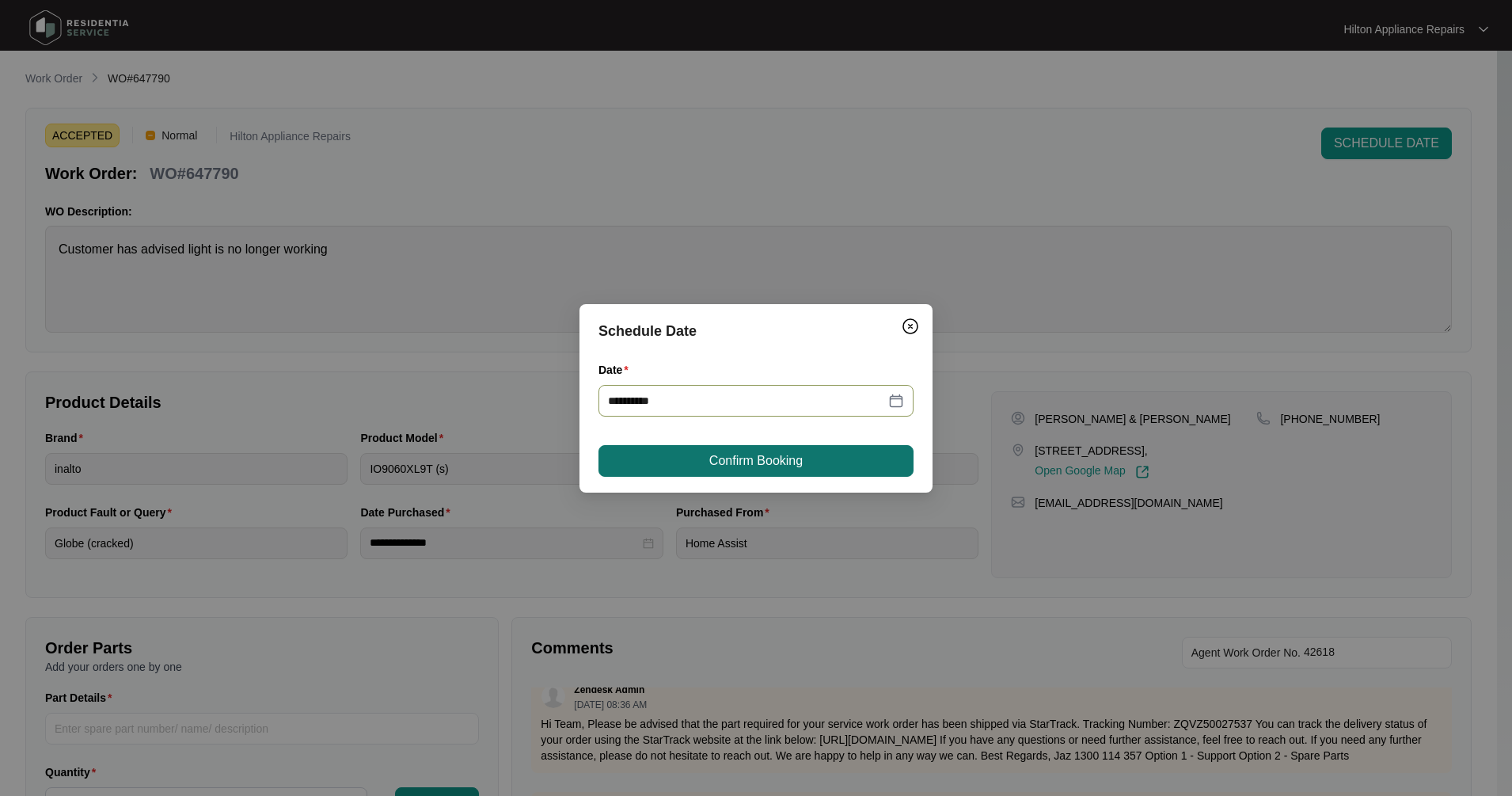
type input "**********"
click at [784, 459] on span "Confirm Booking" at bounding box center [756, 461] width 93 height 19
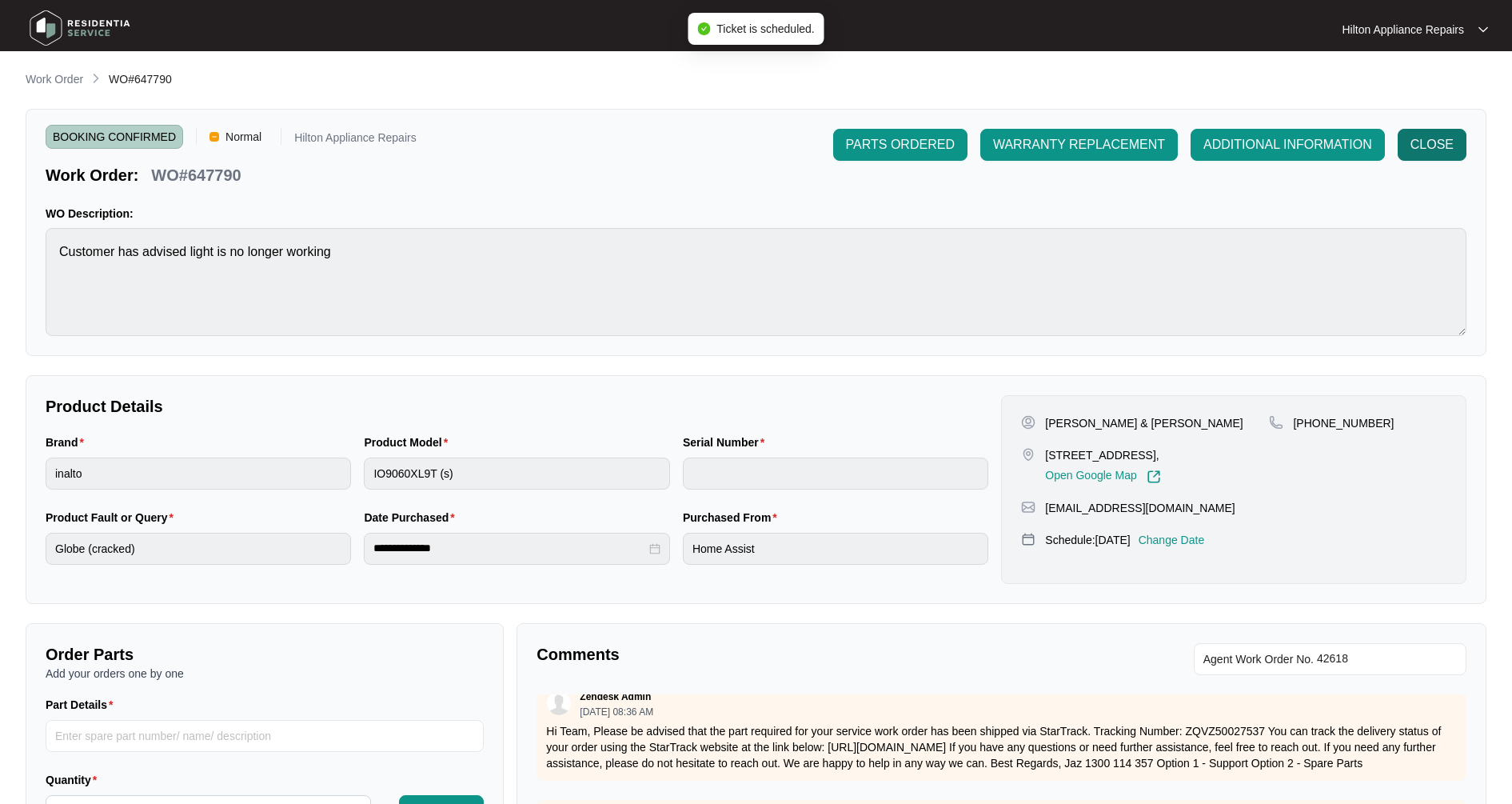
click at [1431, 147] on span "CLOSE" at bounding box center [1431, 145] width 43 height 19
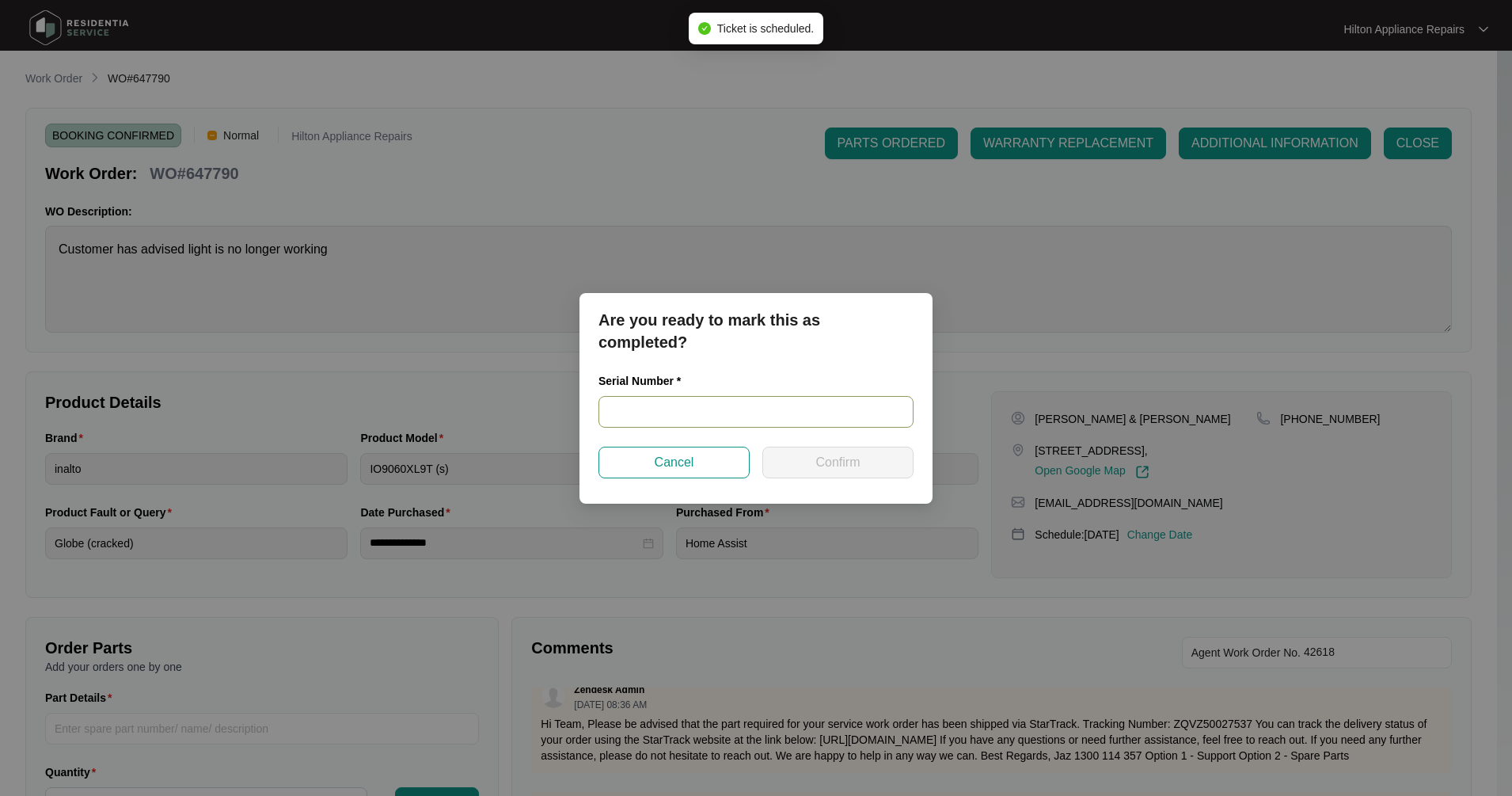
click at [666, 402] on input "text" at bounding box center [756, 411] width 315 height 31
paste input "9000128324010000039"
type input "9000128324010000039"
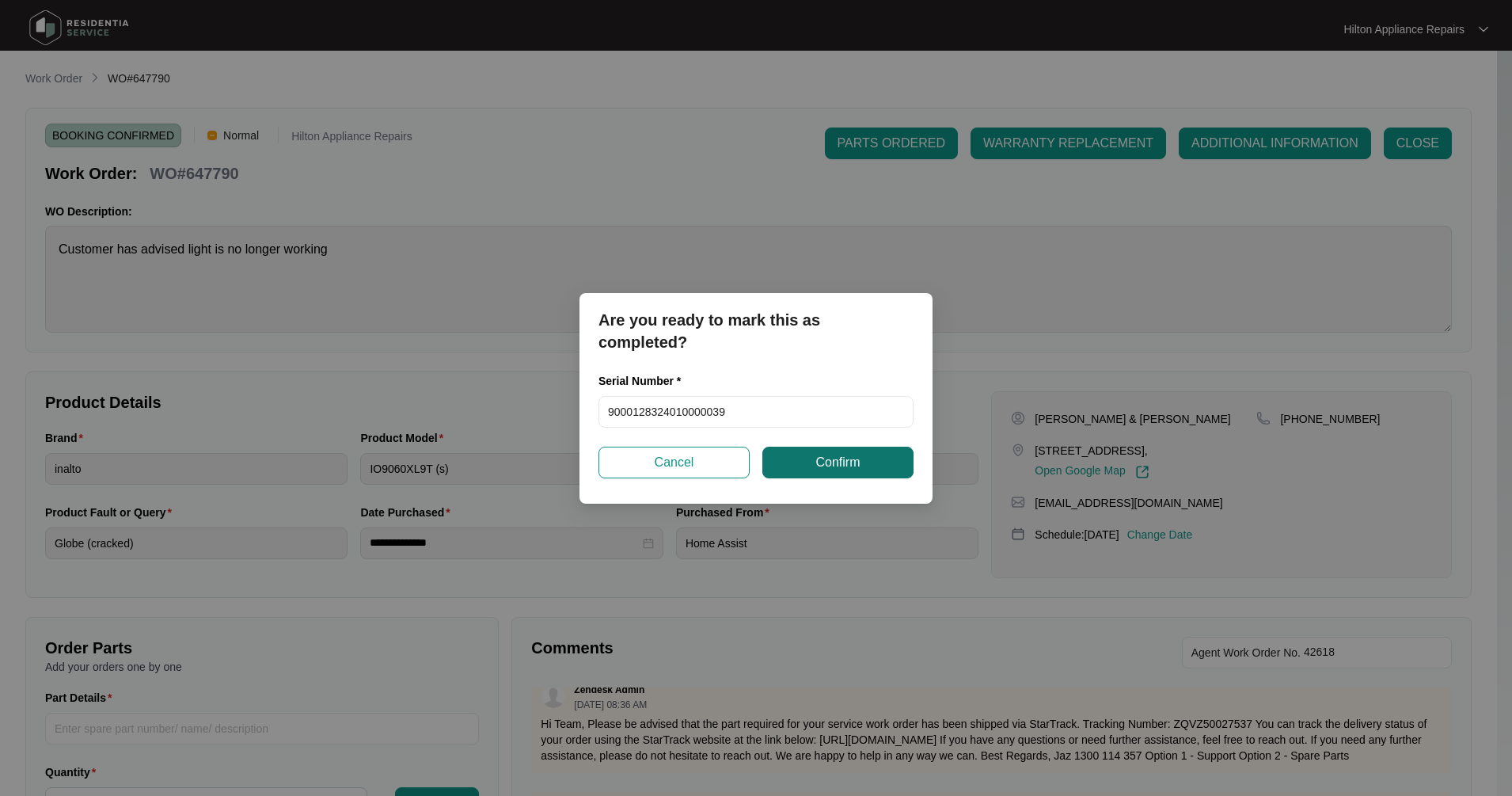
click at [852, 468] on span "Confirm" at bounding box center [837, 463] width 45 height 19
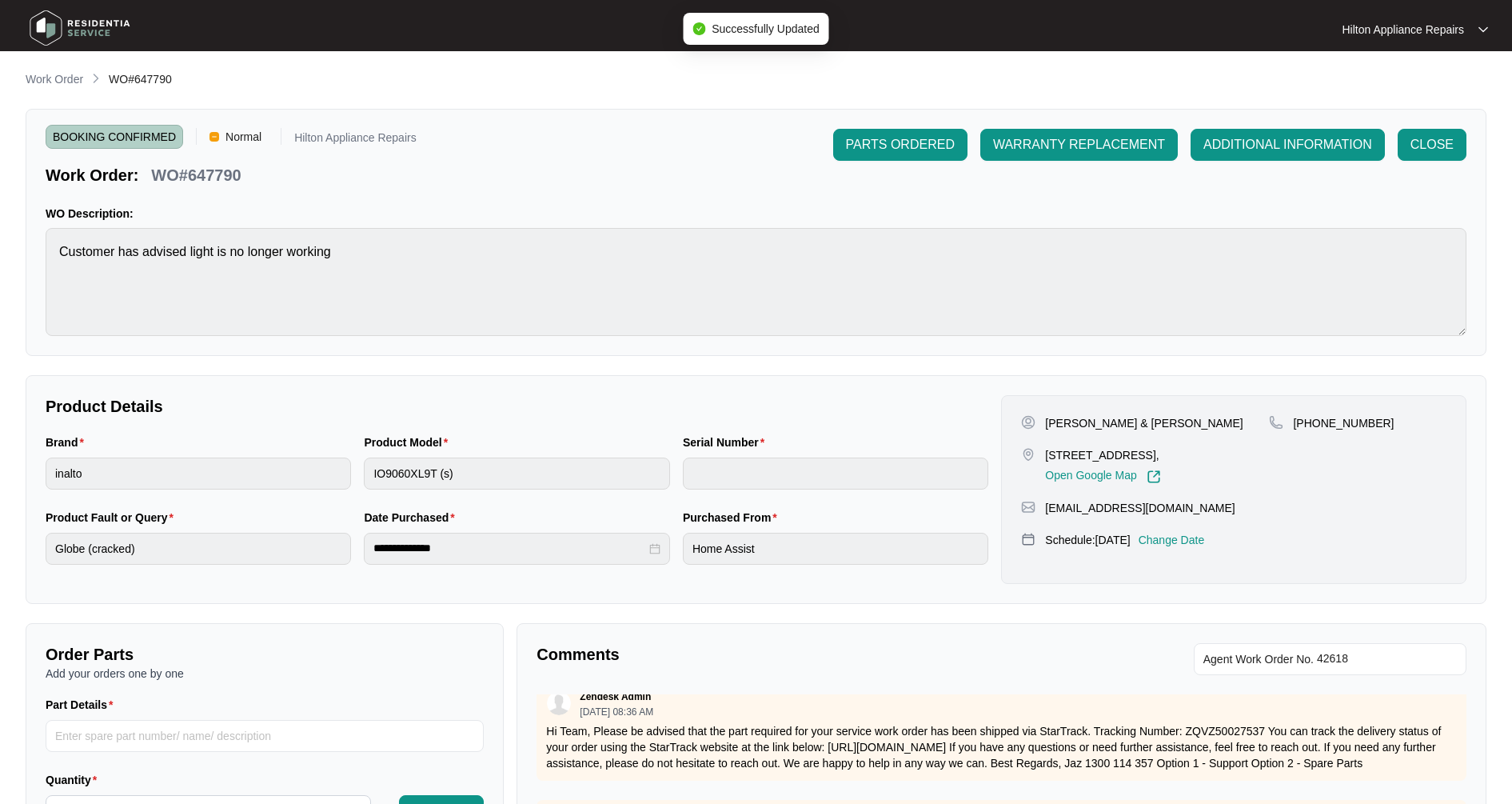
type input "9000128324010000039"
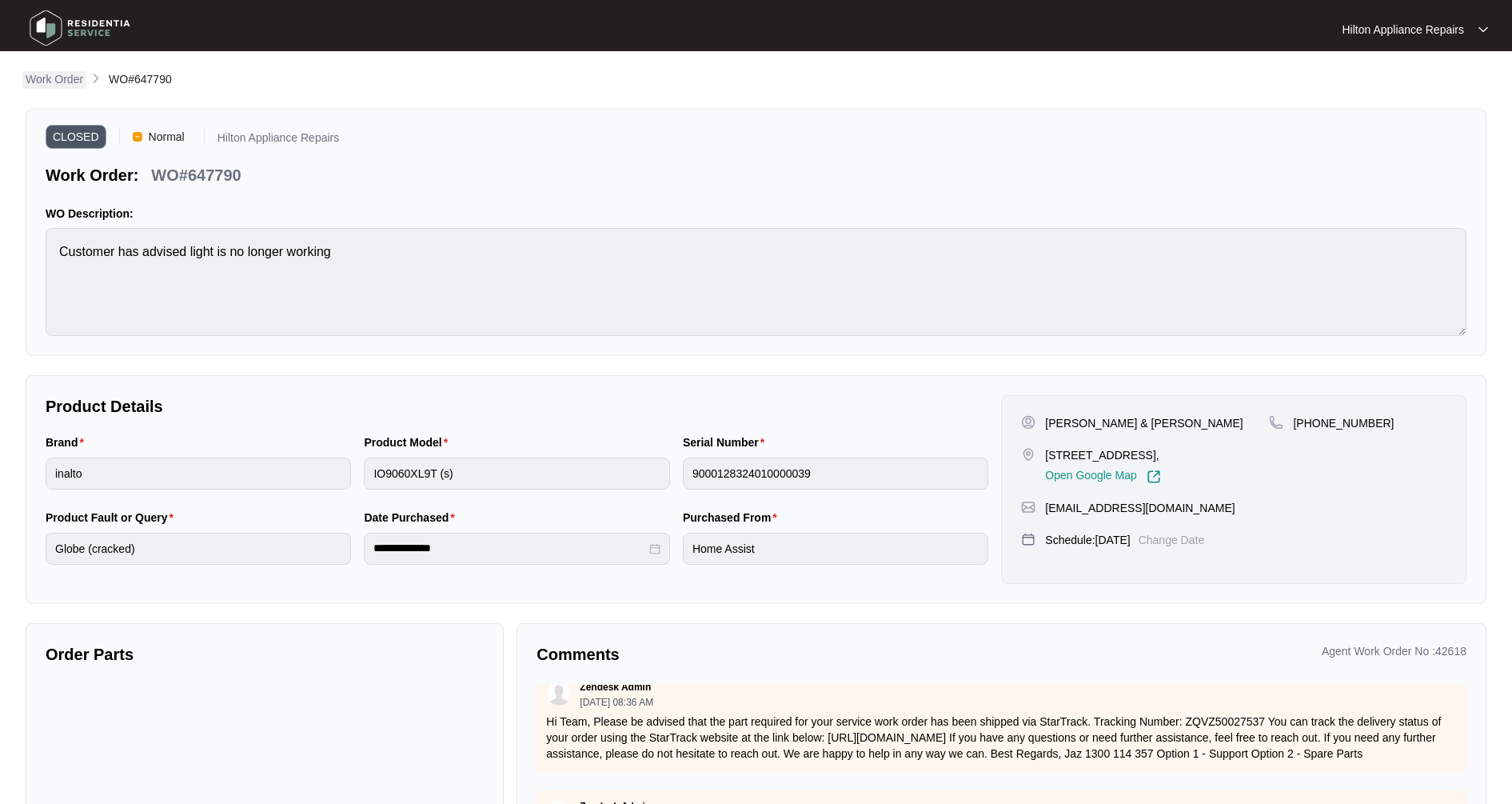
click at [66, 77] on p "Work Order" at bounding box center [55, 79] width 58 height 16
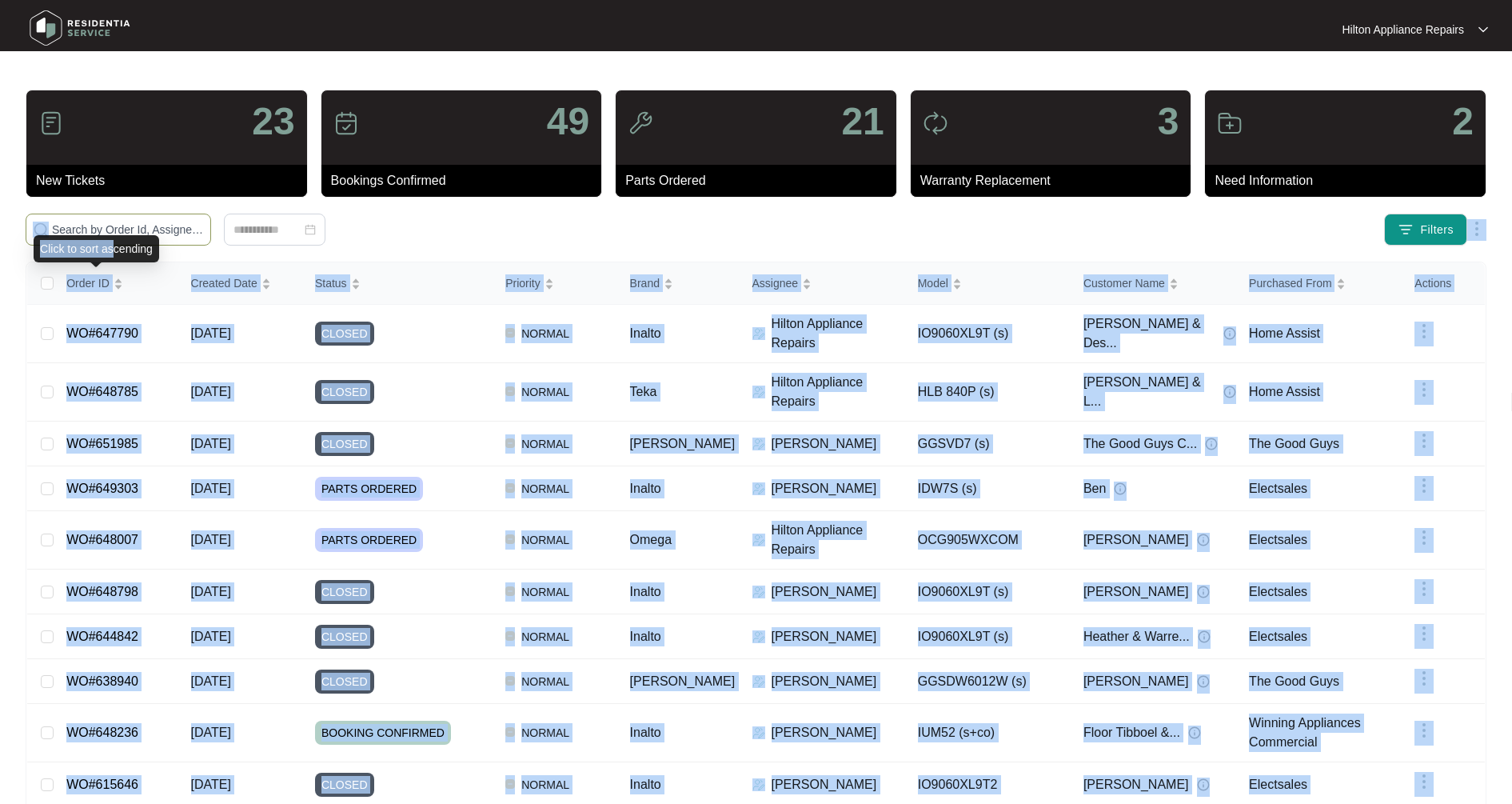
click at [113, 234] on body "Hilton Appliance Repairs Hilton App... 23 New Tickets 49 Bookings Confirmed 21 …" at bounding box center [756, 442] width 1512 height 885
click at [105, 225] on input "text" at bounding box center [128, 229] width 152 height 17
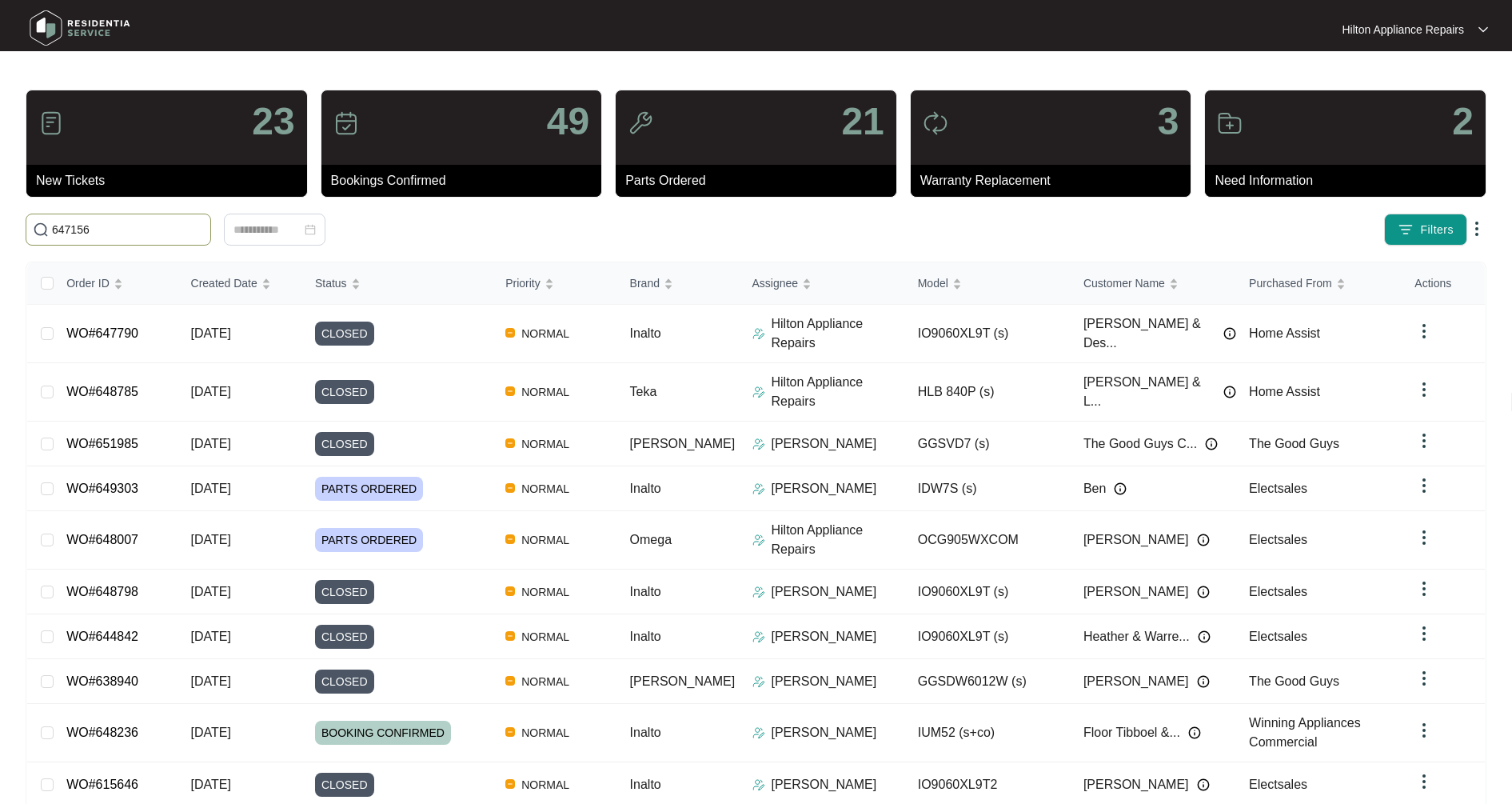
type input "647156"
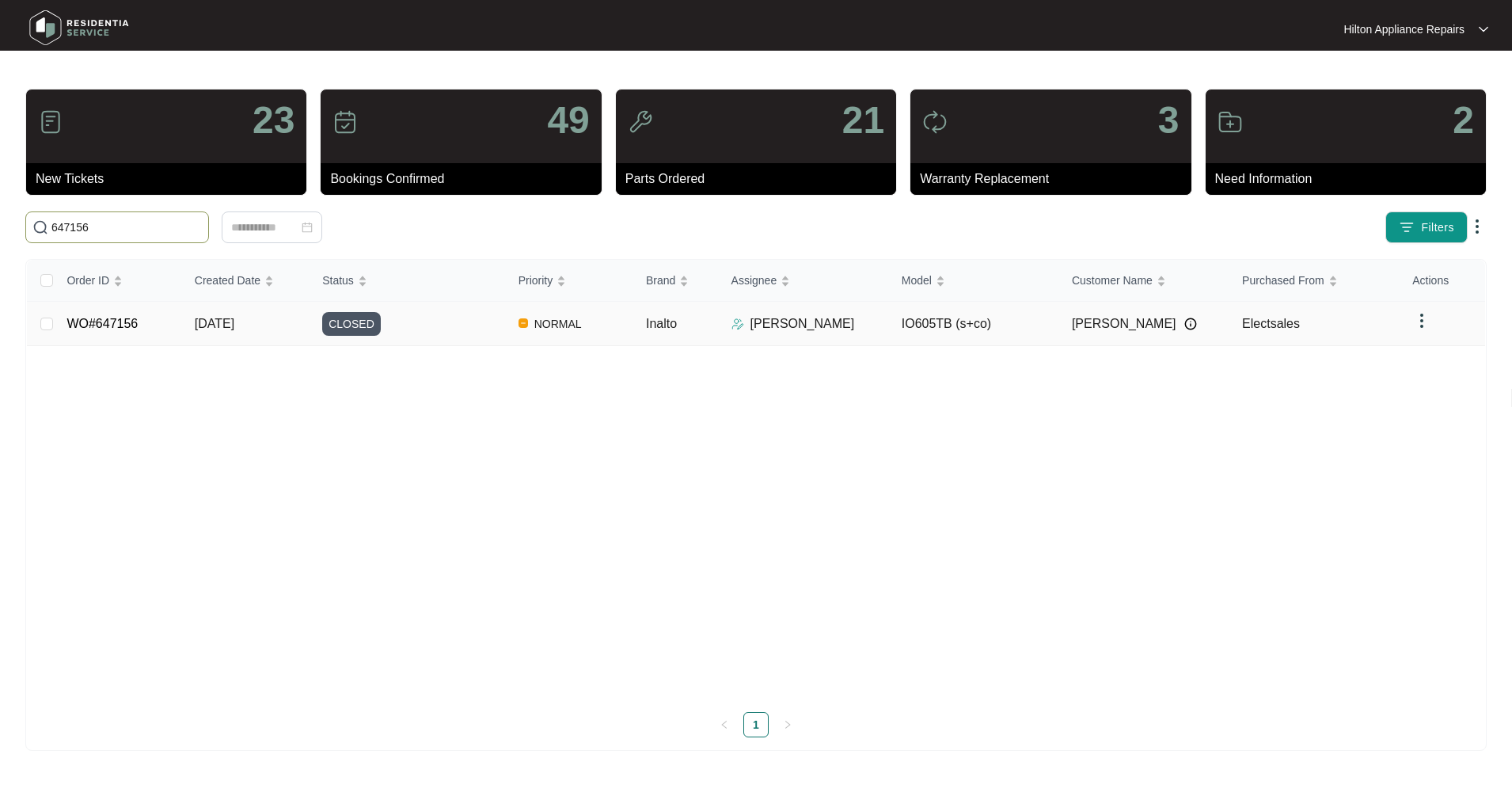
click at [235, 324] on span "[DATE]" at bounding box center [215, 323] width 40 height 13
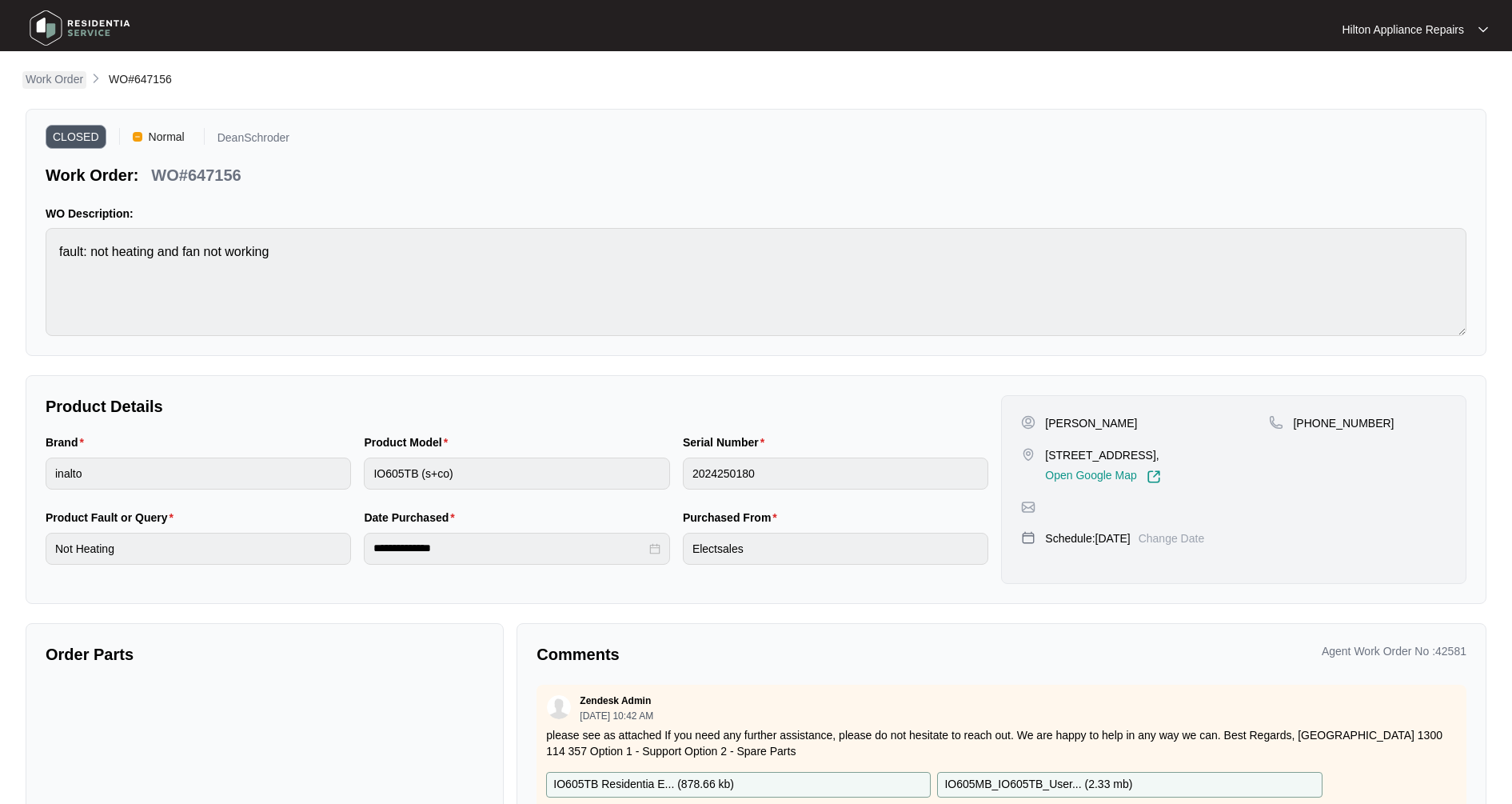
click at [65, 78] on p "Work Order" at bounding box center [55, 79] width 58 height 16
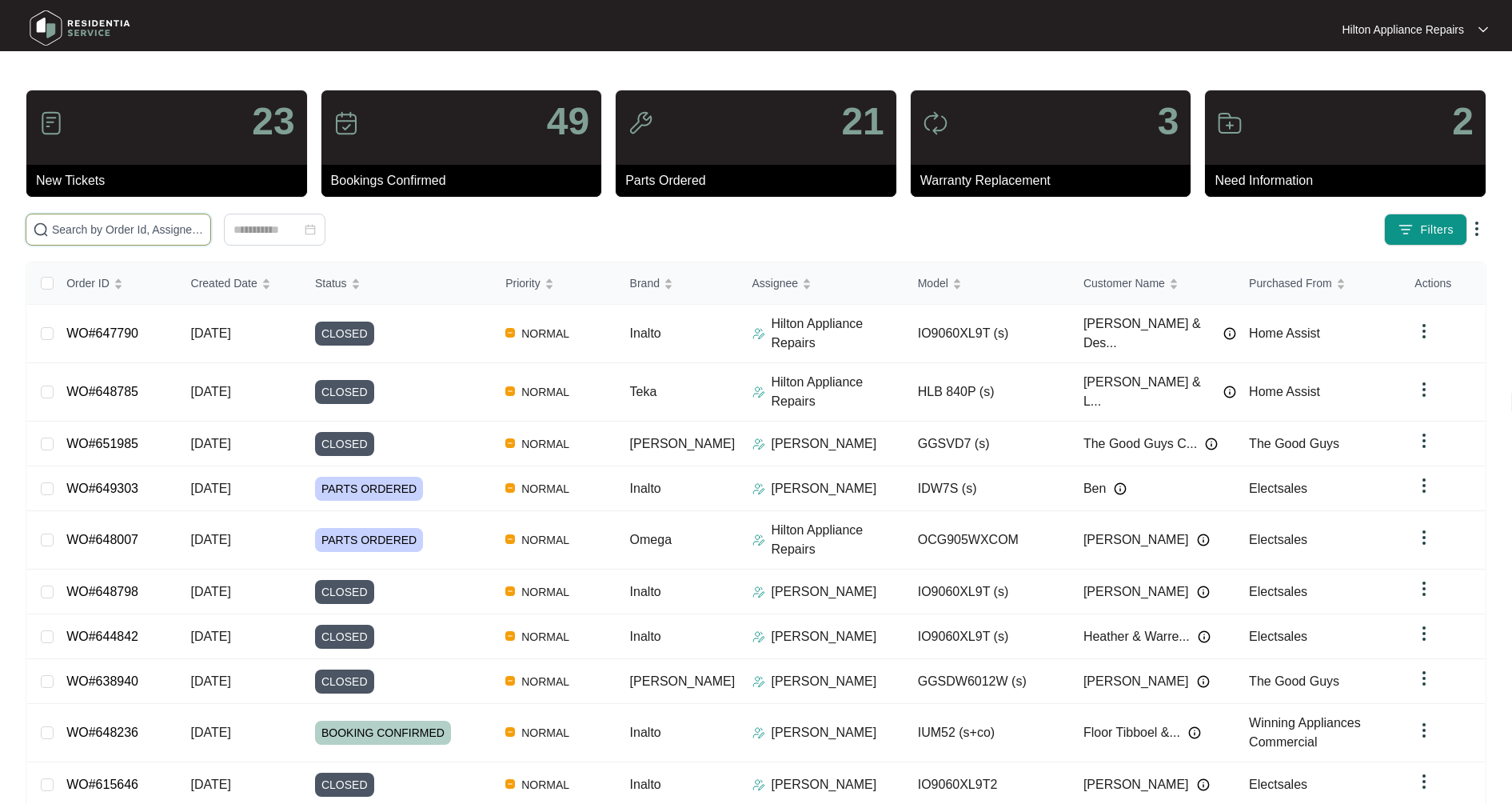
click at [130, 227] on input "text" at bounding box center [128, 229] width 152 height 17
type input "650298"
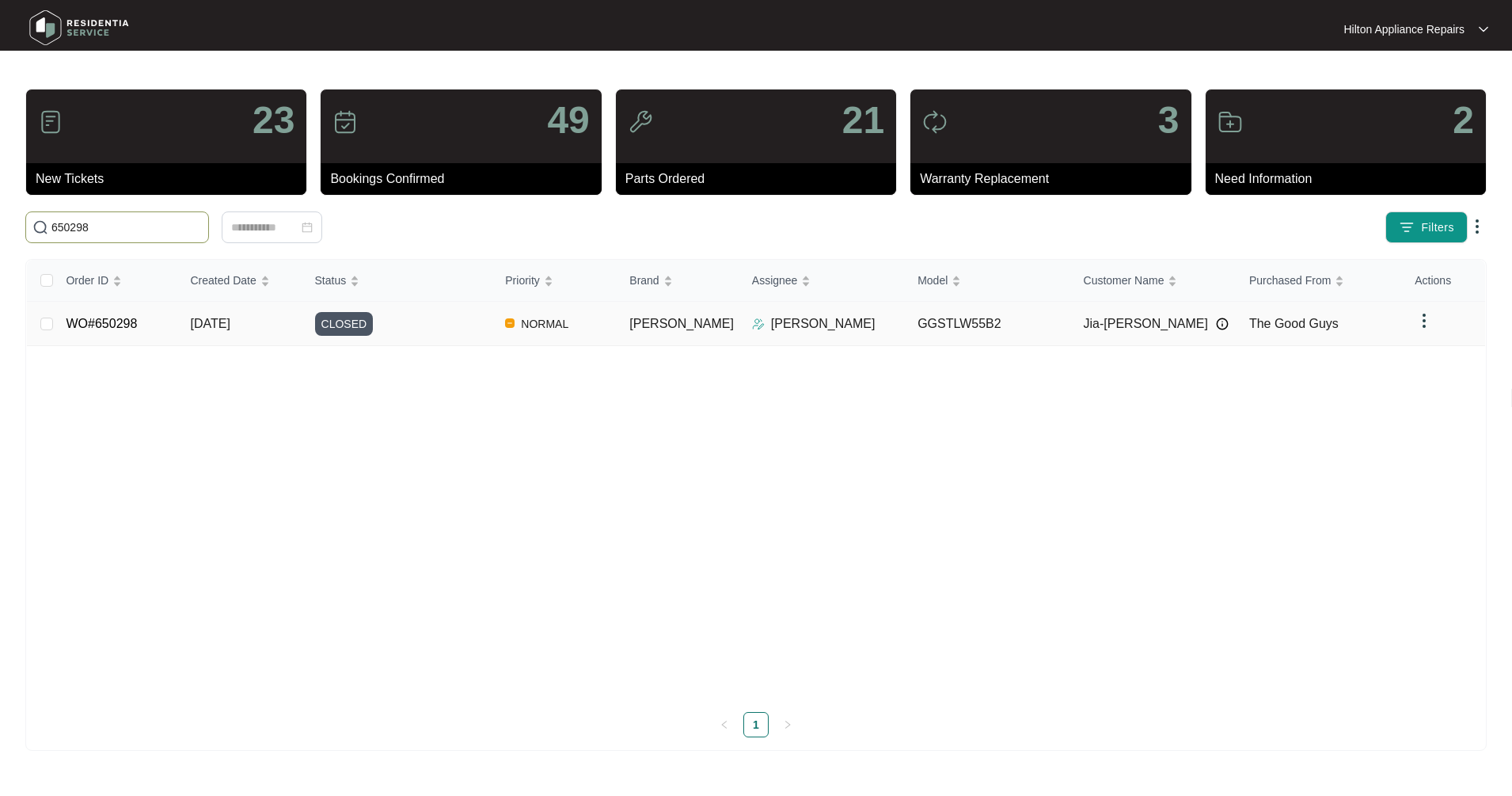
click at [245, 332] on td "[DATE]" at bounding box center [240, 324] width 124 height 45
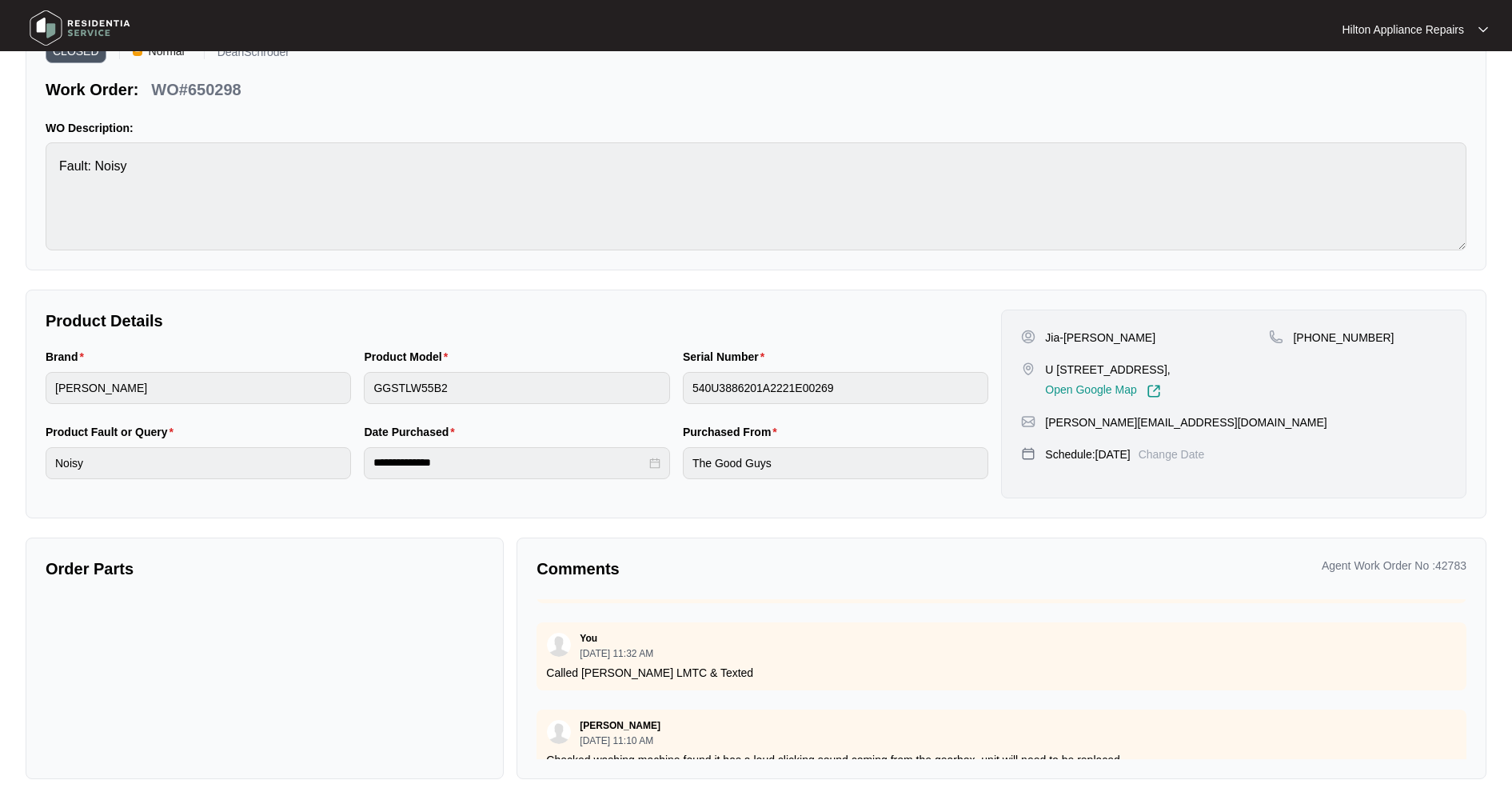
scroll to position [303, 0]
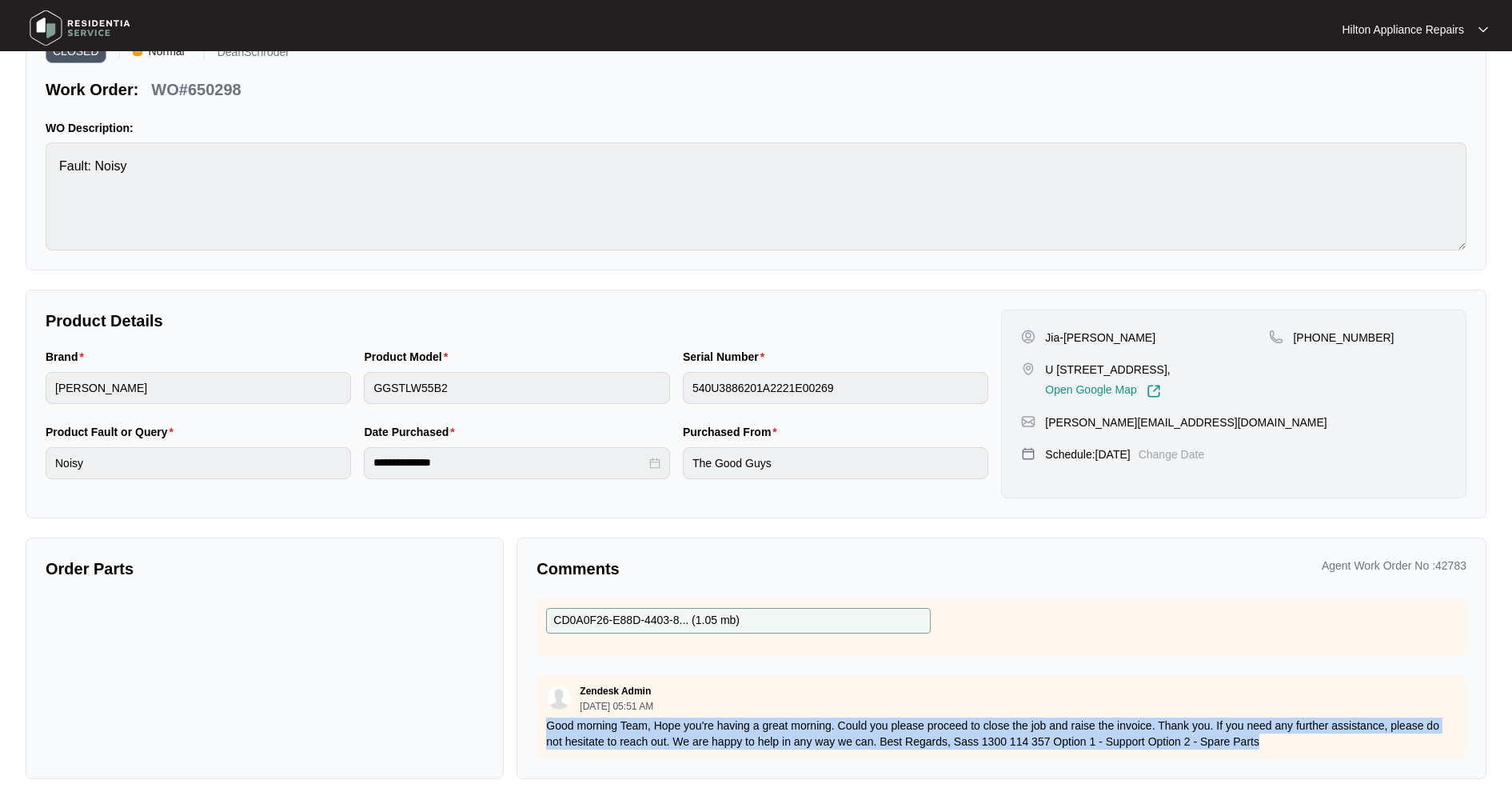
drag, startPoint x: 1270, startPoint y: 726, endPoint x: 540, endPoint y: 708, distance: 730.2
click at [540, 708] on div "Zendesk Admin [DATE] 05:51 AM Good morning Team, Hope you're having a great mor…" at bounding box center [1001, 717] width 930 height 84
copy p "Good morning Team, Hope you're having a great morning. Could you please proceed…"
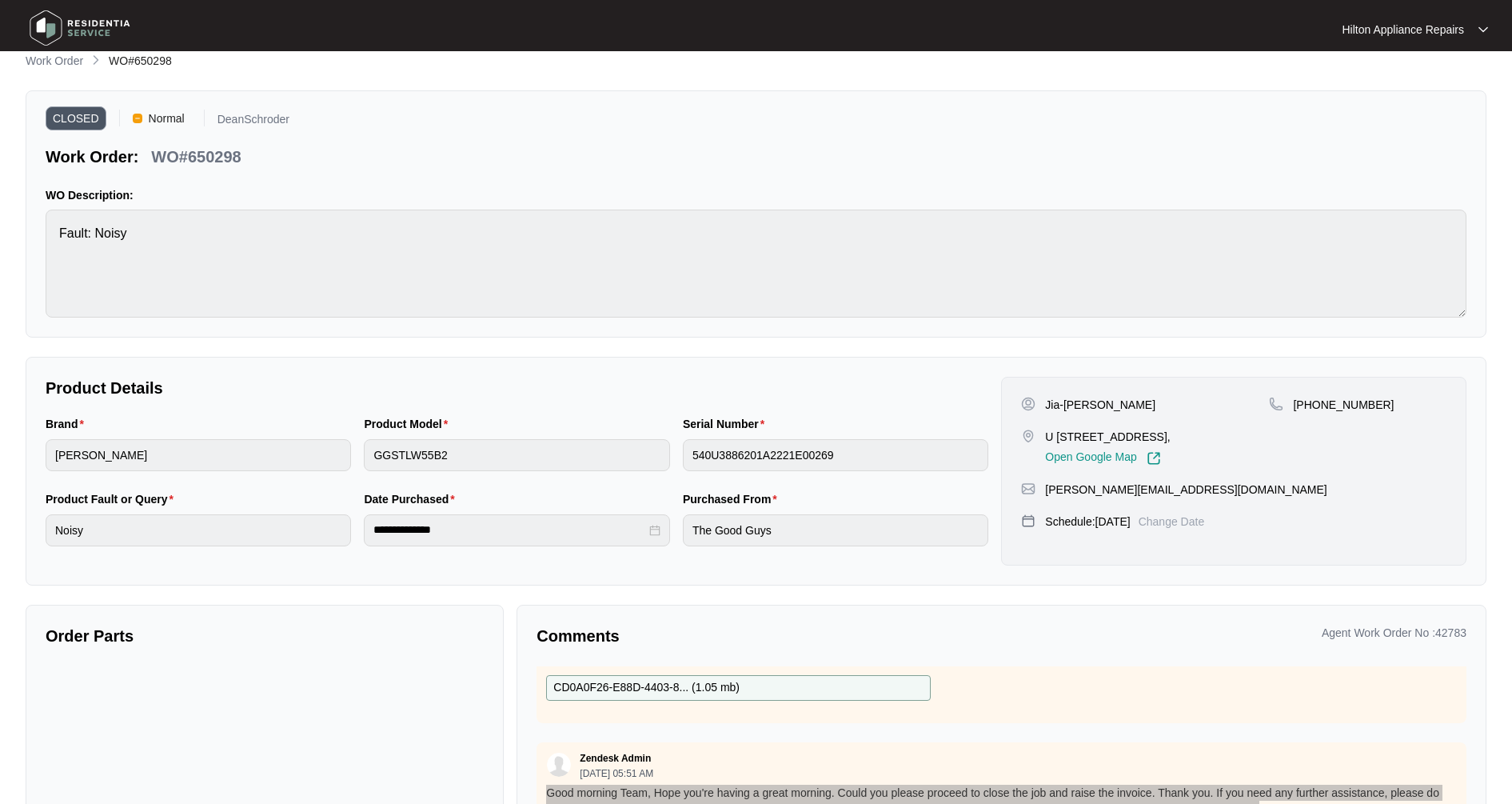
scroll to position [0, 0]
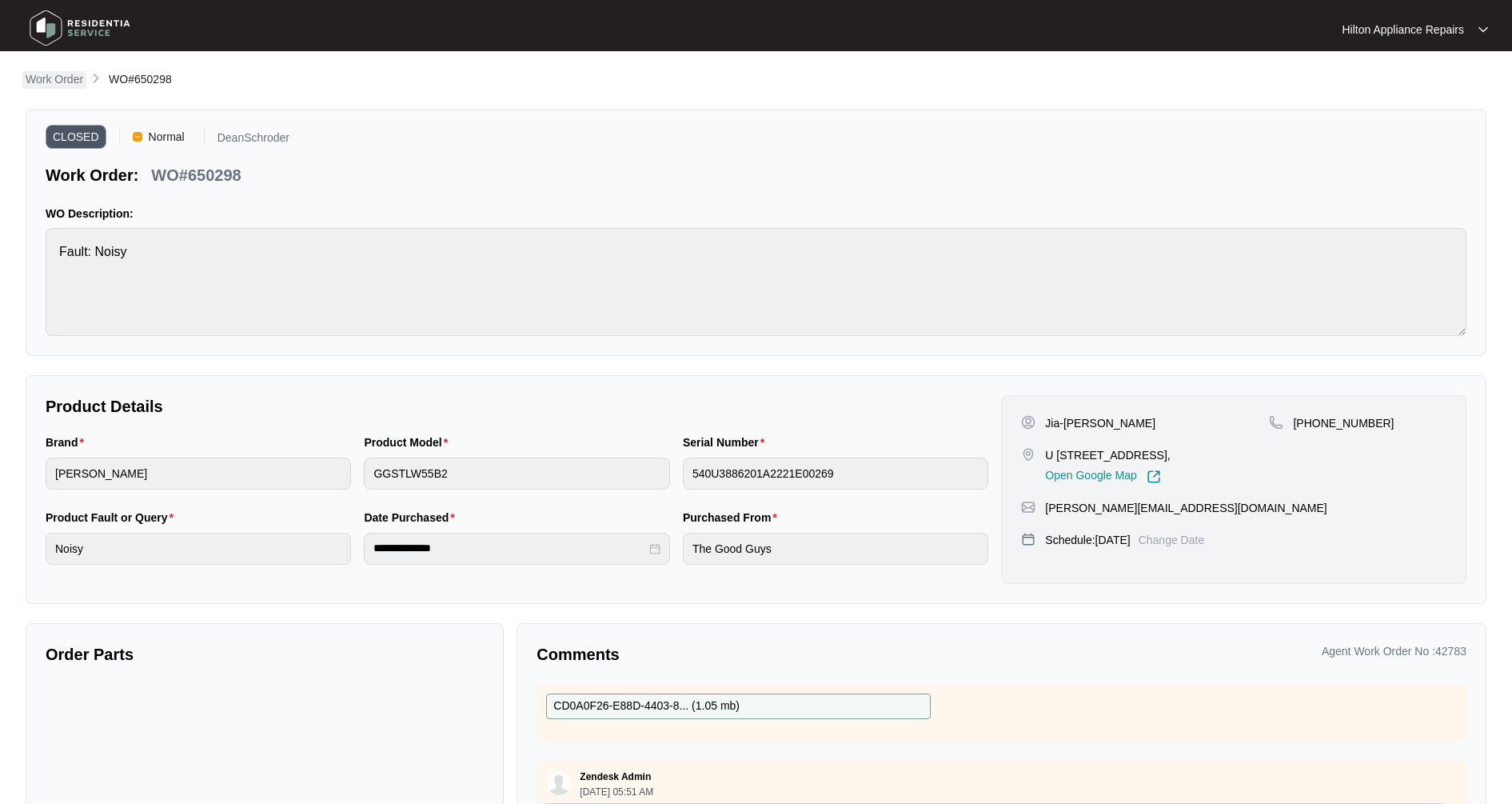
click at [57, 81] on p "Work Order" at bounding box center [55, 79] width 58 height 16
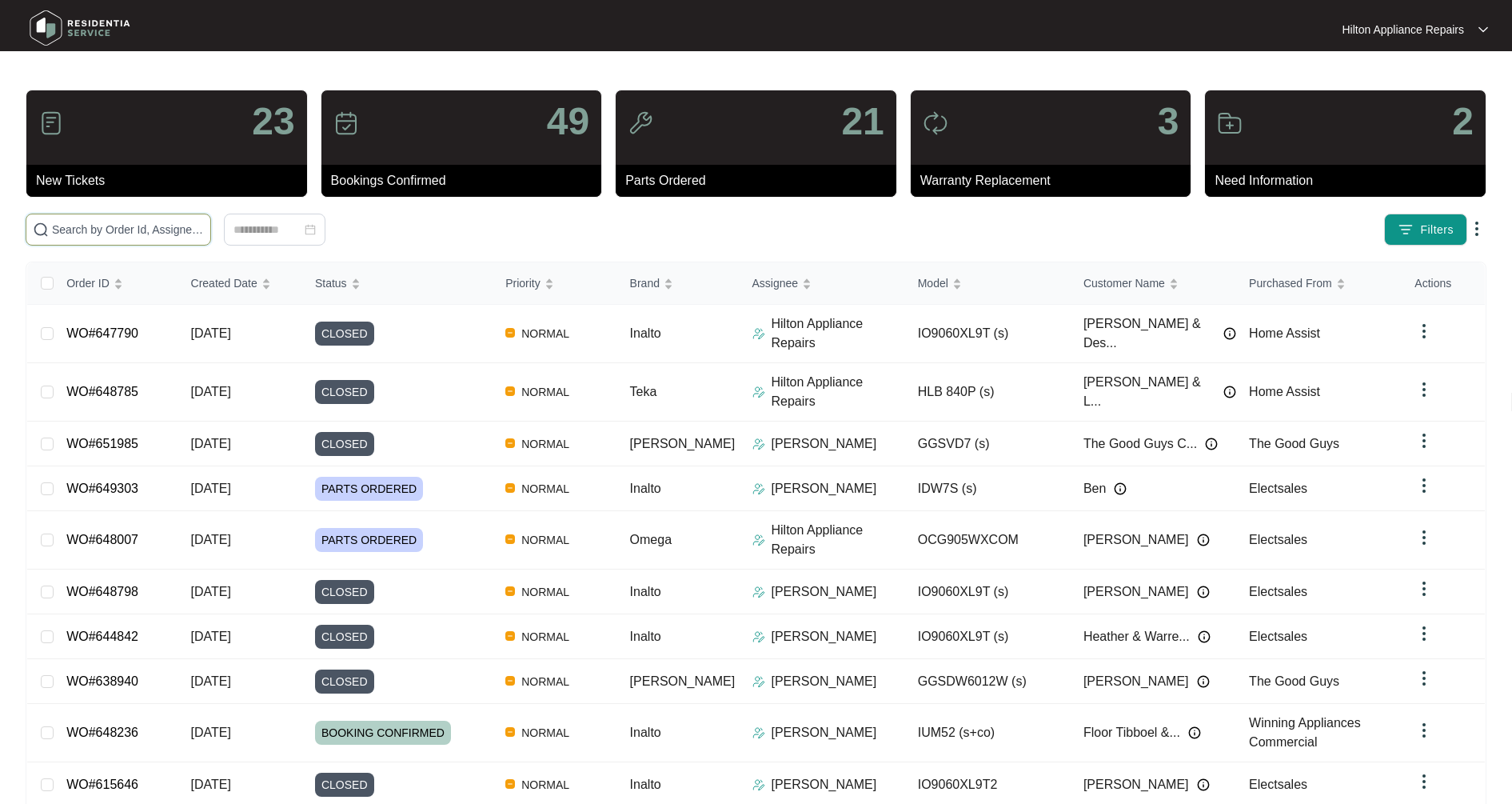
click at [96, 226] on input "text" at bounding box center [128, 229] width 152 height 17
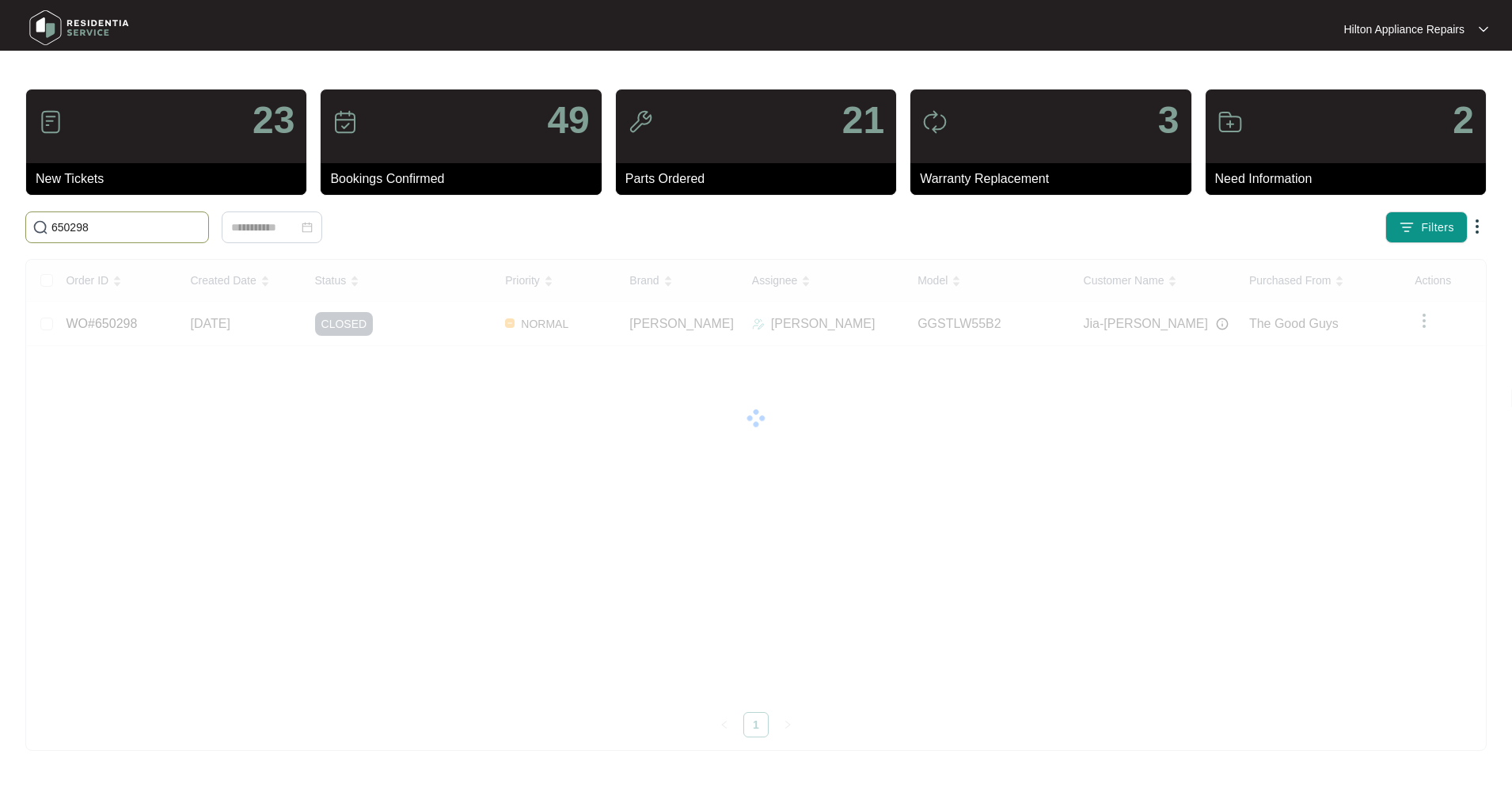
drag, startPoint x: 100, startPoint y: 229, endPoint x: -46, endPoint y: 214, distance: 146.8
click at [0, 214] on html "Hilton Appliance Repairs Hilton App... 23 New Tickets 49 Bookings Confirmed 21 …" at bounding box center [756, 398] width 1512 height 796
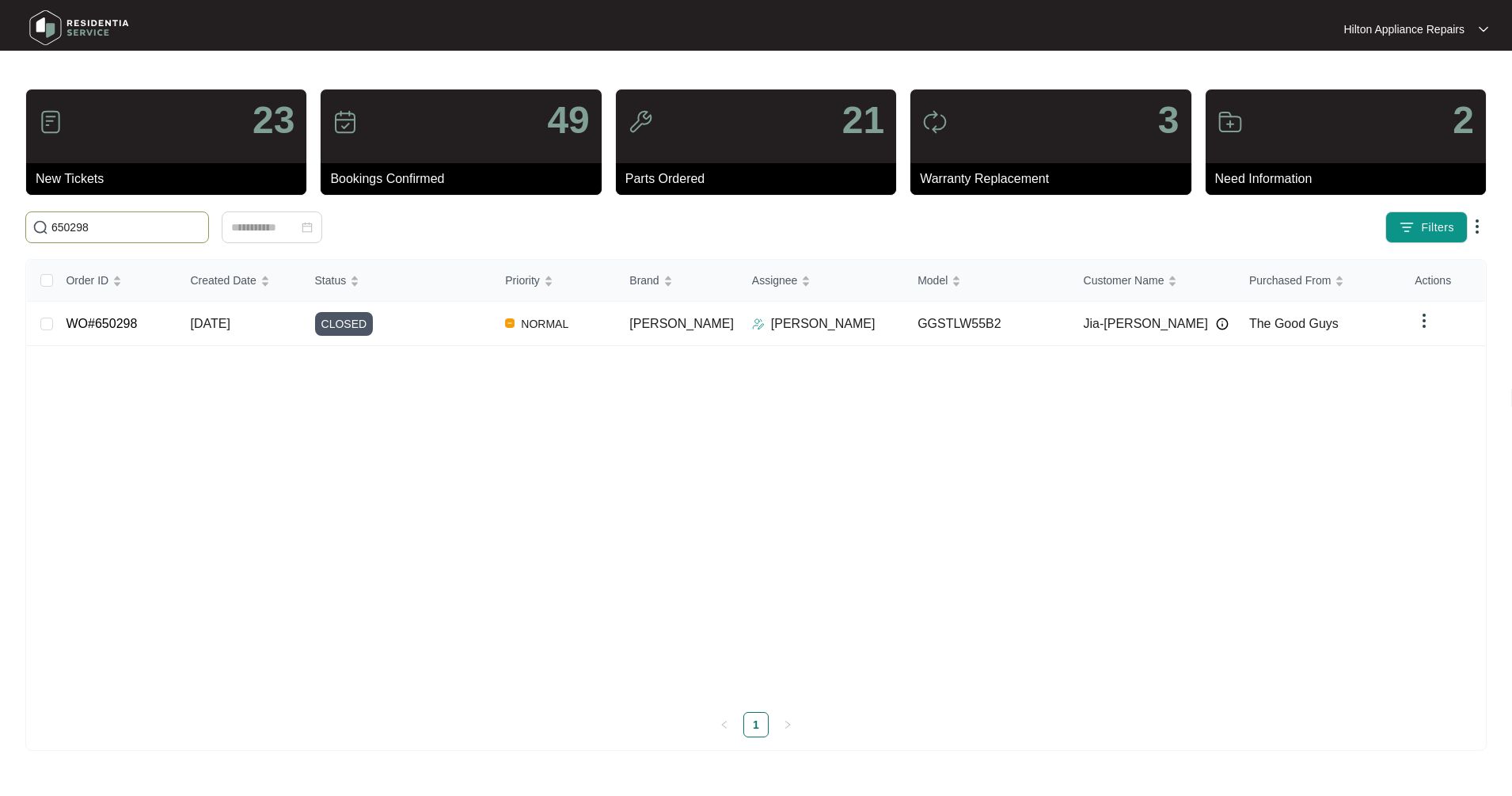
click at [123, 219] on input "650298" at bounding box center [126, 227] width 150 height 17
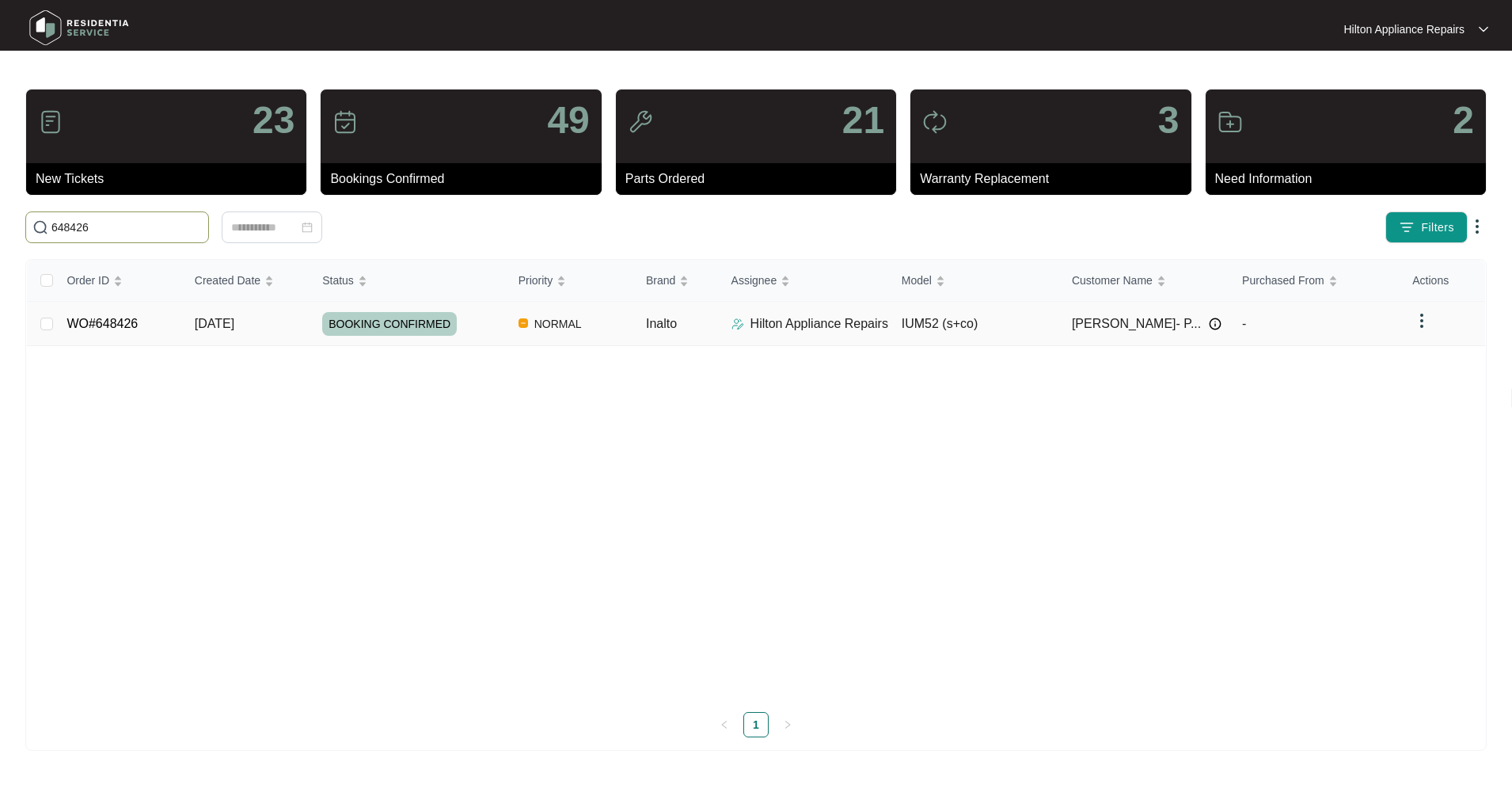
type input "648426"
click at [146, 326] on td "WO#648426" at bounding box center [118, 324] width 127 height 45
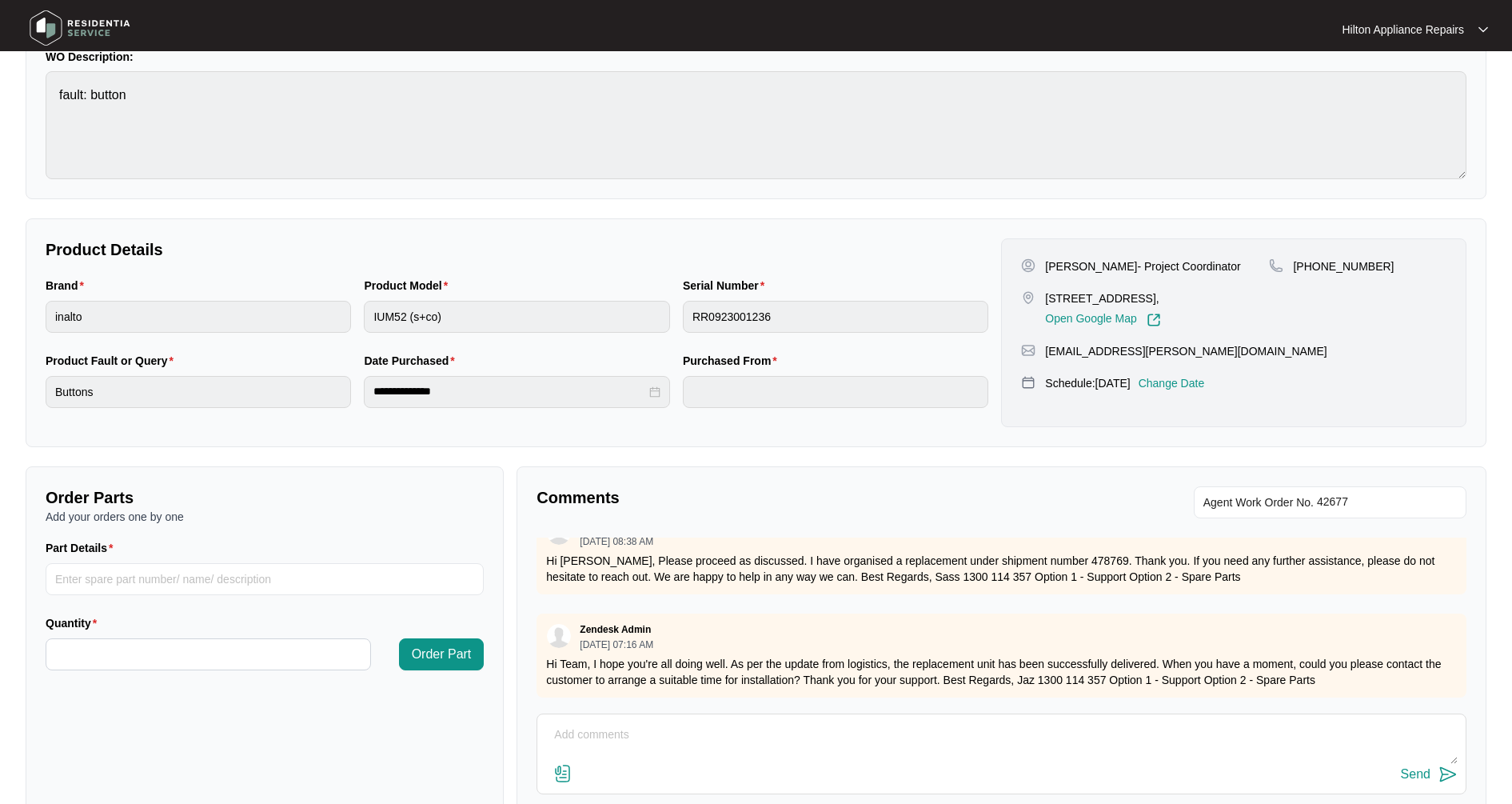
scroll to position [257, 0]
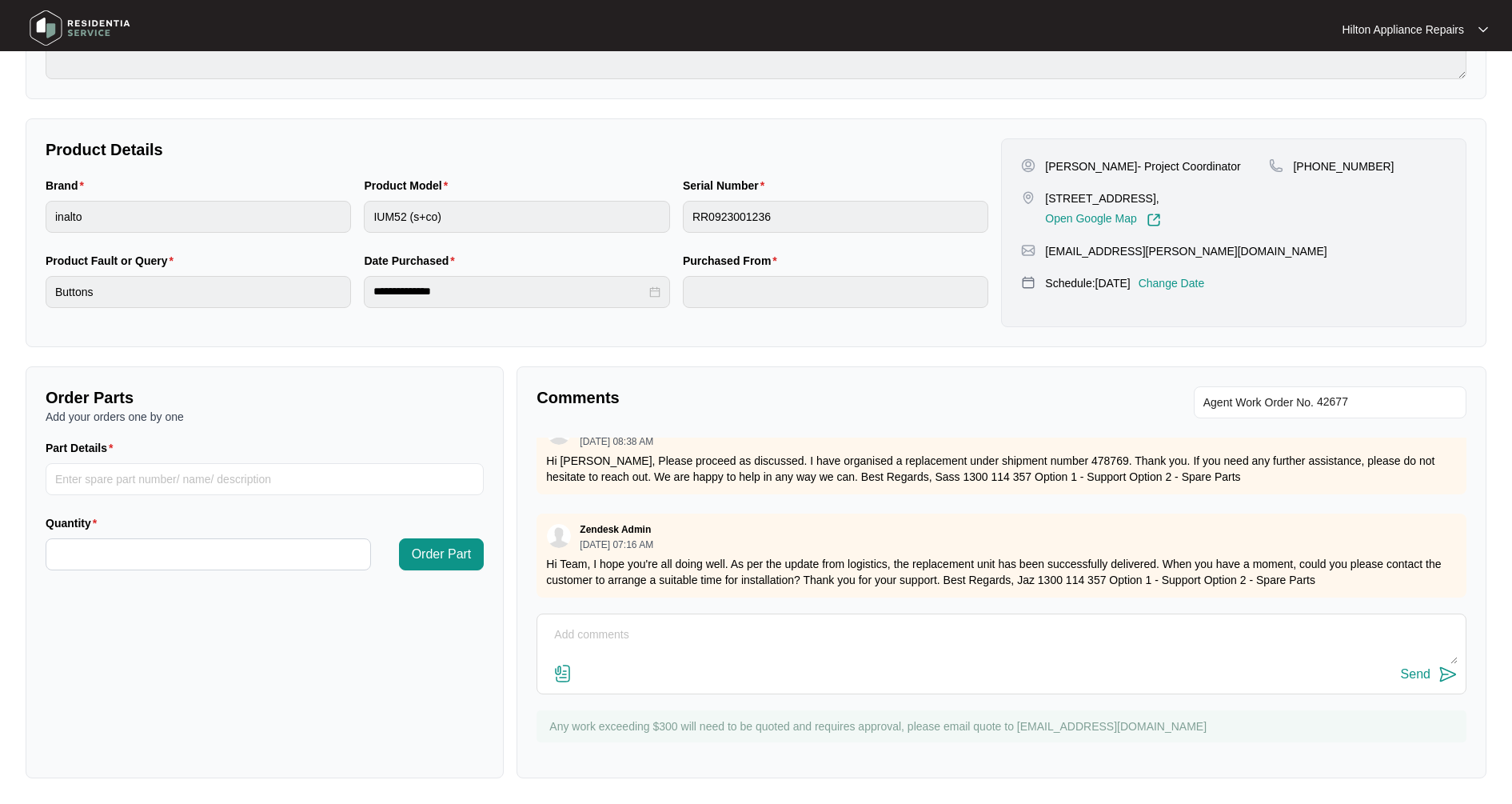
click at [566, 674] on img at bounding box center [563, 674] width 19 height 19
click at [0, 0] on input "file" at bounding box center [0, 0] width 0 height 0
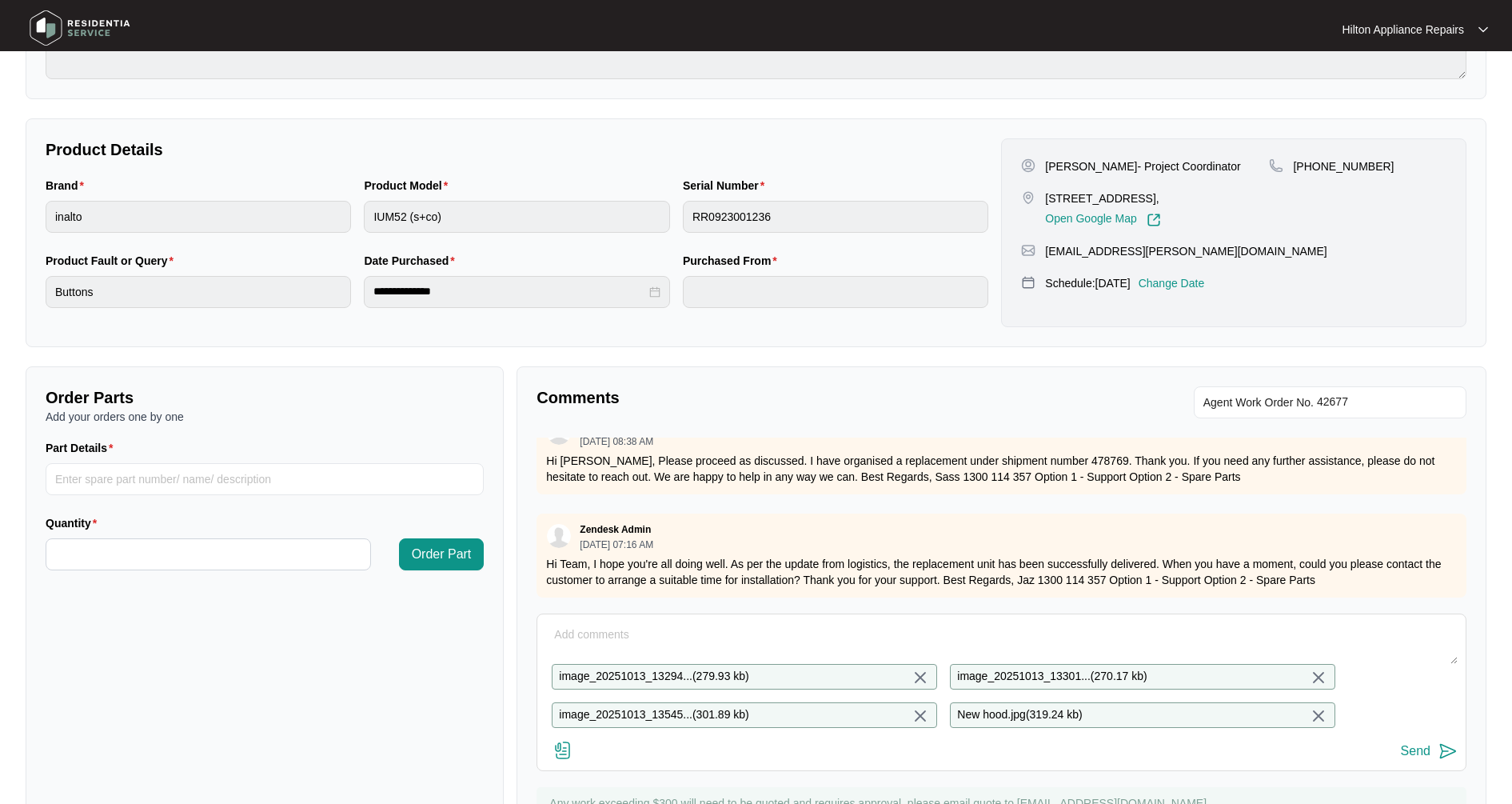
click at [567, 630] on textarea at bounding box center [1001, 642] width 912 height 41
click at [569, 624] on textarea at bounding box center [1001, 642] width 912 height 41
click at [603, 623] on textarea at bounding box center [1001, 642] width 912 height 41
click at [617, 626] on textarea at bounding box center [1001, 642] width 912 height 41
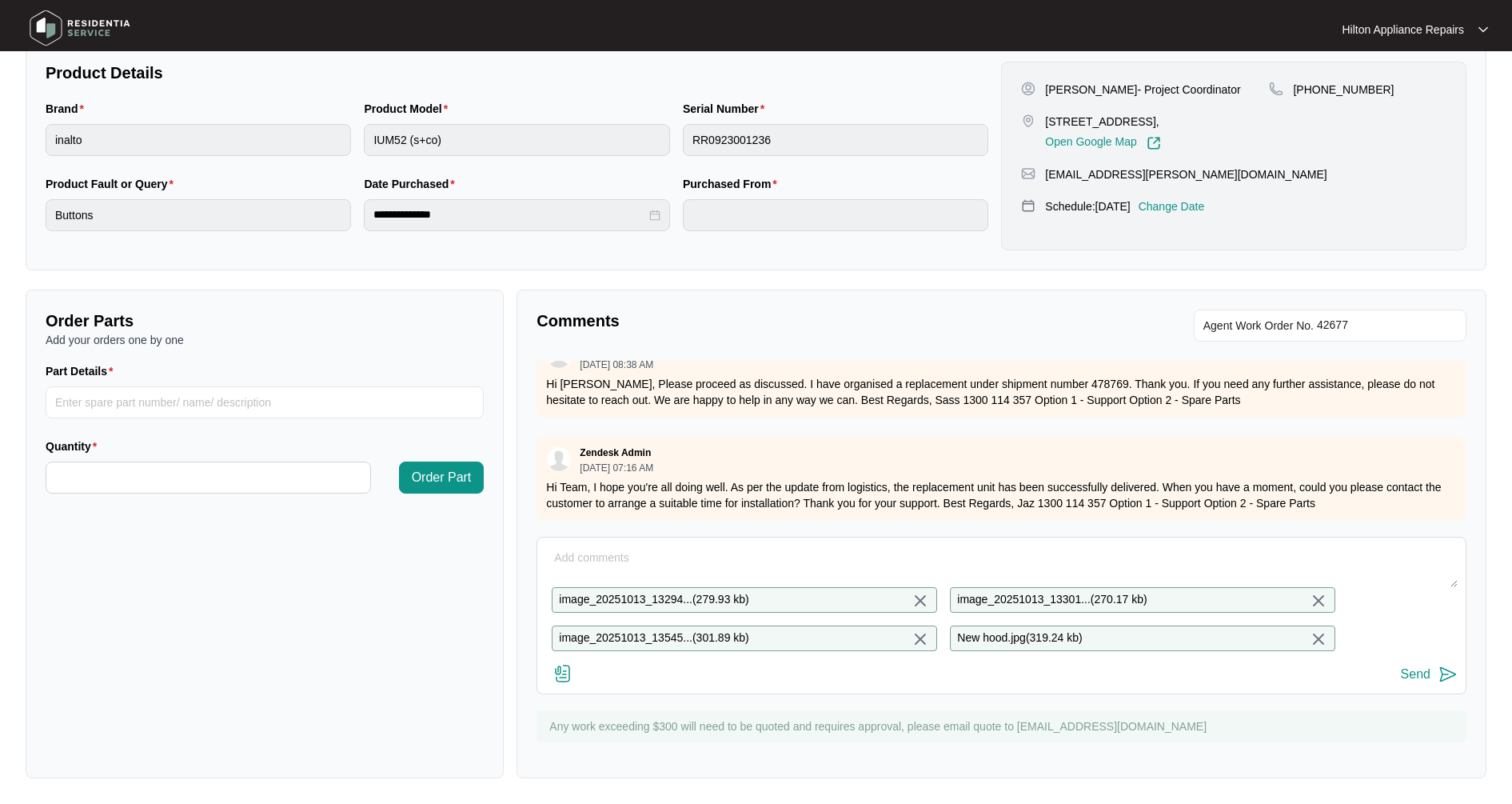
scroll to position [348, 0]
click at [594, 545] on textarea at bounding box center [1001, 565] width 912 height 41
click at [617, 547] on textarea at bounding box center [1001, 565] width 912 height 41
click at [569, 536] on div "image_20251013_13294... ( 279.93 kb ) image_20251013_13301... ( 270.17 kb ) ima…" at bounding box center [1001, 615] width 930 height 157
click at [569, 545] on textarea at bounding box center [1001, 565] width 912 height 41
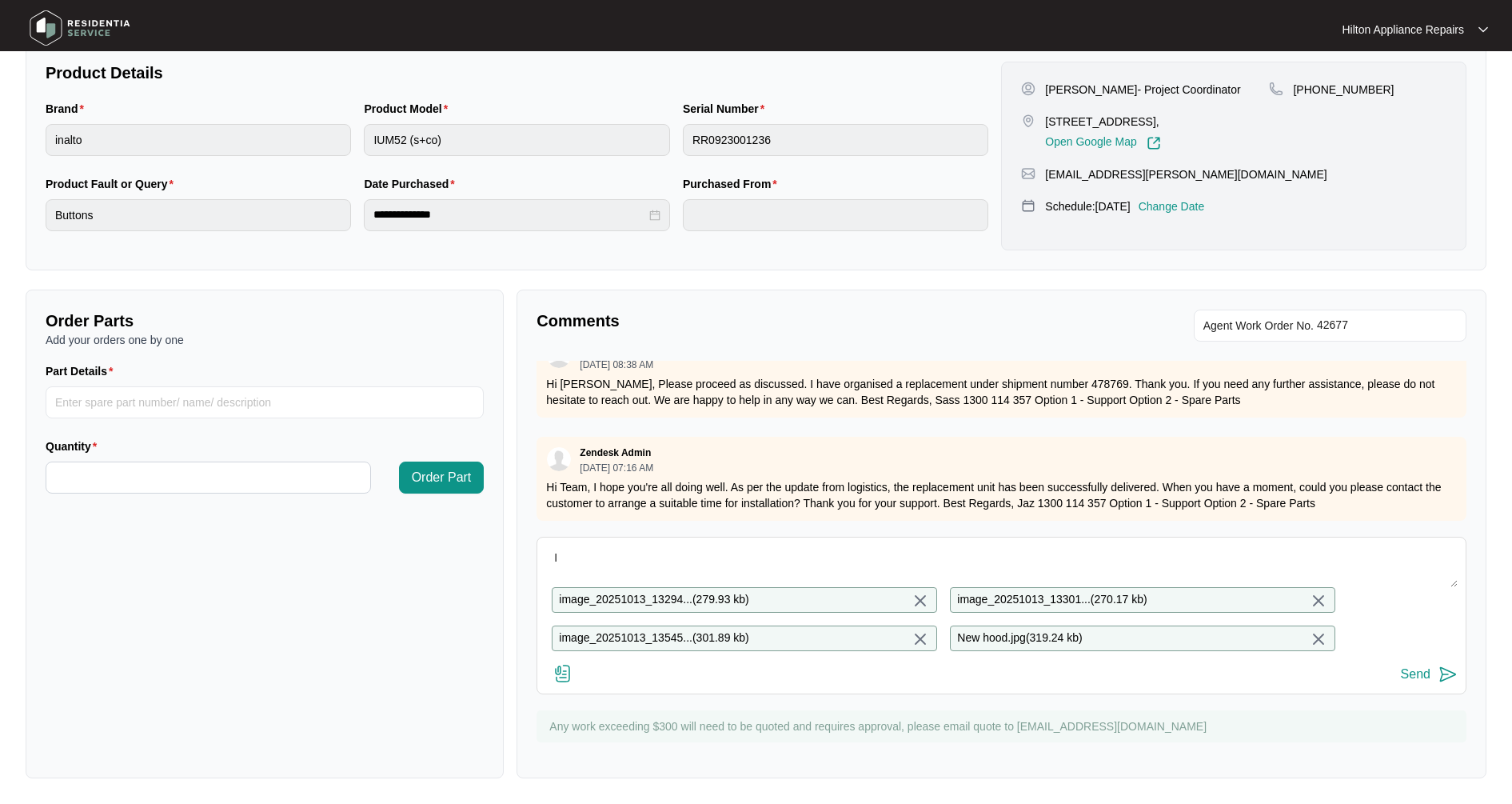
type textarea "I"
click at [569, 545] on textarea "I" at bounding box center [1001, 565] width 912 height 41
click at [792, 545] on textarea "Install replacement rangehood" at bounding box center [1001, 565] width 912 height 41
type textarea "Install replacement rangehood"
click at [1424, 676] on div "Send" at bounding box center [1415, 674] width 30 height 14
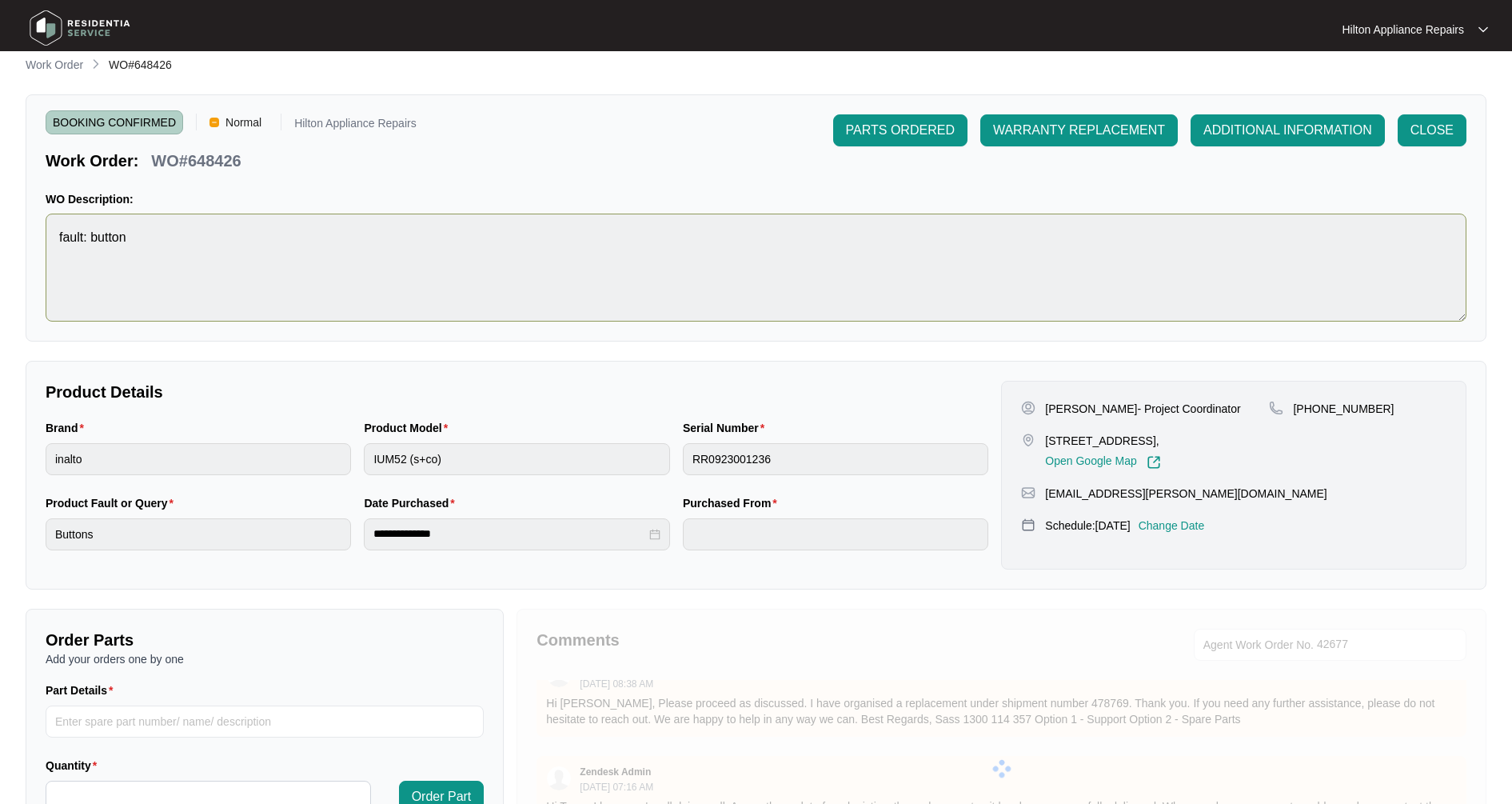
scroll to position [0, 0]
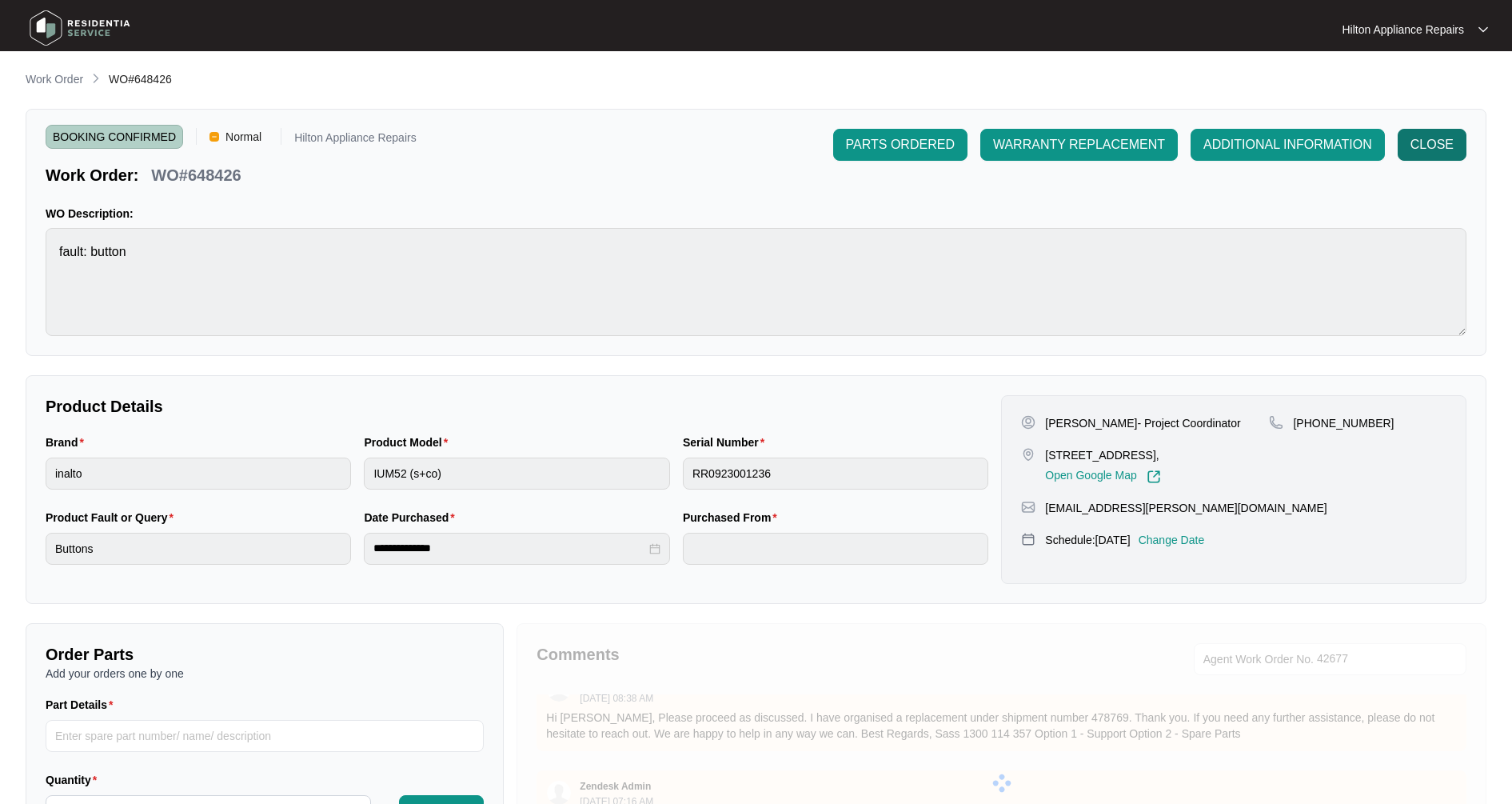
click at [1443, 155] on button "CLOSE" at bounding box center [1432, 144] width 69 height 32
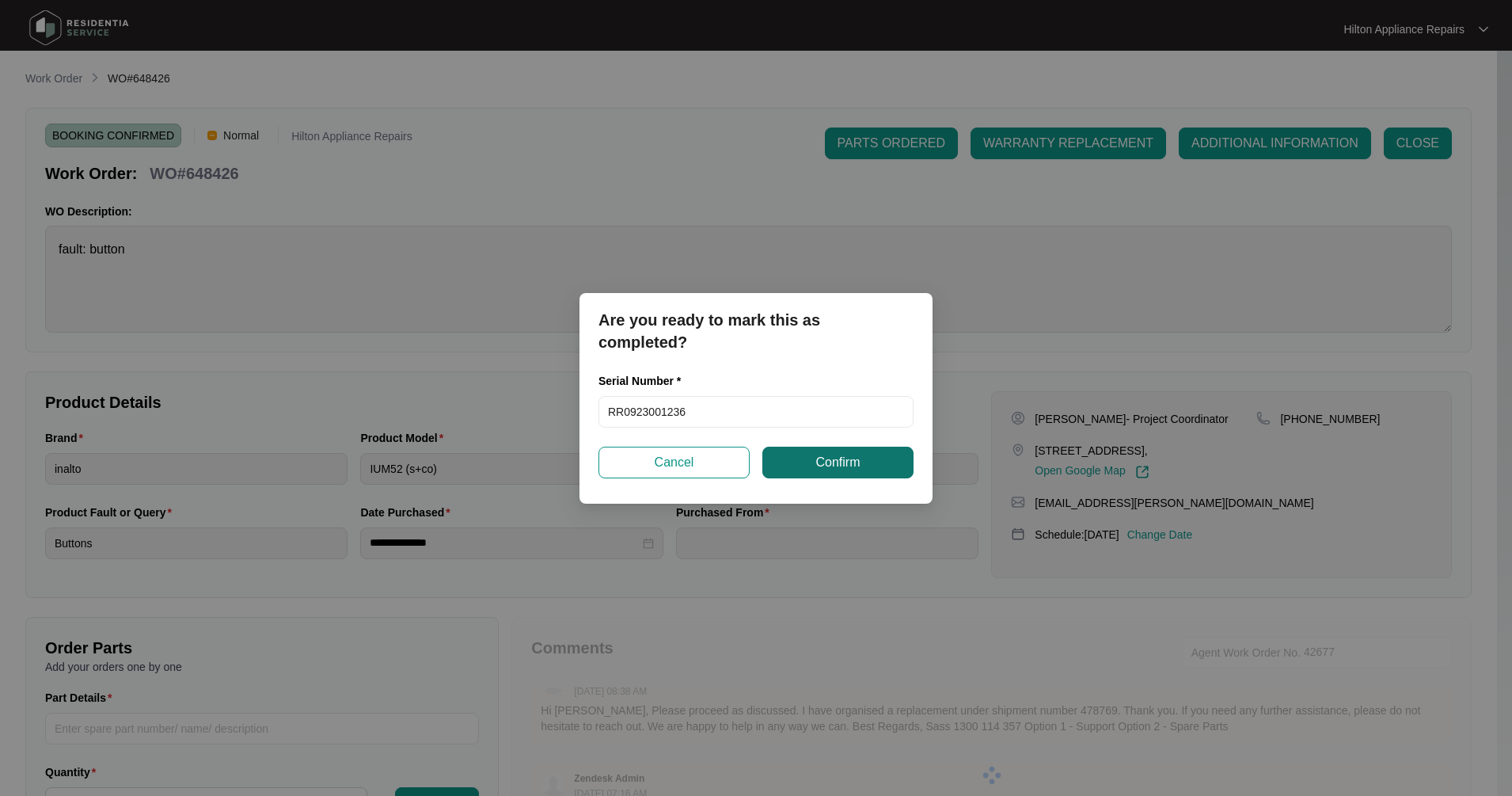
click at [839, 464] on span "Confirm" at bounding box center [837, 463] width 45 height 19
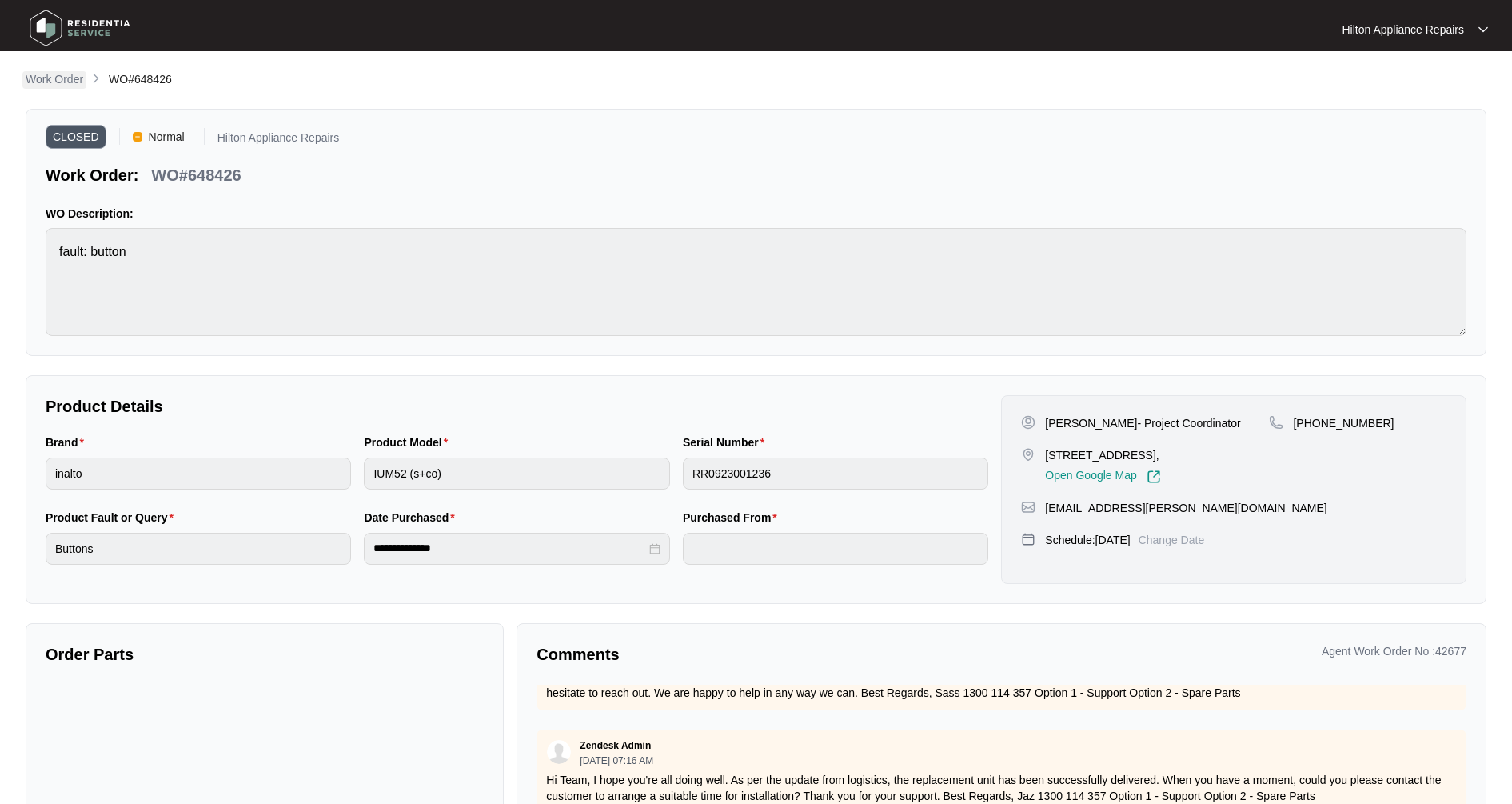
click at [83, 82] on p "Work Order" at bounding box center [55, 79] width 58 height 16
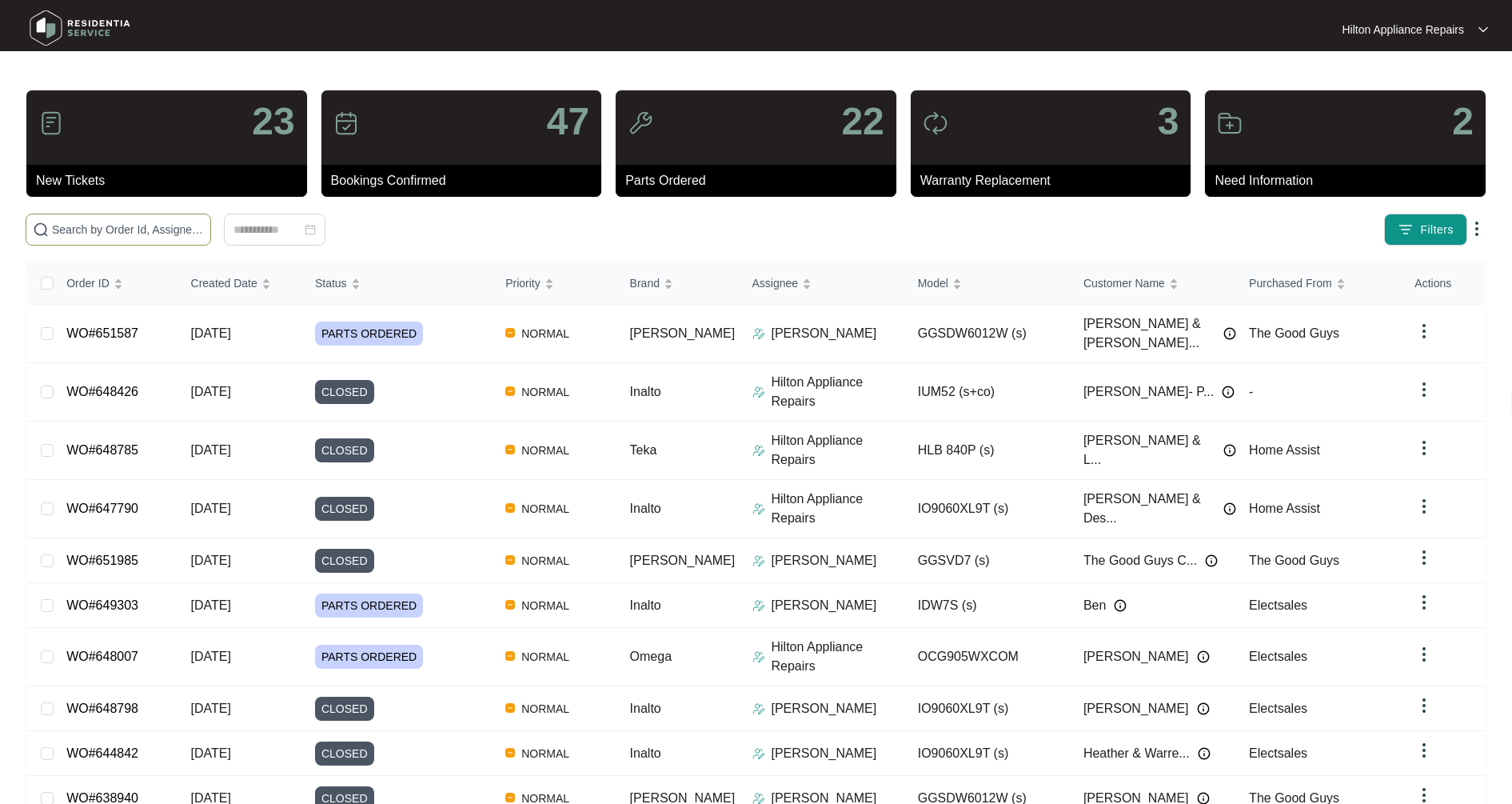
click at [118, 230] on input "text" at bounding box center [128, 229] width 152 height 17
type input "647460"
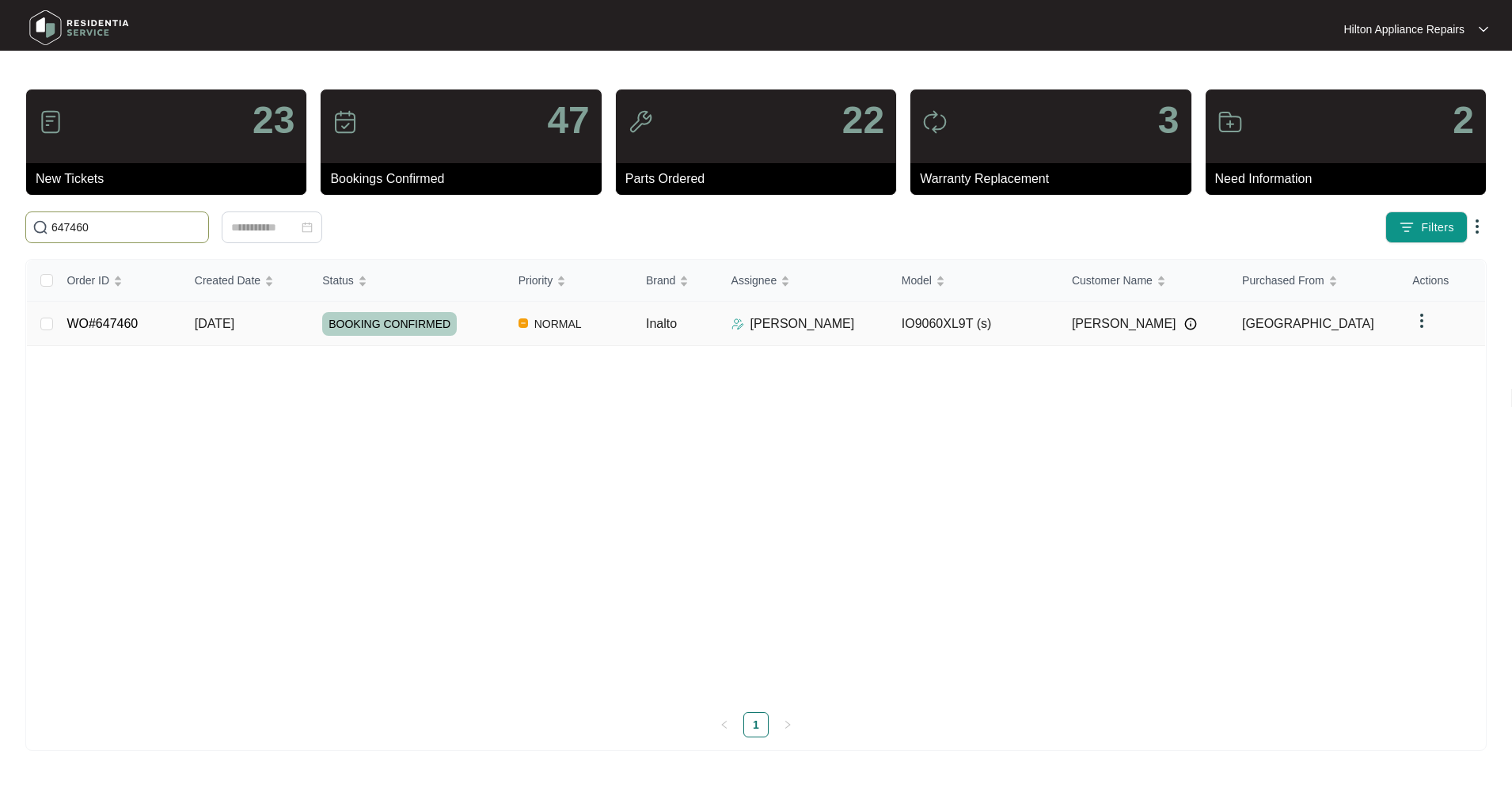
click at [114, 326] on link "WO#647460" at bounding box center [102, 323] width 71 height 13
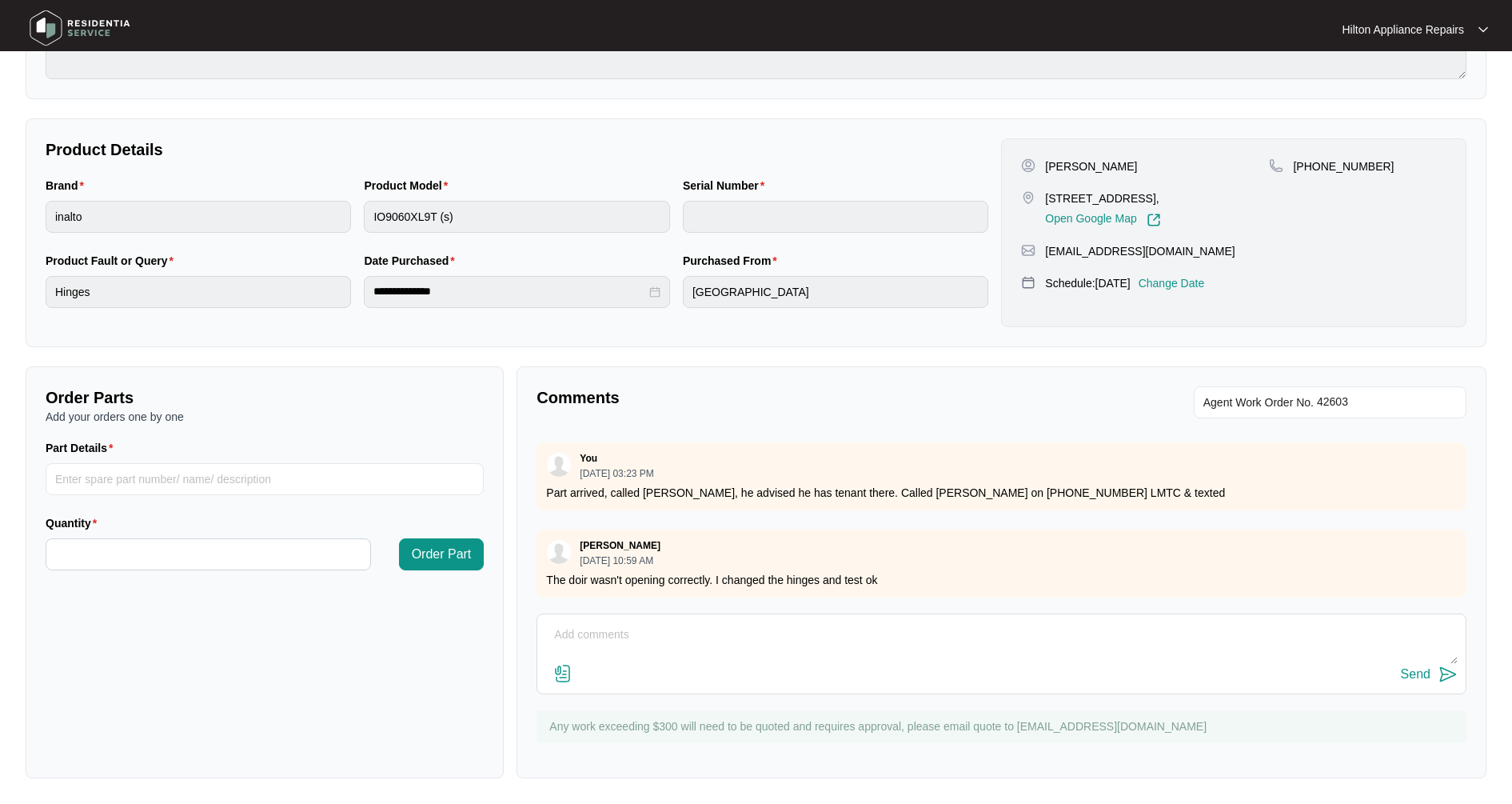
scroll to position [403, 0]
click at [561, 674] on img at bounding box center [563, 674] width 19 height 19
click at [0, 0] on input "file" at bounding box center [0, 0] width 0 height 0
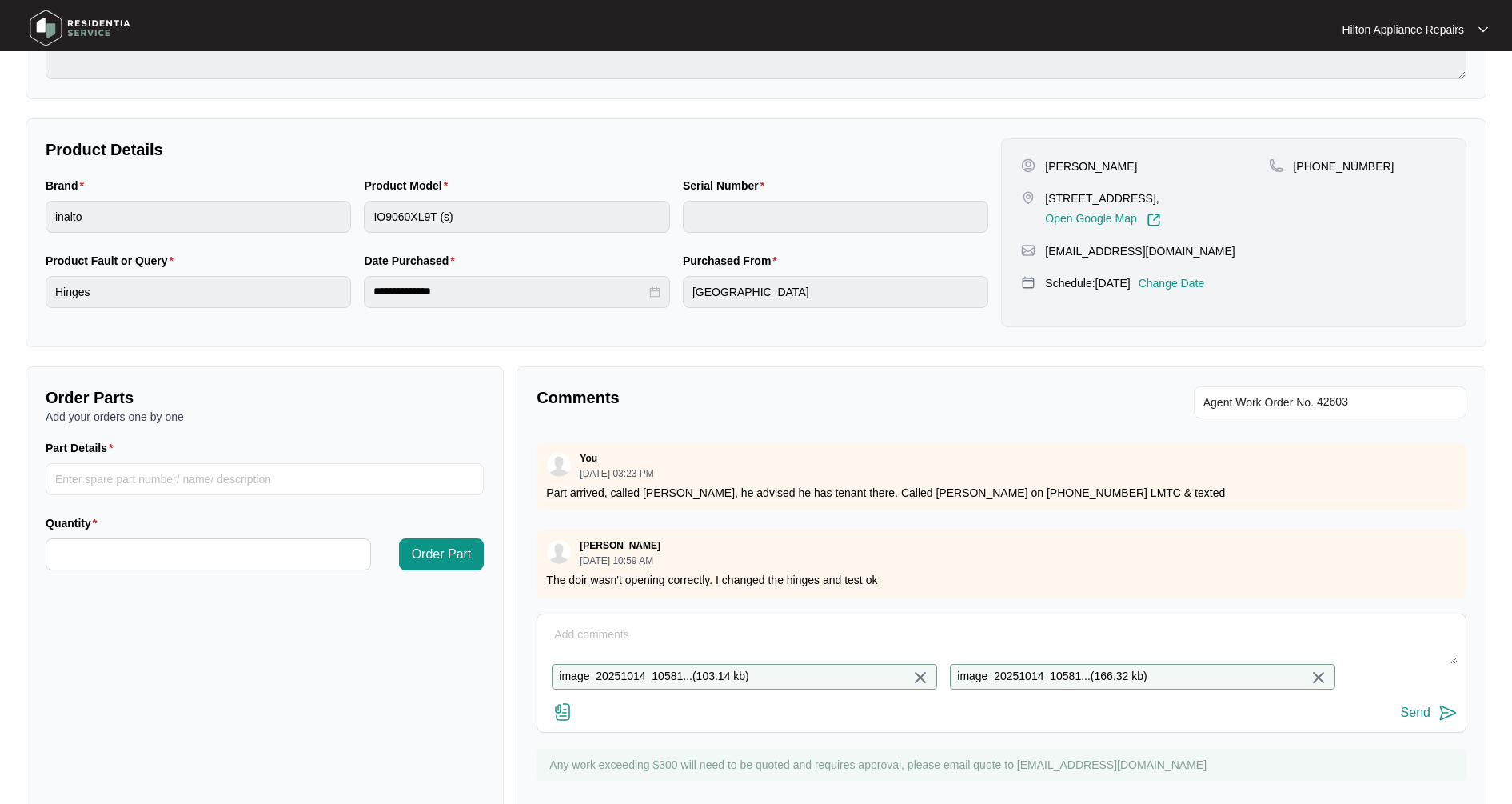
click at [1425, 720] on div "Send" at bounding box center [1415, 712] width 30 height 14
click at [633, 624] on textarea at bounding box center [1001, 642] width 912 height 41
type textarea "Photos"
click at [1429, 720] on div "Send" at bounding box center [1415, 712] width 30 height 14
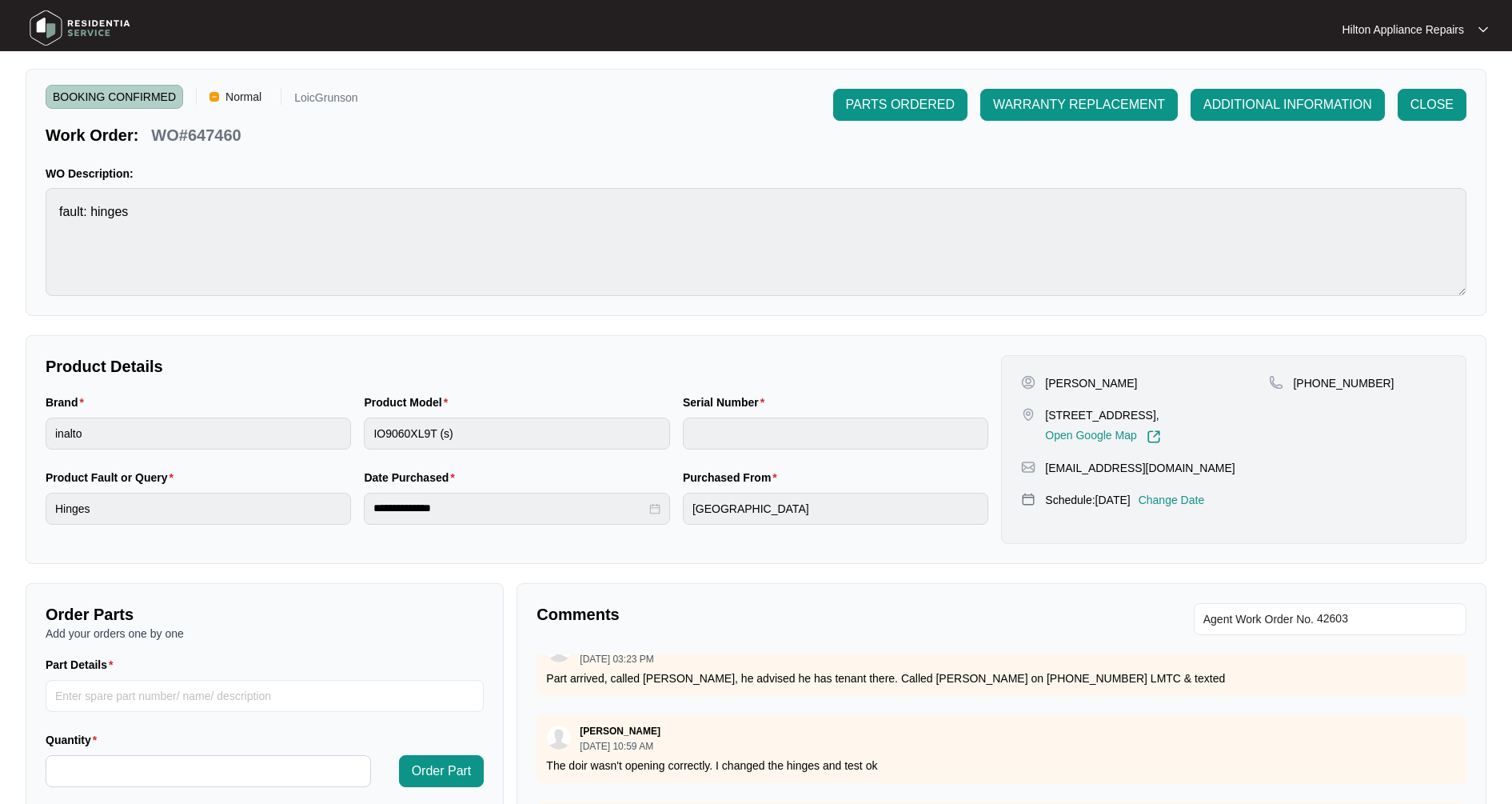
scroll to position [0, 0]
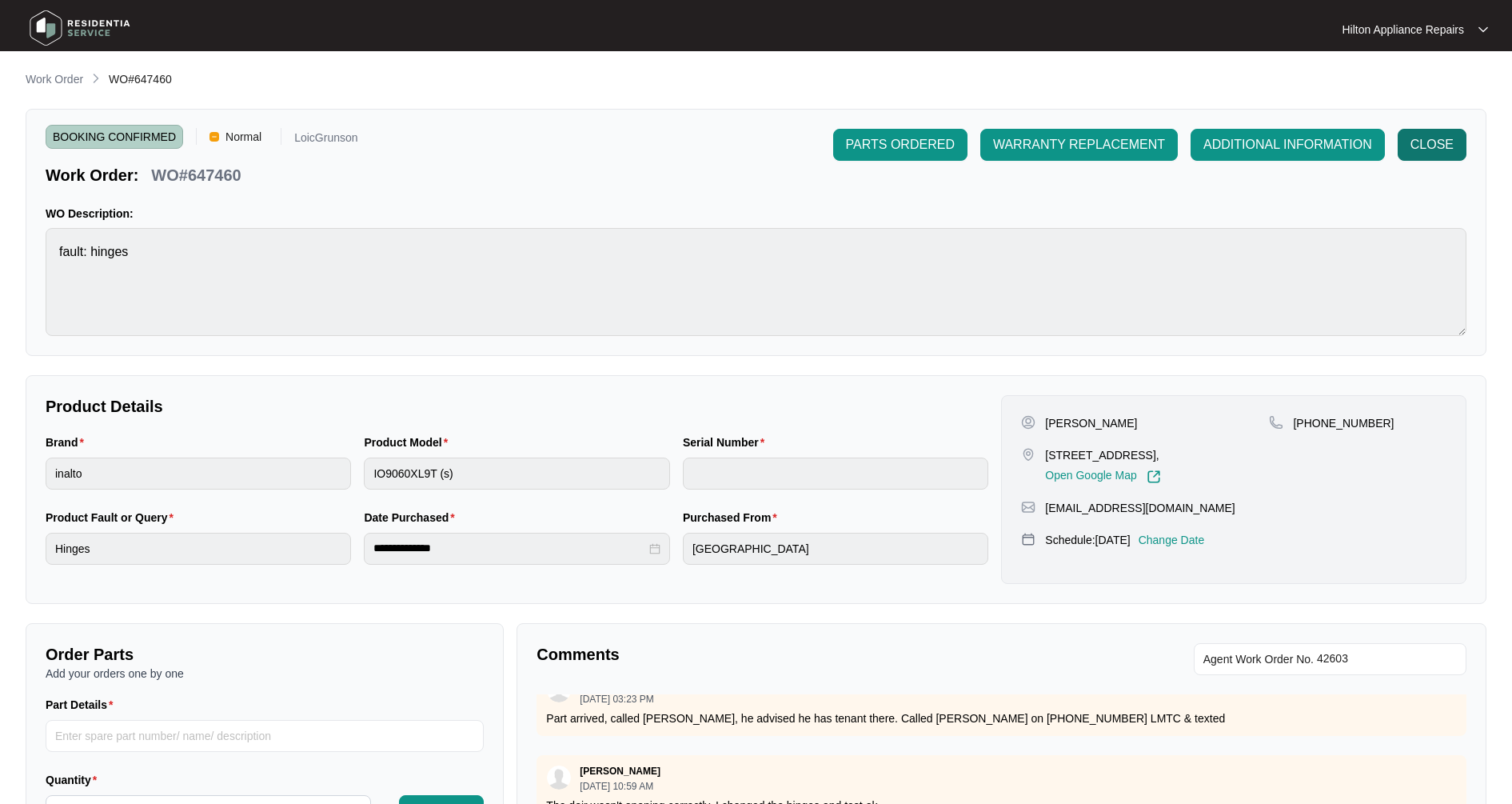
click at [1435, 151] on span "CLOSE" at bounding box center [1431, 145] width 43 height 19
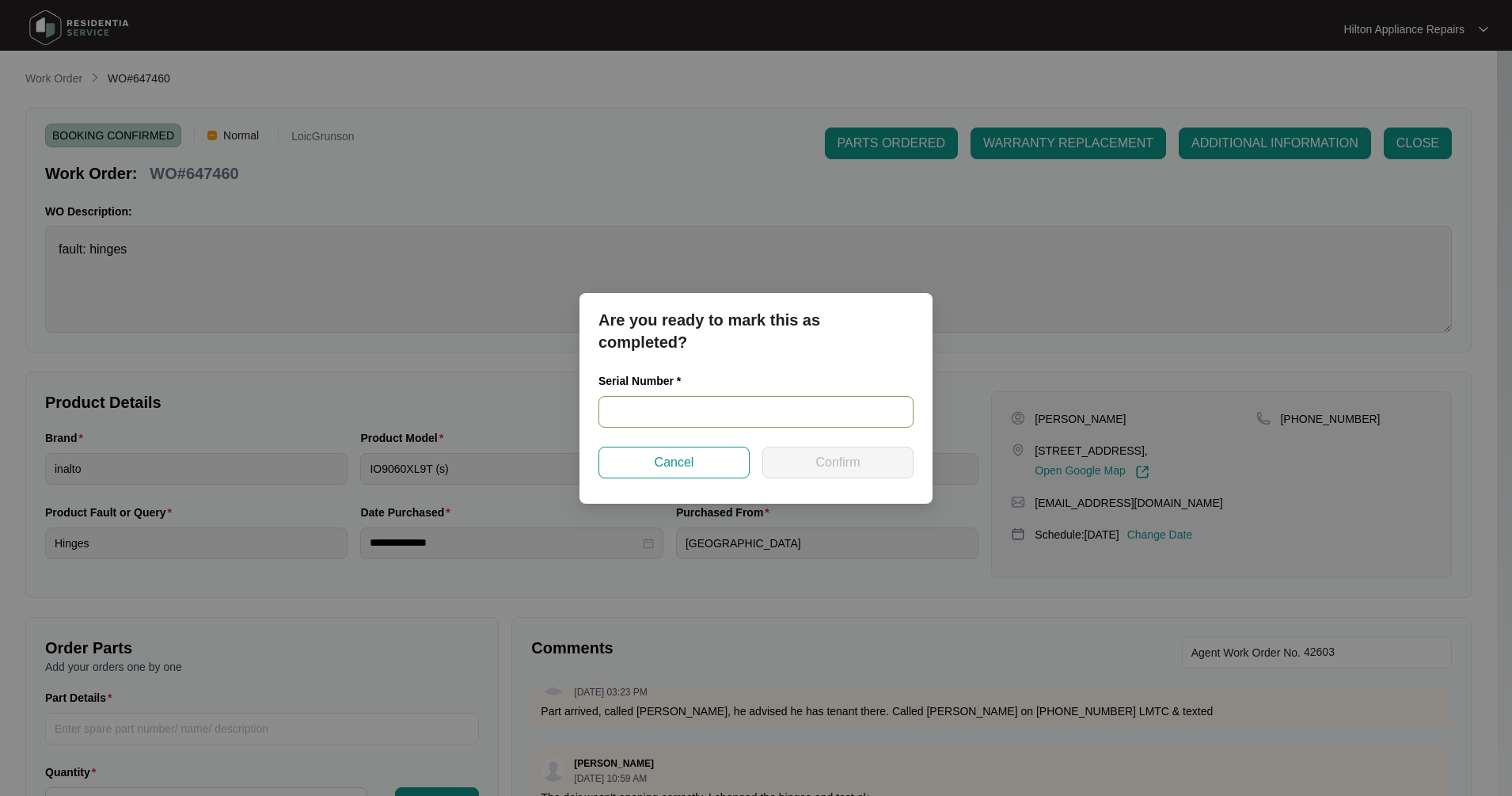
click at [777, 408] on input "text" at bounding box center [756, 411] width 315 height 31
paste input "V0000565562205000209"
type input "V0000565562205000209"
click at [826, 454] on span "Confirm" at bounding box center [837, 463] width 45 height 19
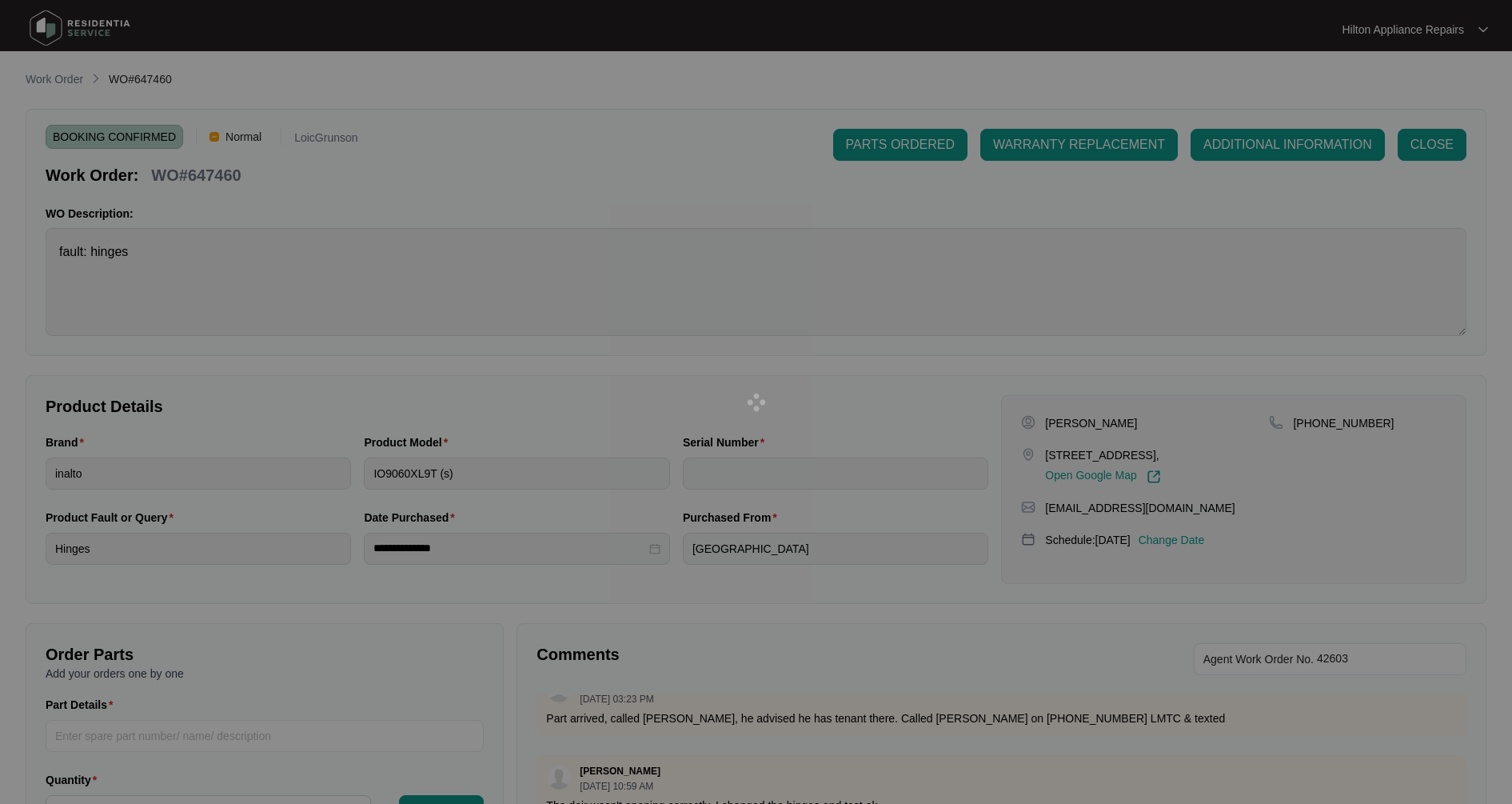
type input "V0000565562205000209"
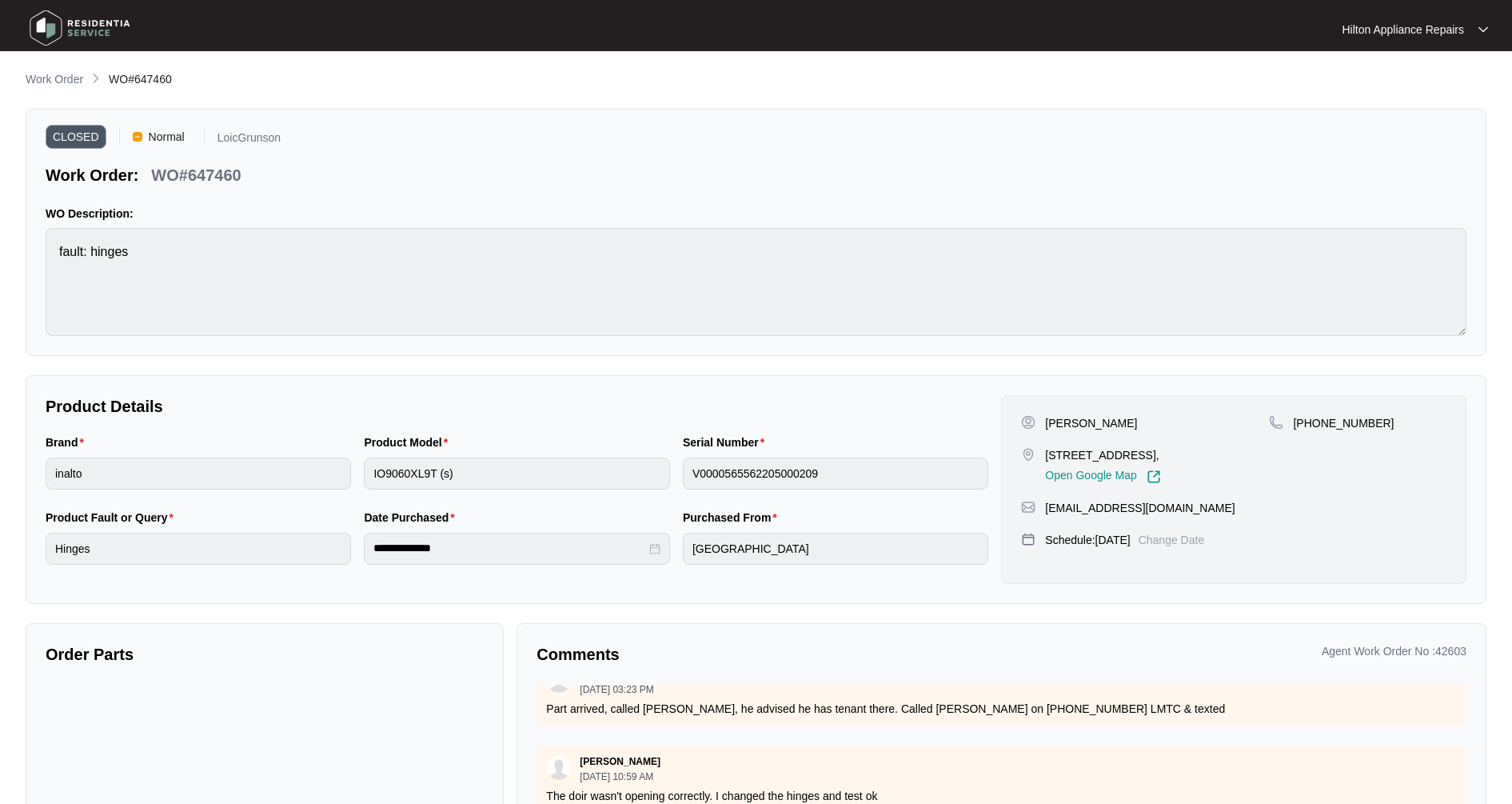
click at [73, 81] on p "Work Order" at bounding box center [55, 79] width 58 height 16
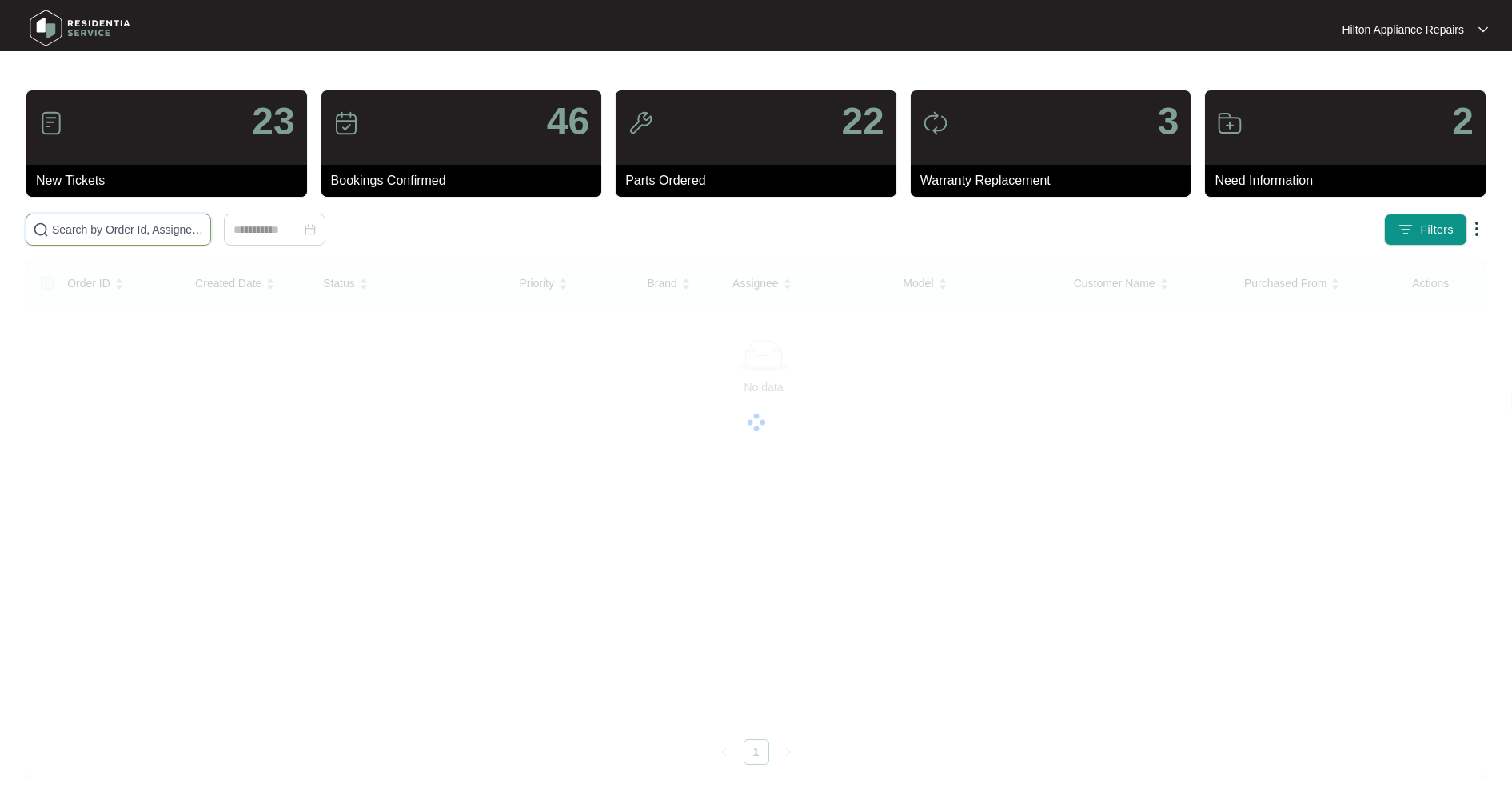
click at [119, 228] on input "text" at bounding box center [128, 229] width 152 height 17
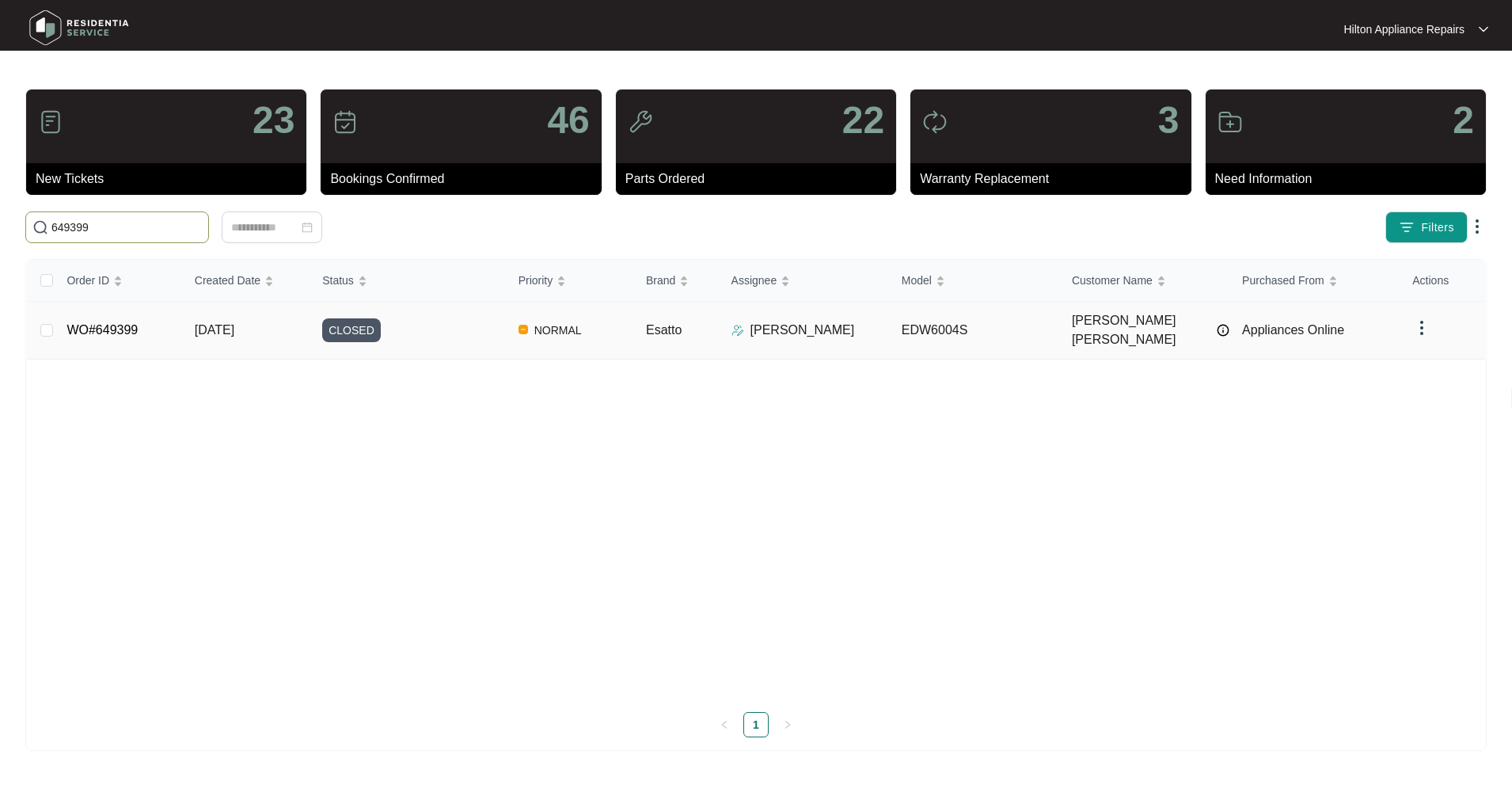
type input "649399"
click at [154, 320] on td "WO#649399" at bounding box center [118, 331] width 127 height 58
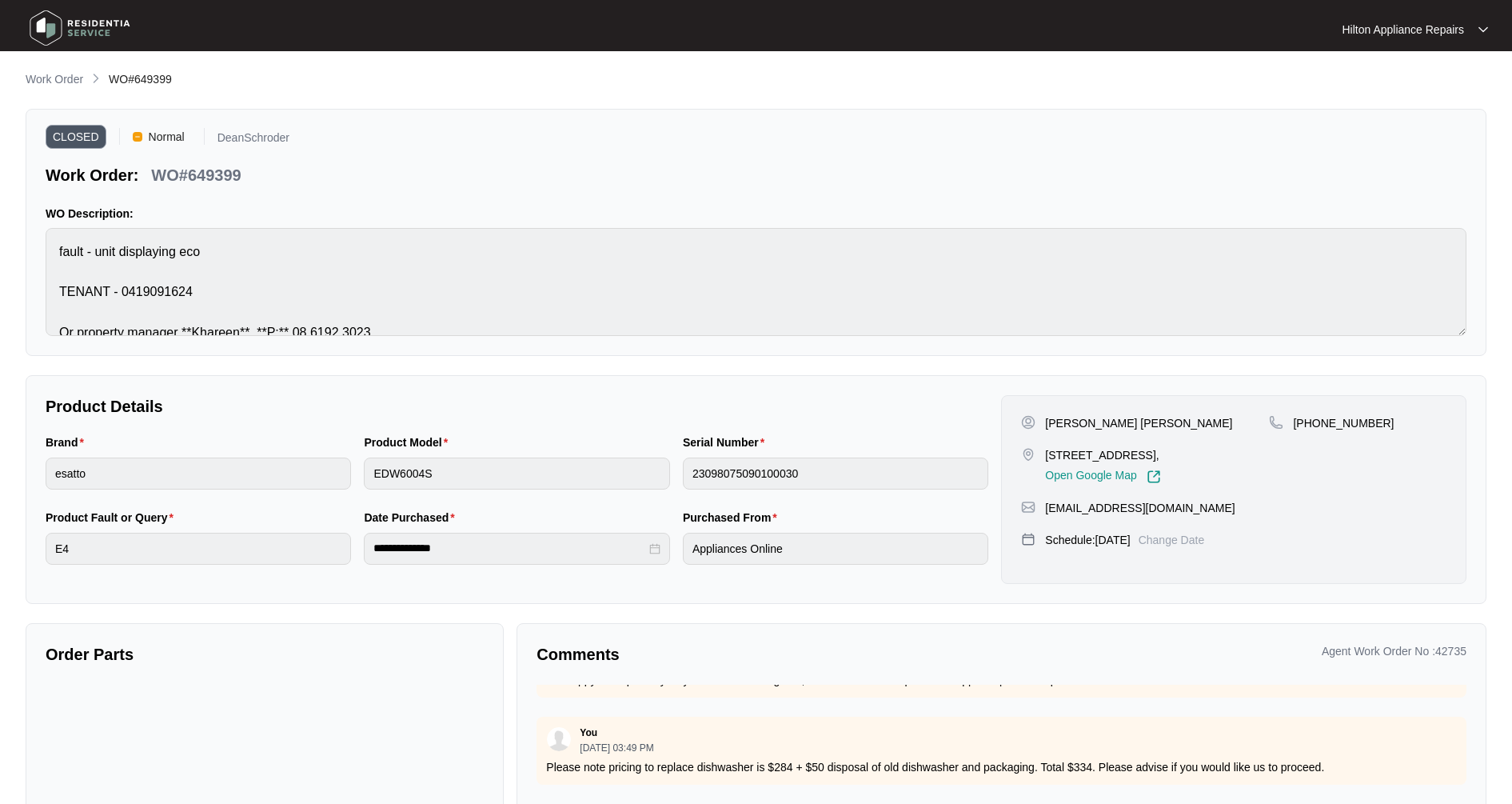
drag, startPoint x: 59, startPoint y: 86, endPoint x: 66, endPoint y: 94, distance: 10.6
click at [59, 86] on p "Work Order" at bounding box center [55, 79] width 58 height 16
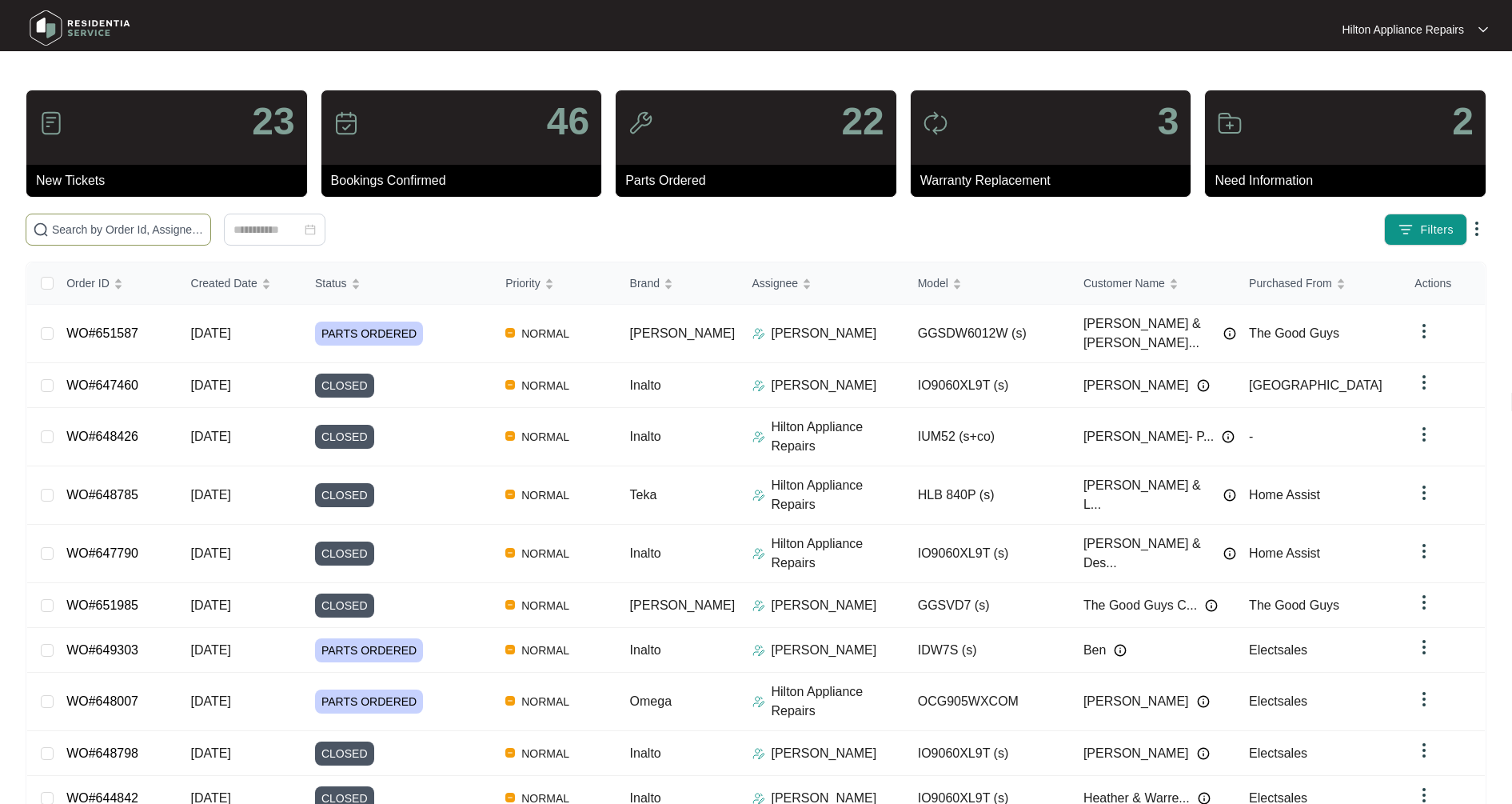
click at [77, 243] on span at bounding box center [118, 229] width 185 height 32
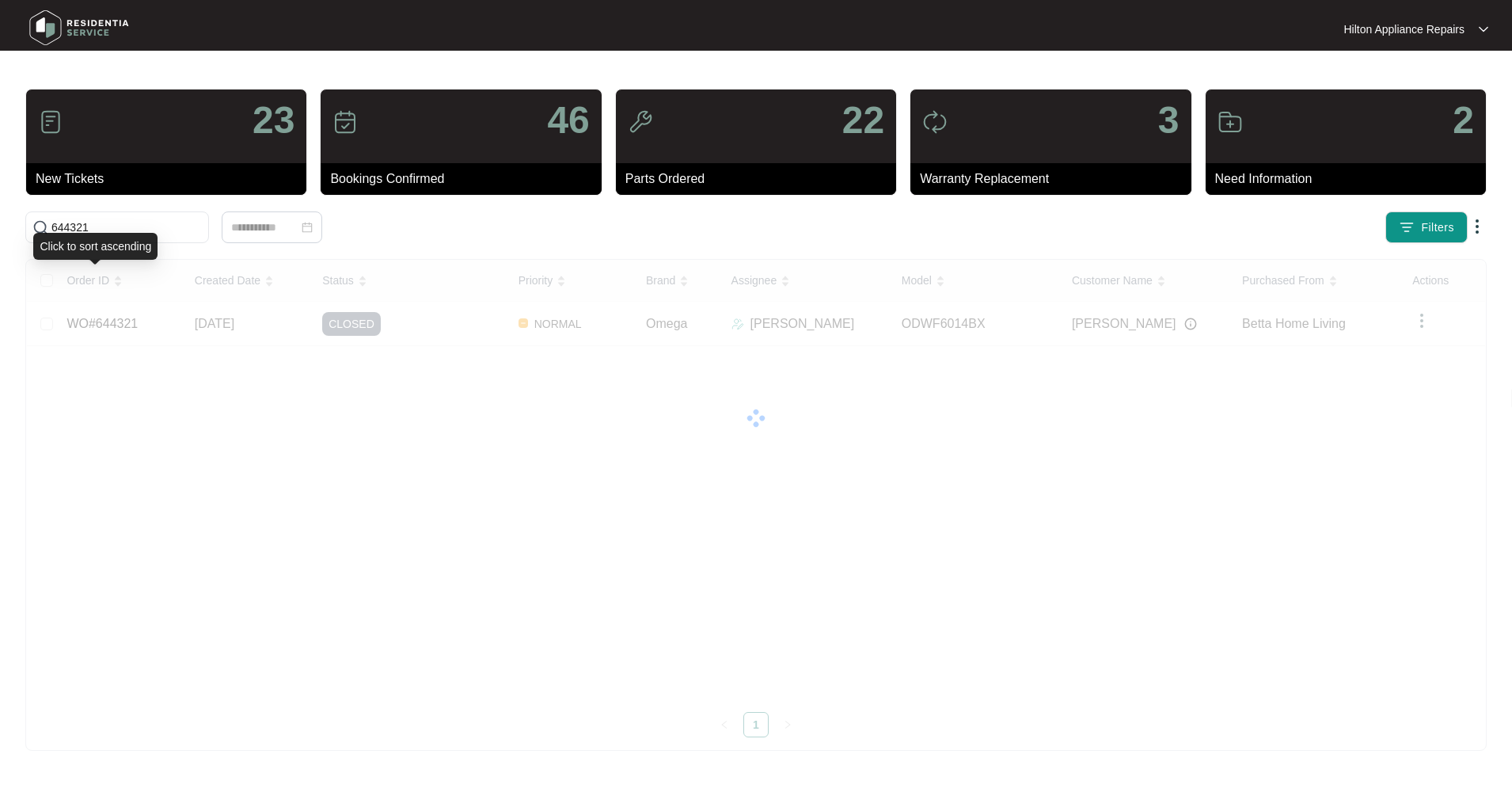
click at [114, 211] on div "23 New Tickets 46 Bookings Confirmed 22 Parts Ordered 3 Warranty Replacement 2 …" at bounding box center [756, 419] width 1462 height 662
click at [117, 226] on input "644321" at bounding box center [126, 227] width 150 height 17
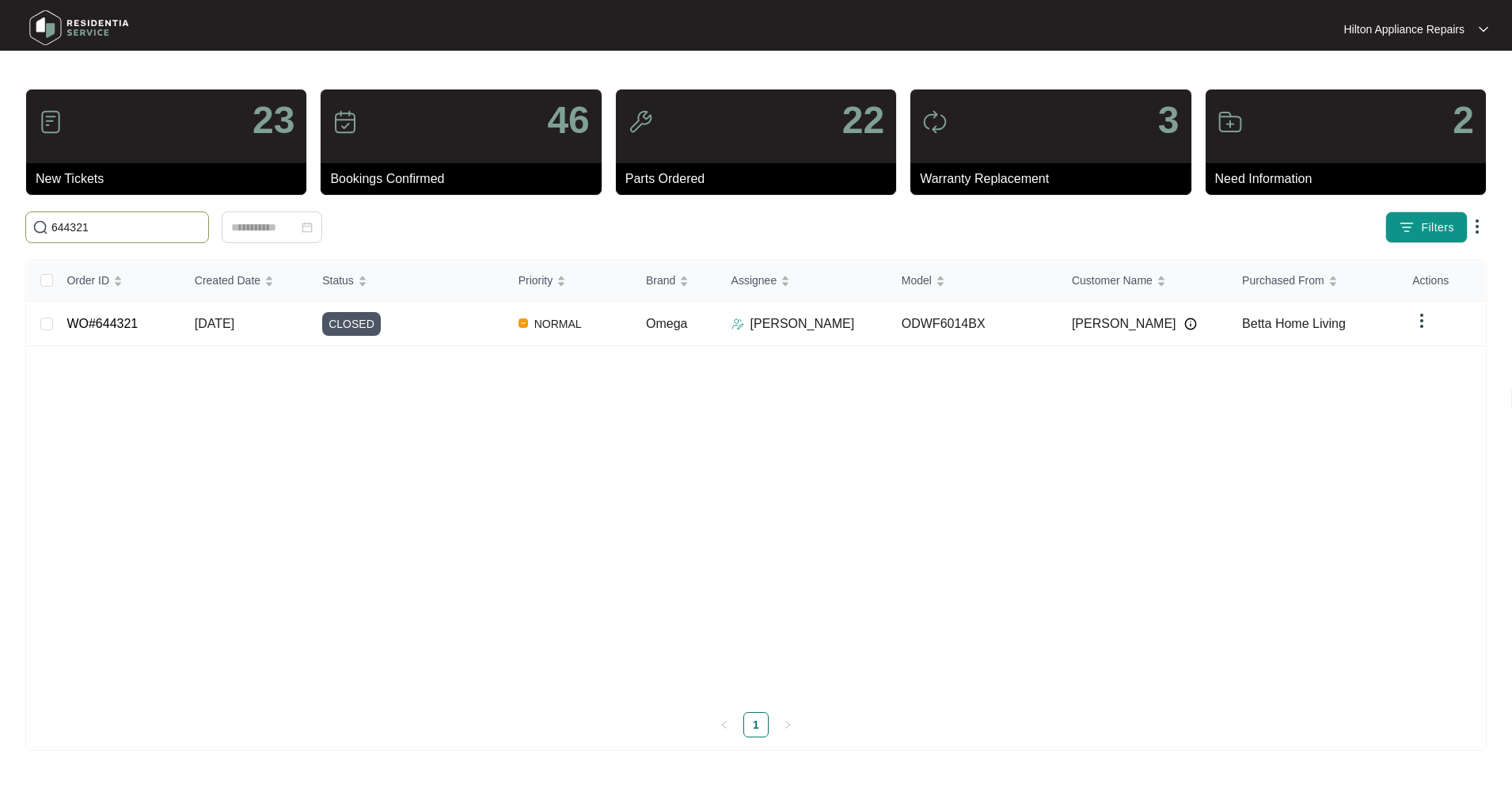
click at [0, 219] on html "Hilton Appliance Repairs Hilton App... 23 New Tickets 46 Bookings Confirmed 22 …" at bounding box center [756, 398] width 1512 height 796
click at [122, 224] on input "648798" at bounding box center [126, 227] width 150 height 17
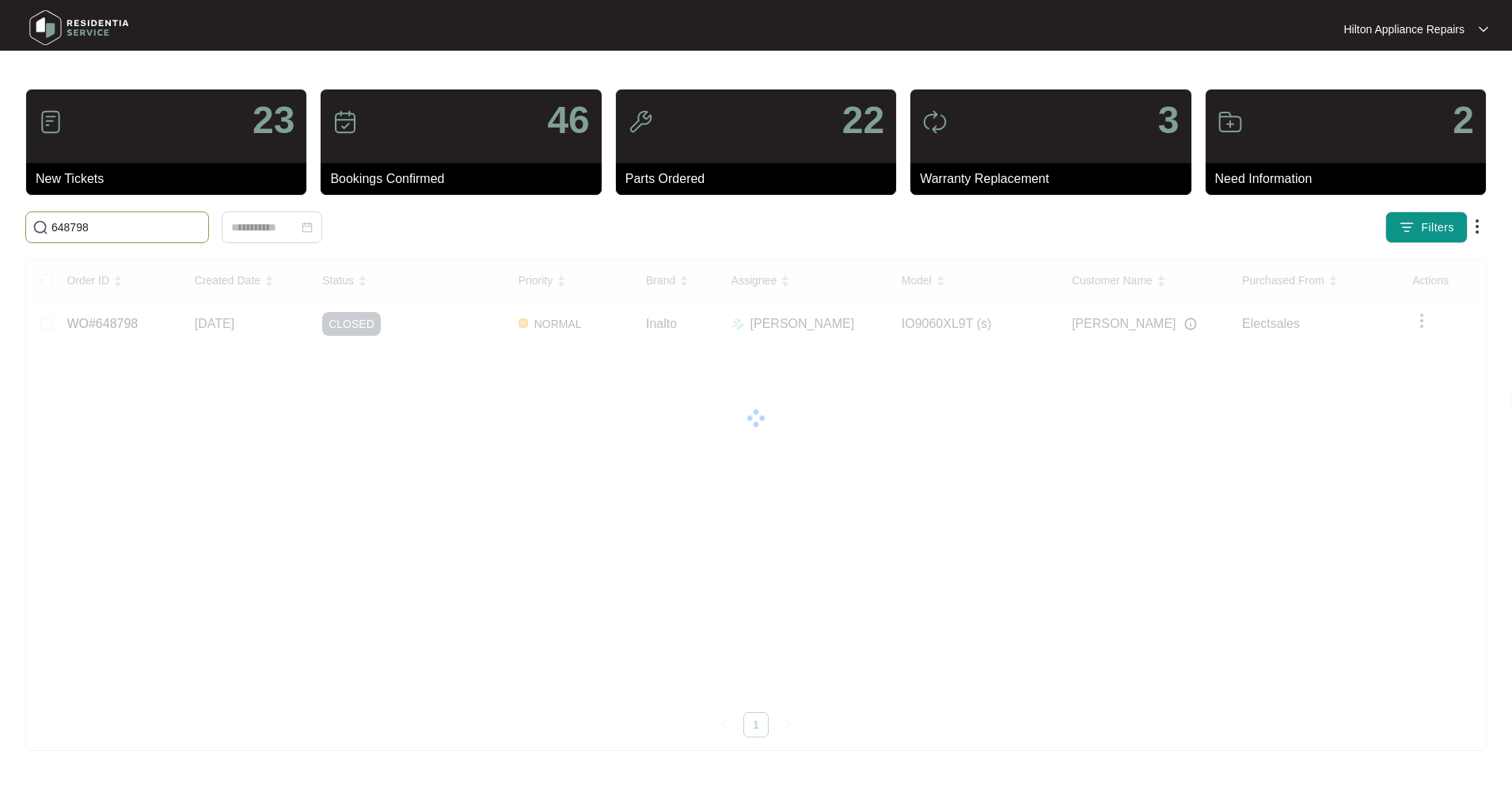
drag, startPoint x: 110, startPoint y: 231, endPoint x: -37, endPoint y: 210, distance: 148.5
click at [0, 210] on html "Hilton Appliance Repairs Hilton App... 23 New Tickets 46 Bookings Confirmed 22 …" at bounding box center [756, 398] width 1512 height 796
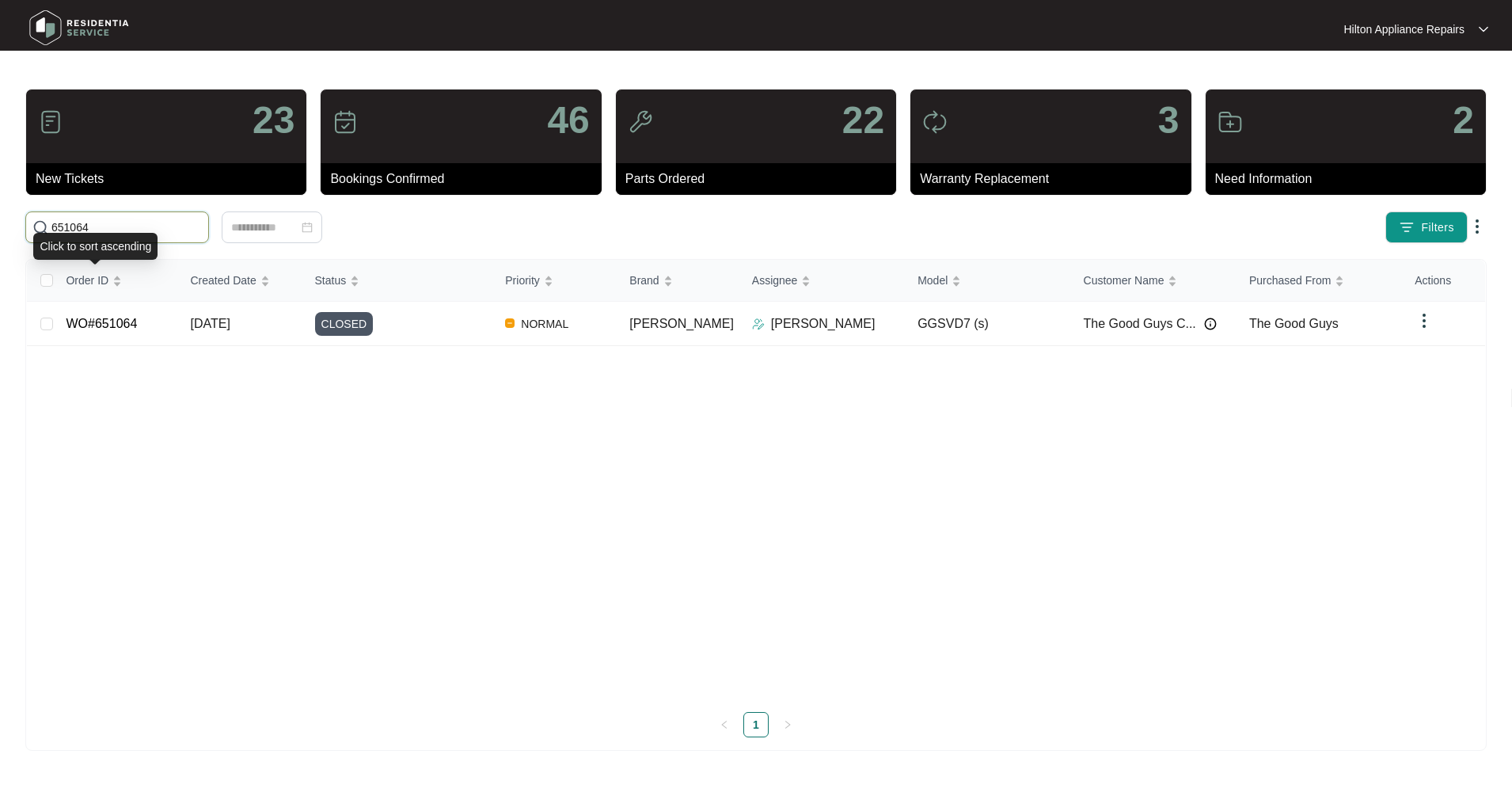
click at [126, 231] on input "651064" at bounding box center [126, 227] width 150 height 17
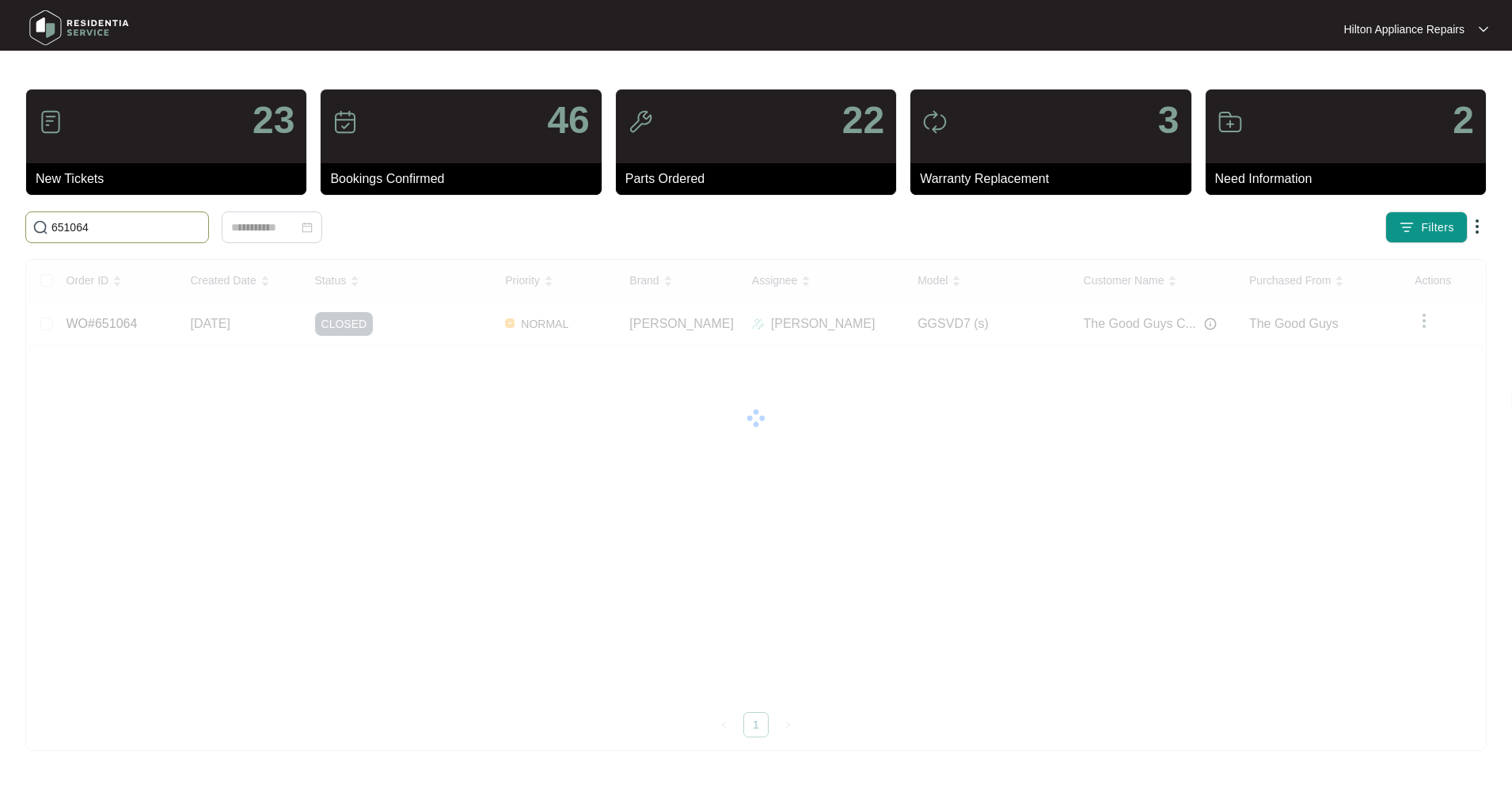
click at [0, 221] on html "Hilton Appliance Repairs Hilton App... 23 New Tickets 46 Bookings Confirmed 22 …" at bounding box center [756, 398] width 1512 height 796
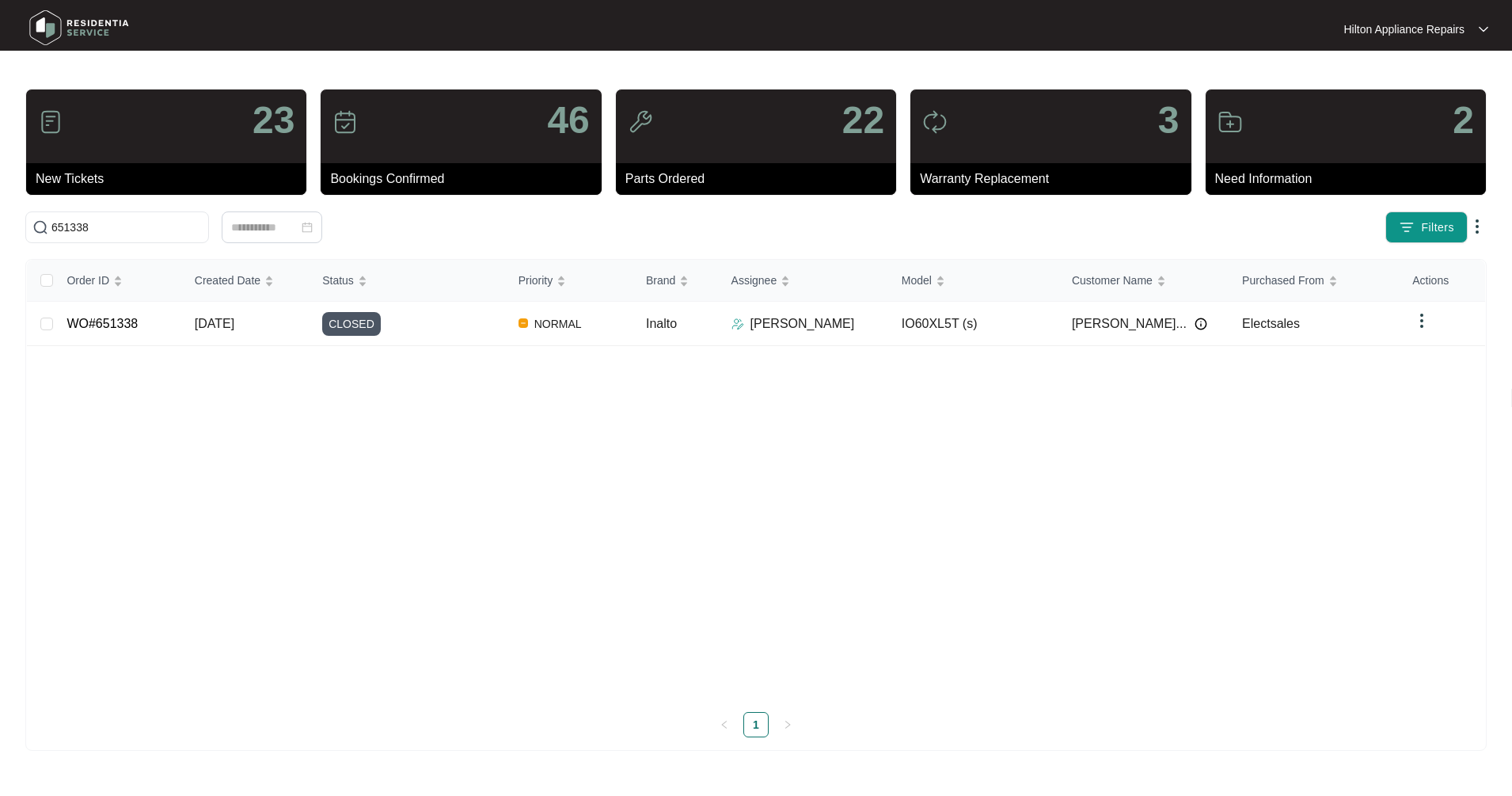
click at [88, 200] on div "23 New Tickets 46 Bookings Confirmed 22 Parts Ordered 3 Warranty Replacement 2 …" at bounding box center [756, 419] width 1462 height 662
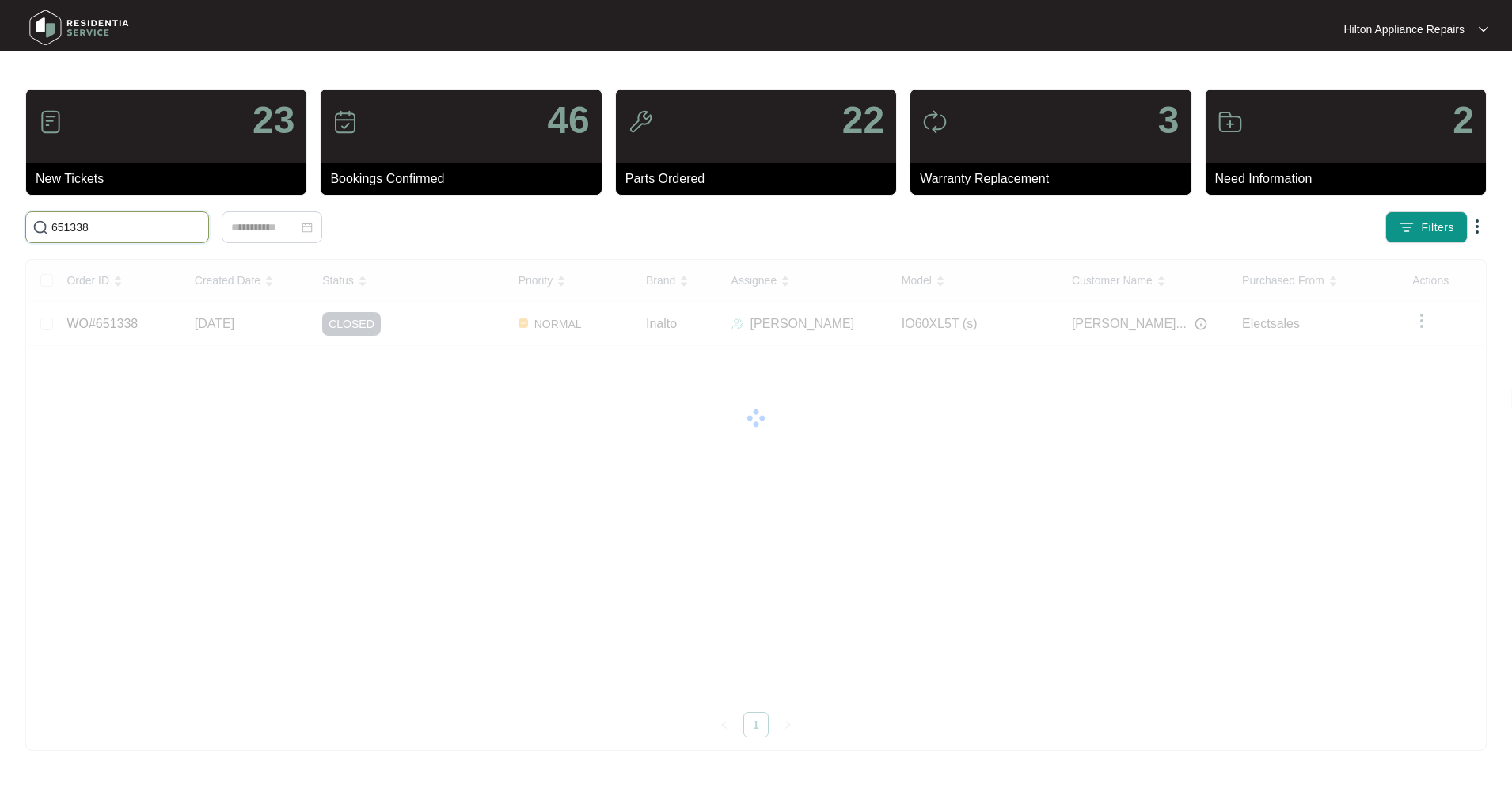
click at [116, 226] on input "651338" at bounding box center [126, 227] width 150 height 17
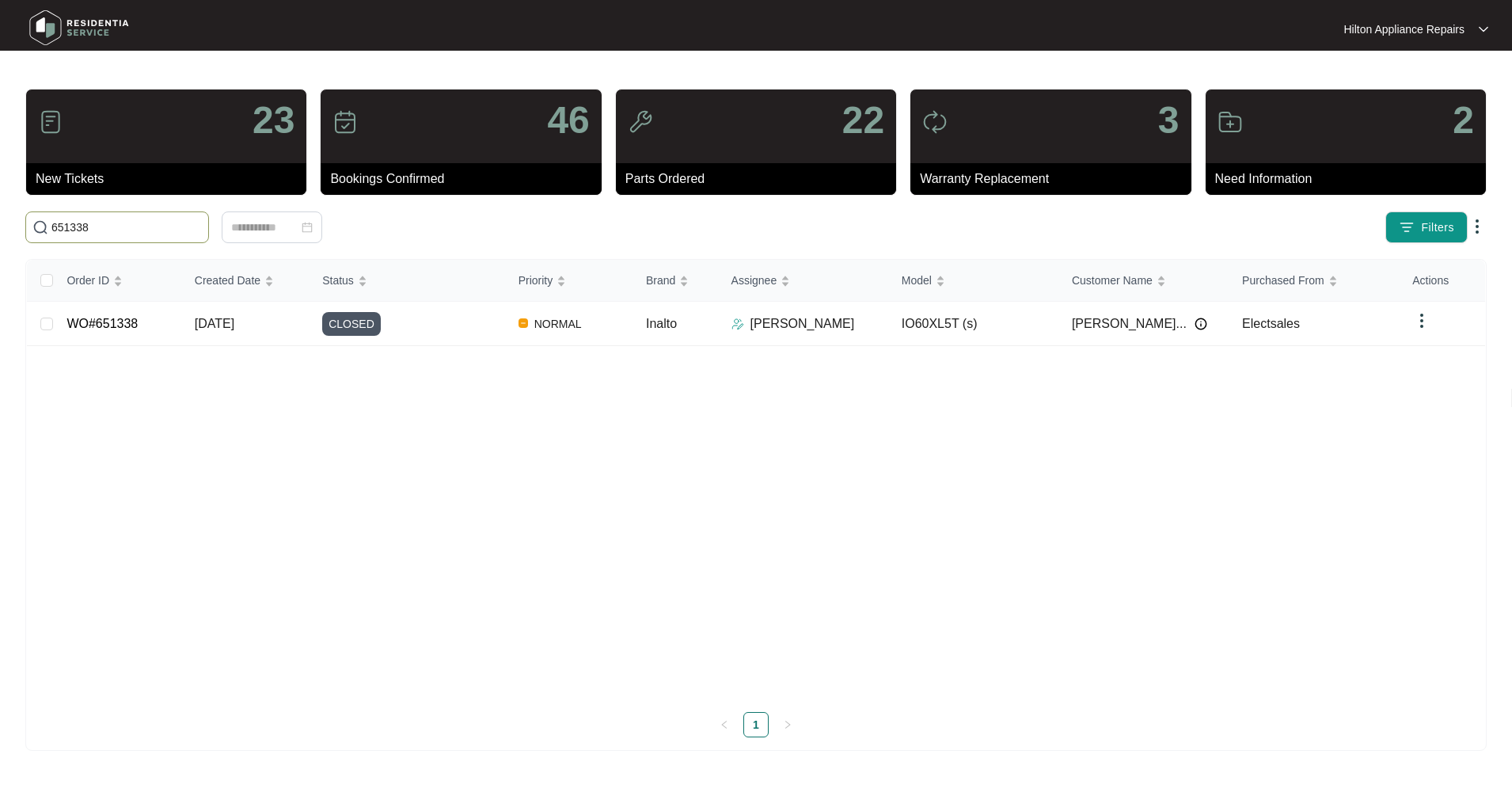
drag, startPoint x: 118, startPoint y: 226, endPoint x: -59, endPoint y: 212, distance: 177.6
click at [0, 212] on html "Hilton Appliance Repairs Hilton App... 23 New Tickets 46 Bookings Confirmed 22 …" at bounding box center [756, 398] width 1512 height 796
type input "651985"
